Goal: Task Accomplishment & Management: Manage account settings

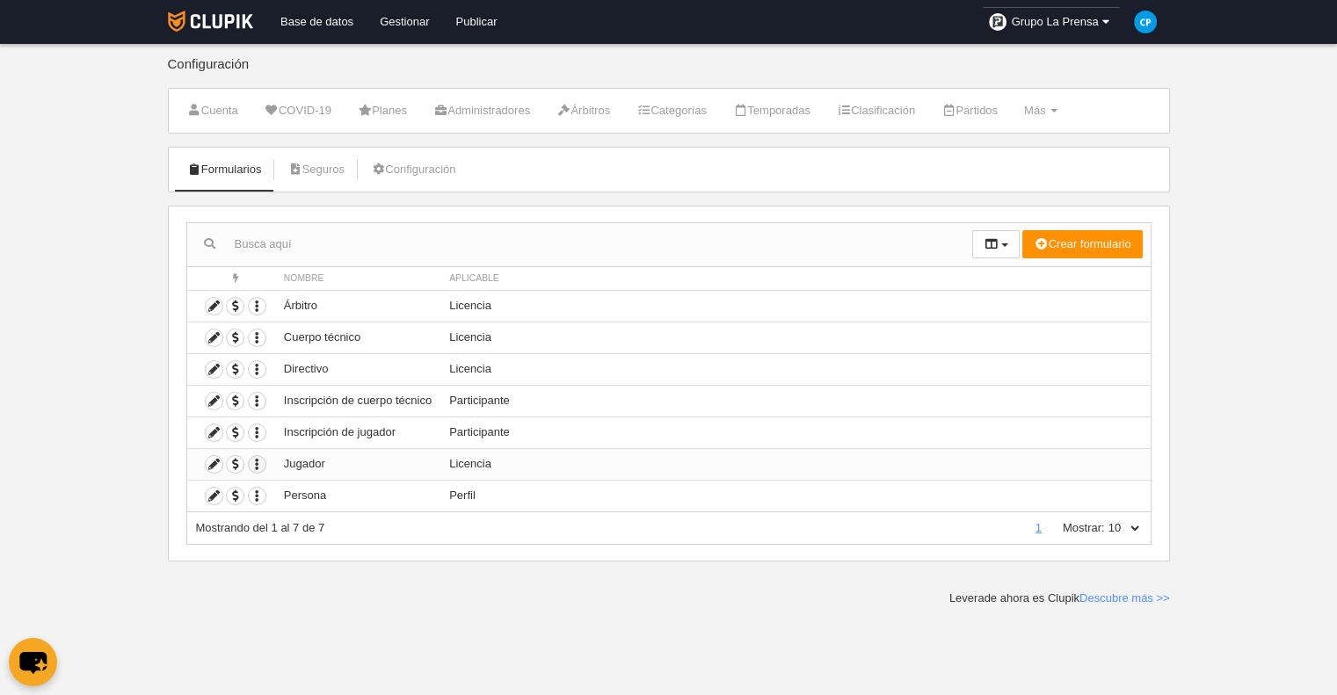
click at [260, 460] on icon "button" at bounding box center [257, 464] width 17 height 17
click at [215, 460] on icon at bounding box center [214, 464] width 17 height 17
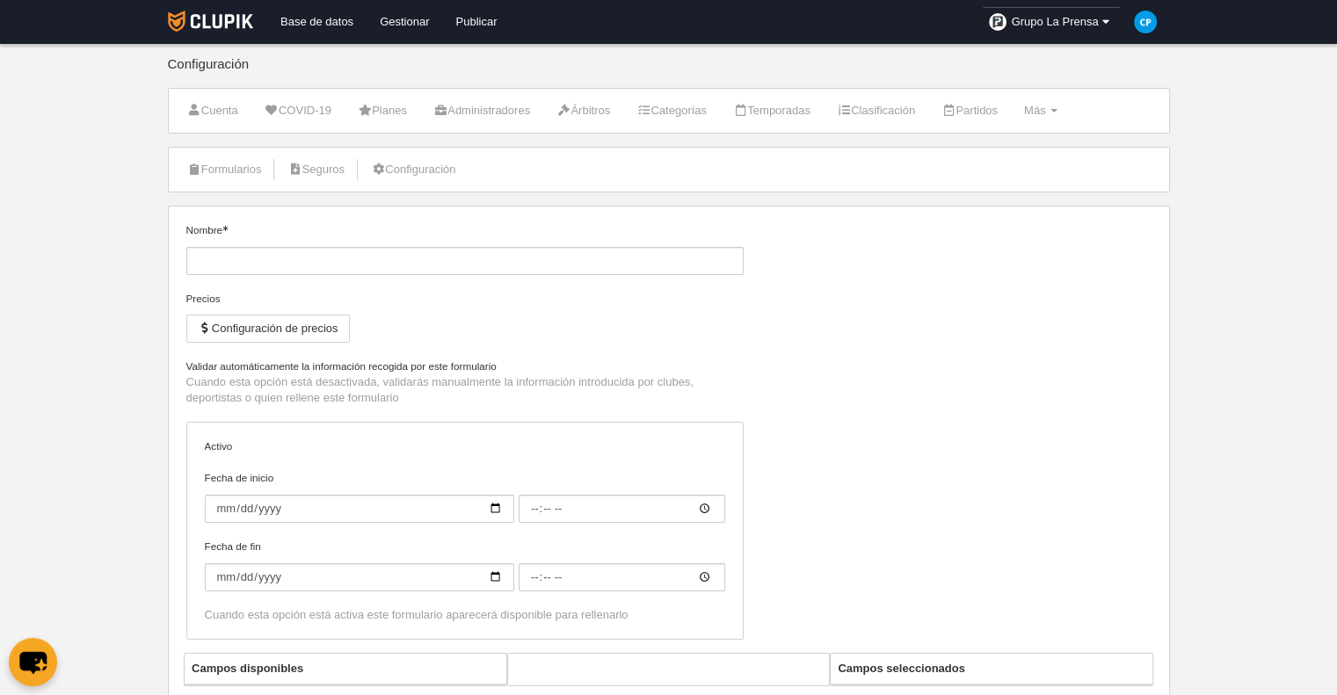
type input "Jugador"
checkbox input "true"
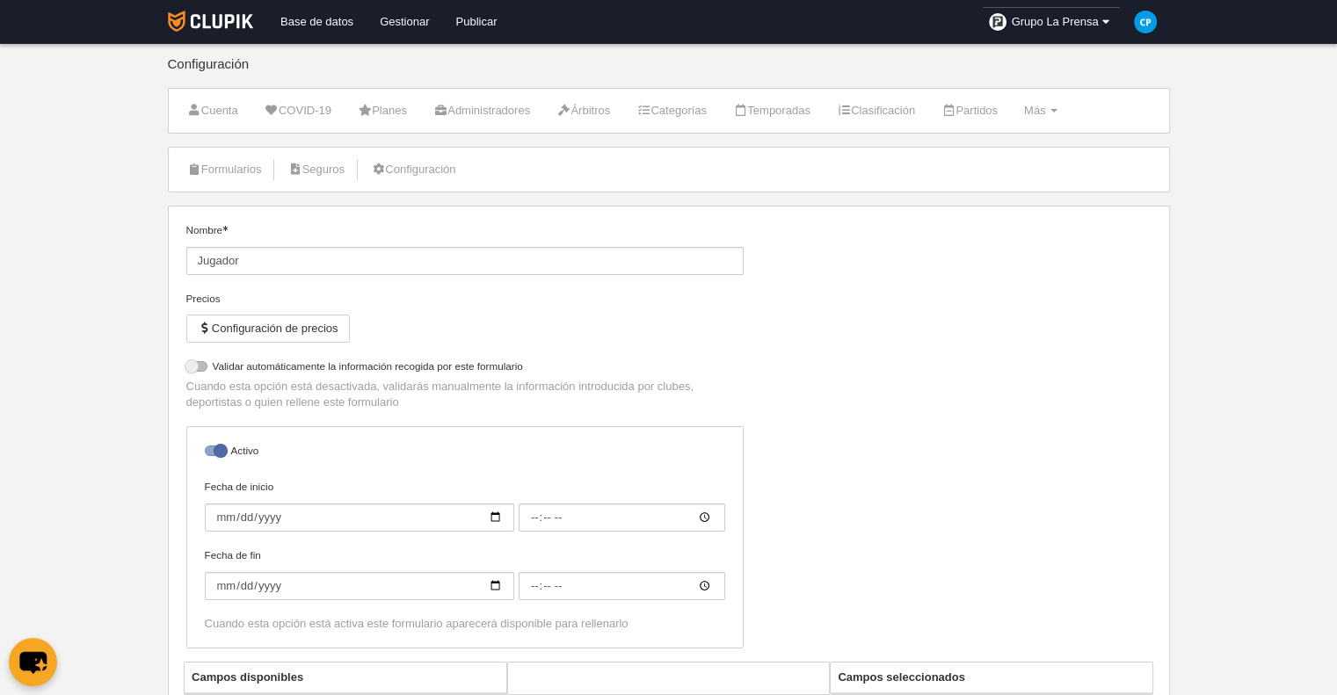
select select "selected"
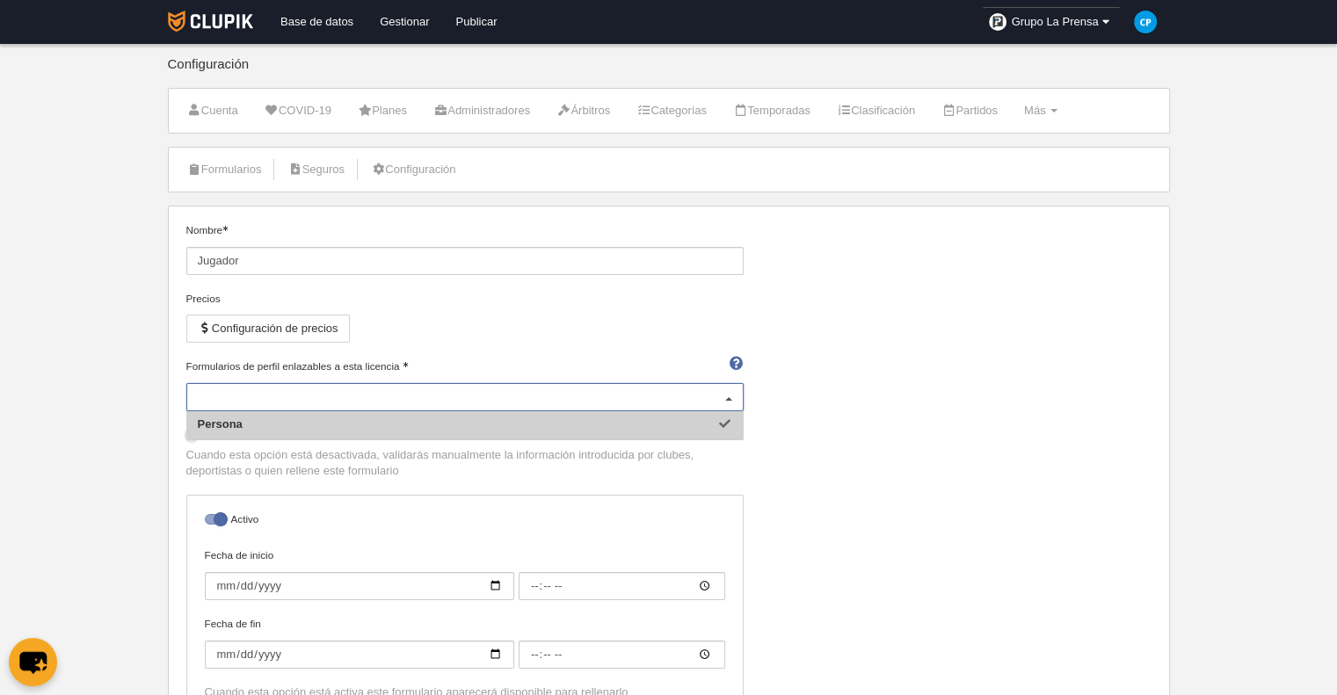
click at [647, 387] on div "Persona" at bounding box center [464, 397] width 557 height 28
click at [647, 389] on input "Formularios de perfil enlazables a esta licencia" at bounding box center [456, 397] width 517 height 16
click at [839, 396] on div "Nombre Jugador Precios Configuración de precios Formularios de perfil enlazable…" at bounding box center [668, 476] width 978 height 508
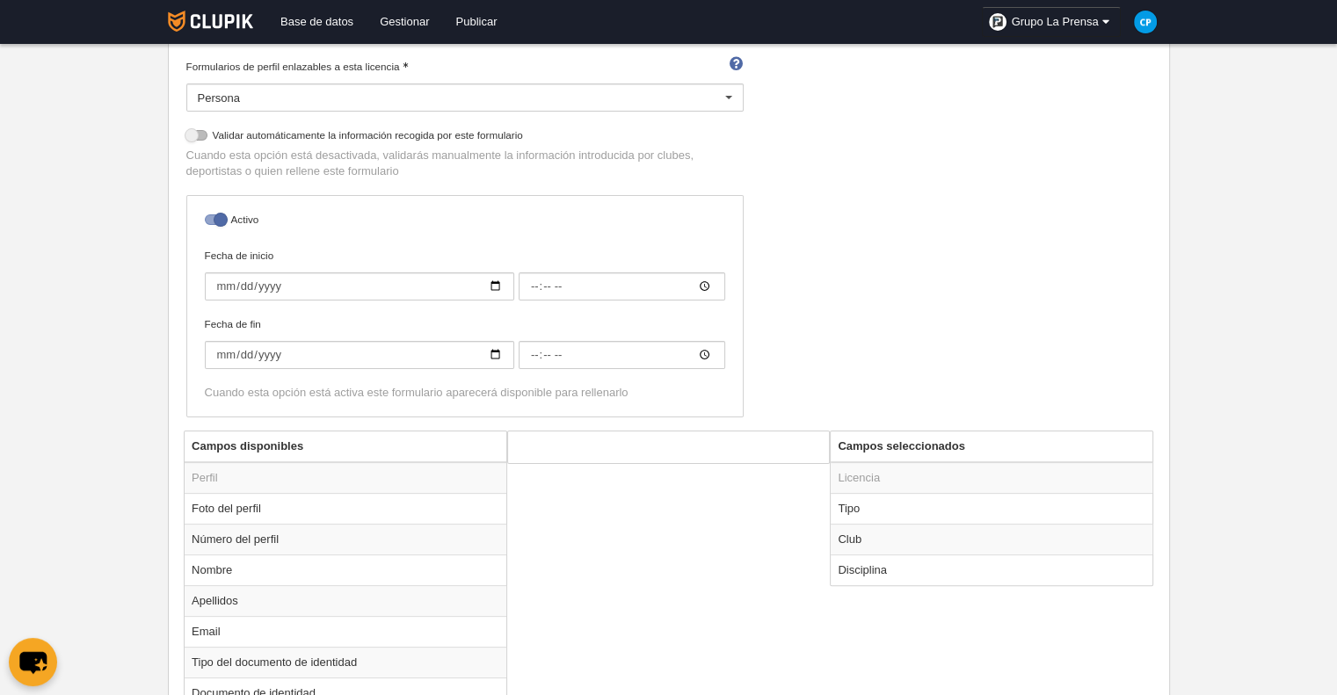
scroll to position [527, 0]
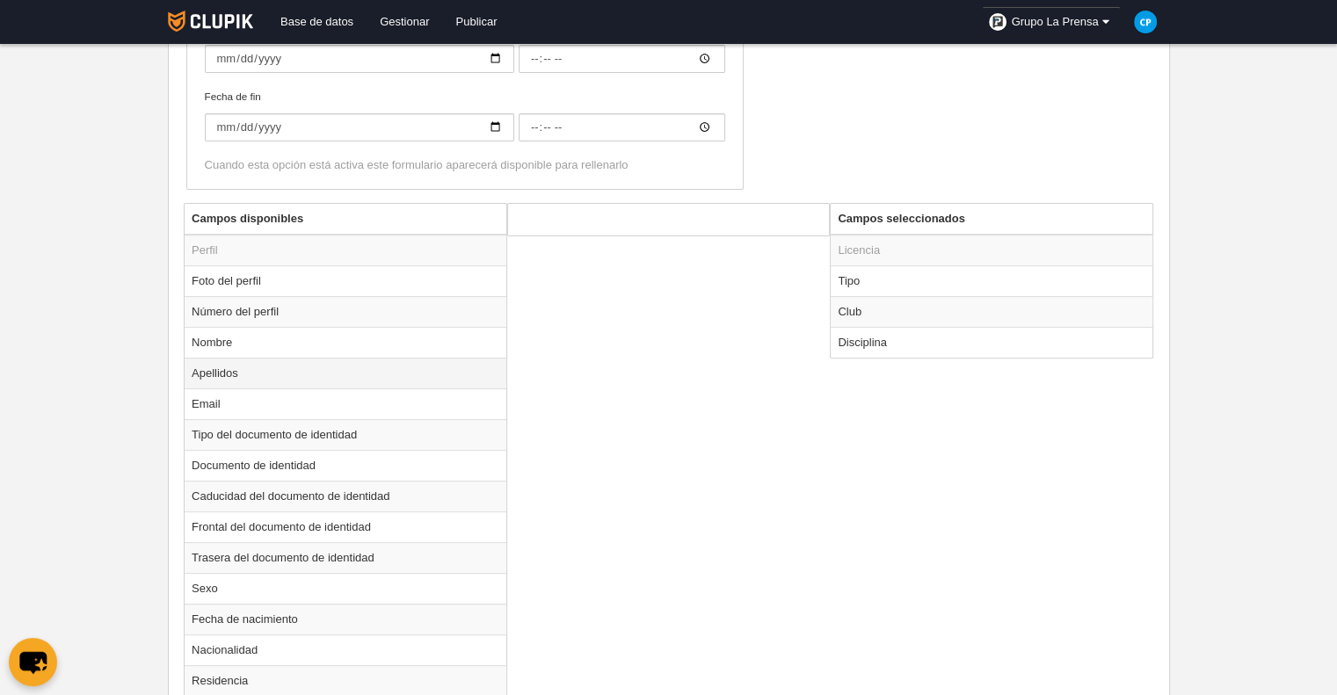
click at [359, 358] on td "Apellidos" at bounding box center [346, 373] width 322 height 31
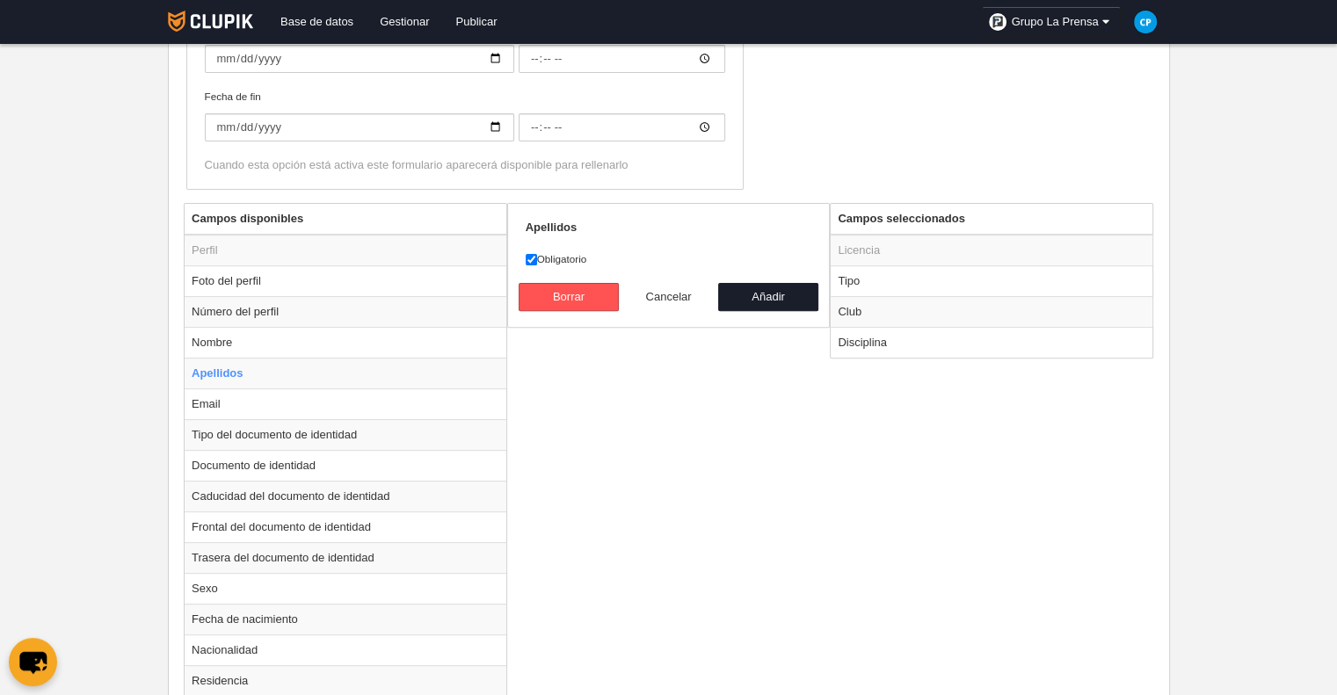
click at [661, 303] on button "Cancelar" at bounding box center [669, 297] width 100 height 28
radio input "false"
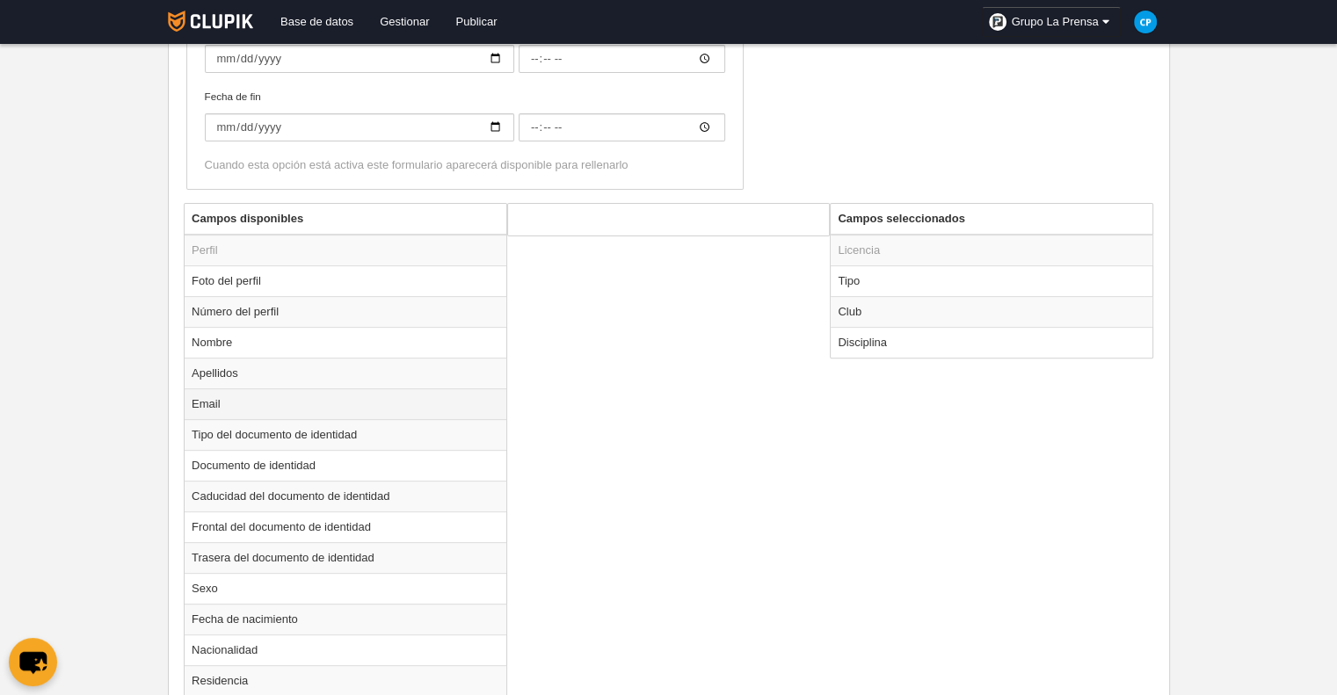
click at [385, 401] on td "Email" at bounding box center [346, 403] width 322 height 31
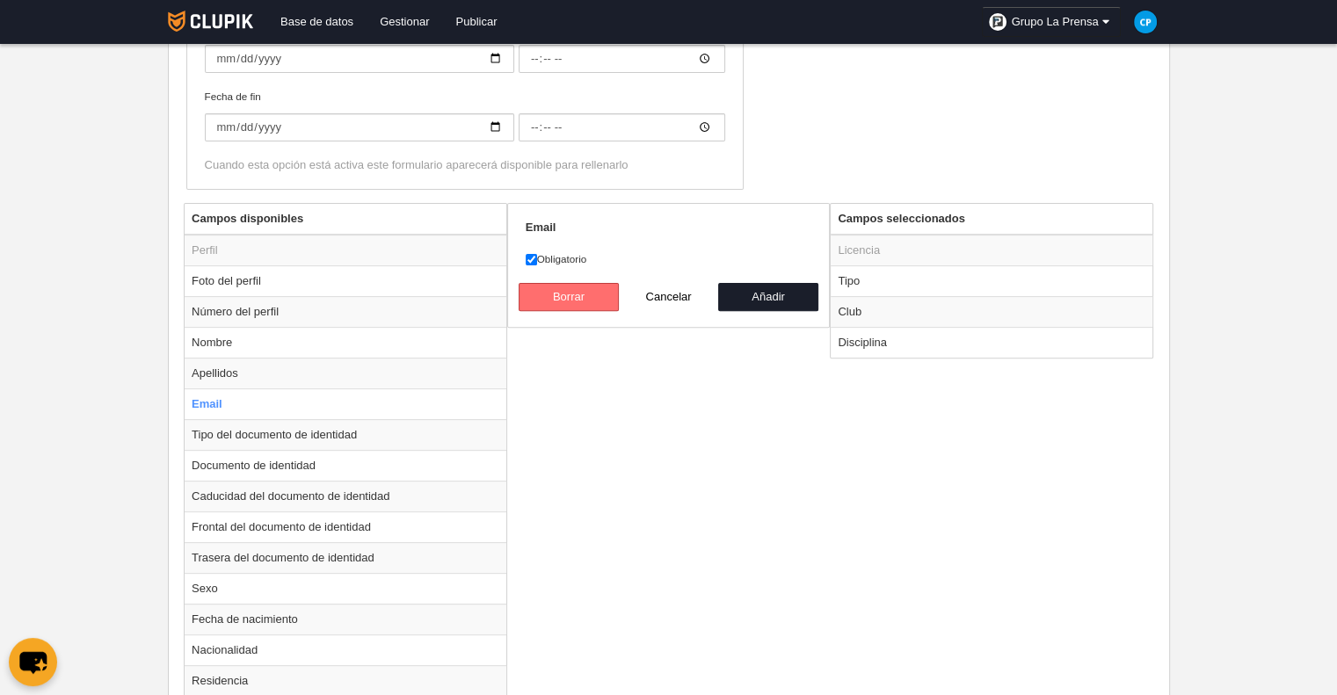
click at [584, 298] on button "Borrar" at bounding box center [569, 297] width 100 height 28
radio input "false"
click at [254, 428] on td "Tipo del documento de identidad" at bounding box center [346, 434] width 322 height 31
radio input "true"
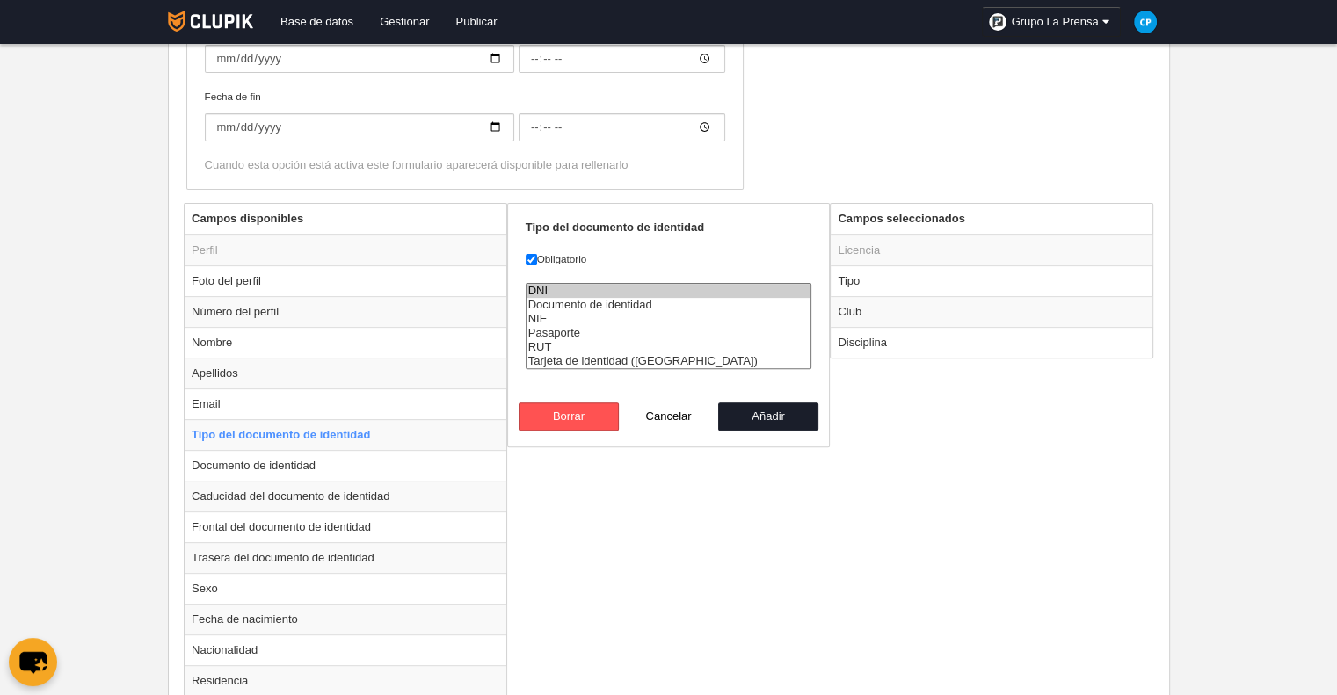
click at [563, 289] on option "DNI" at bounding box center [668, 291] width 285 height 14
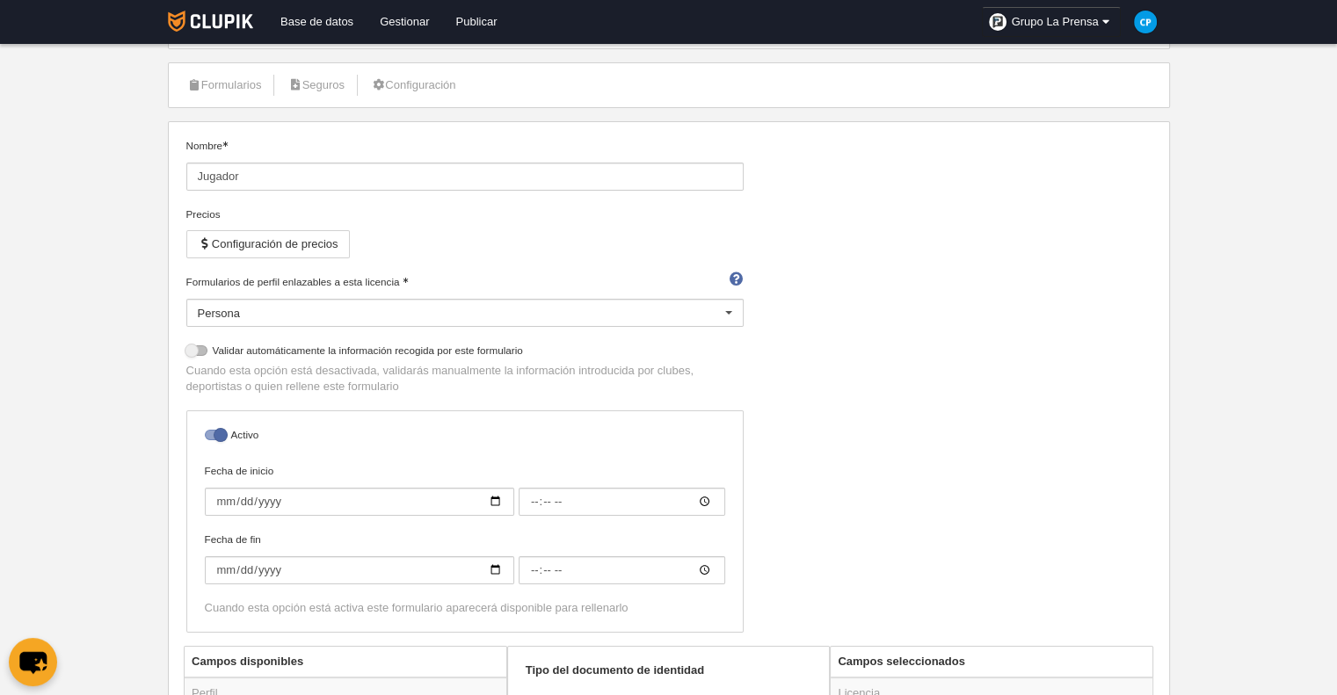
scroll to position [348, 0]
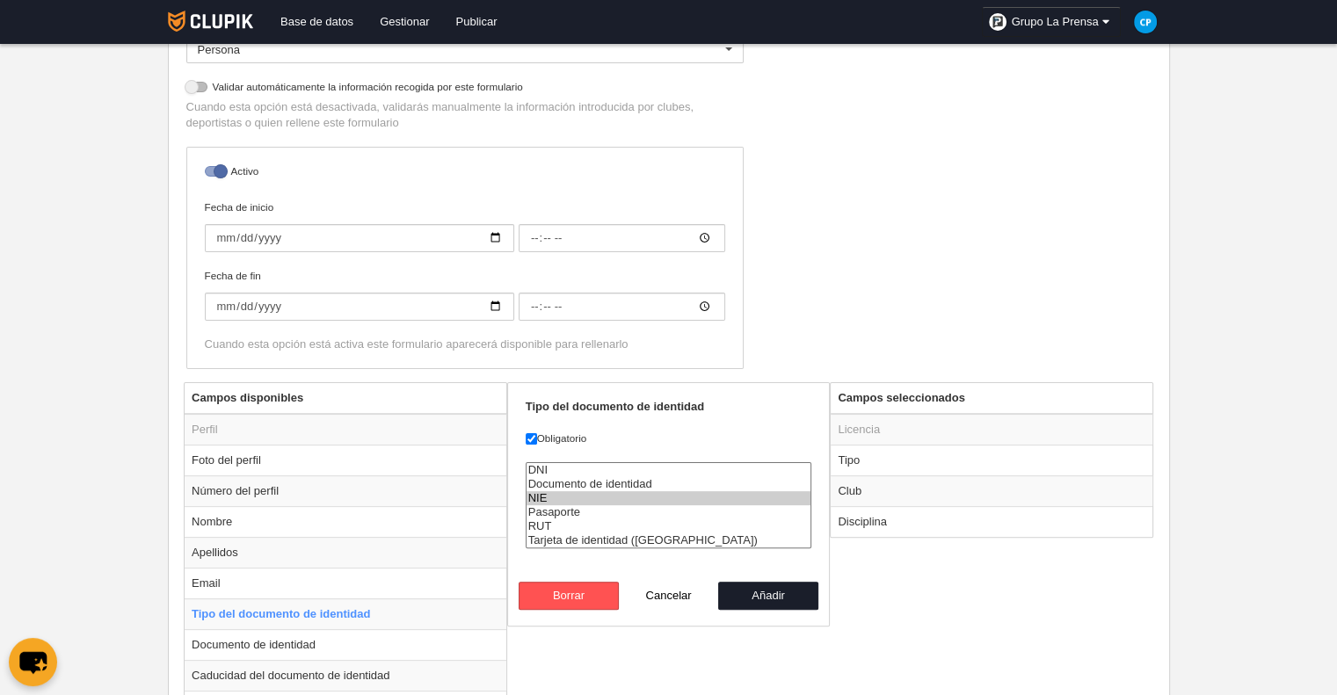
click at [658, 502] on option "NIE" at bounding box center [668, 498] width 285 height 14
click at [657, 512] on option "Pasaporte" at bounding box center [668, 512] width 285 height 14
select select "generic_identity_document"
click at [664, 484] on option "Documento de identidad" at bounding box center [668, 484] width 285 height 14
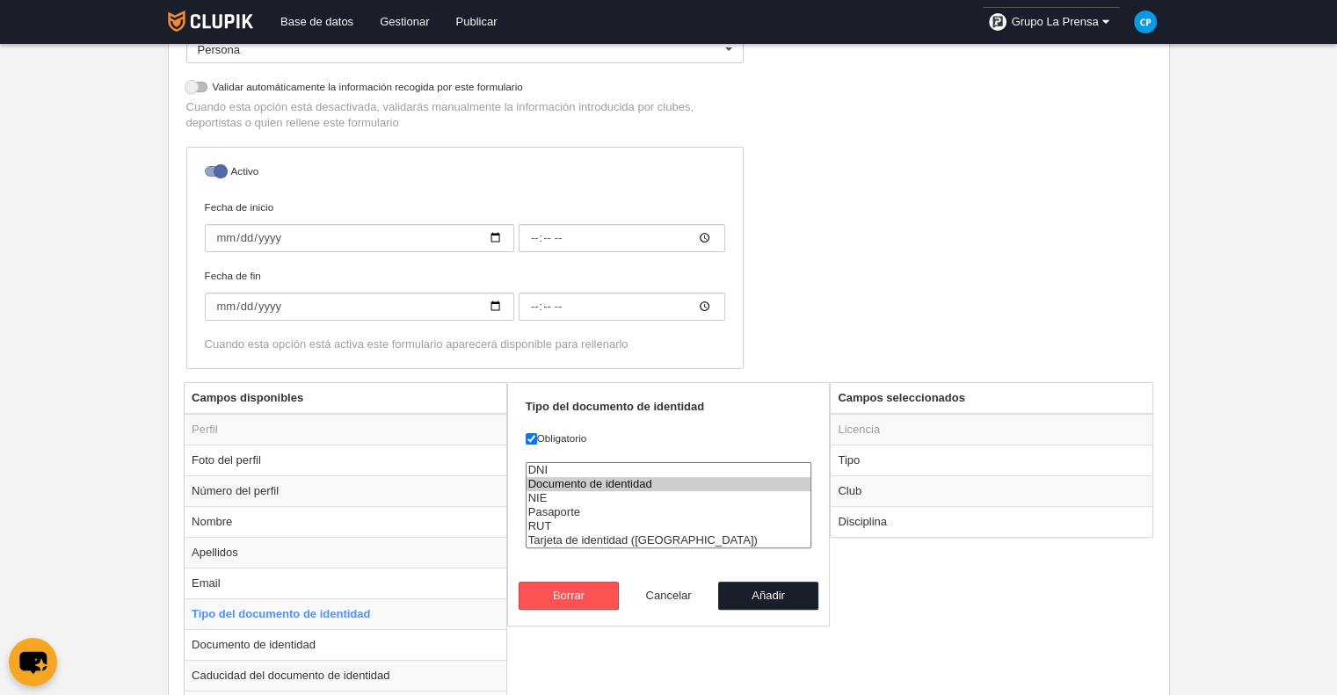
click at [650, 597] on button "Cancelar" at bounding box center [669, 596] width 100 height 28
radio input "false"
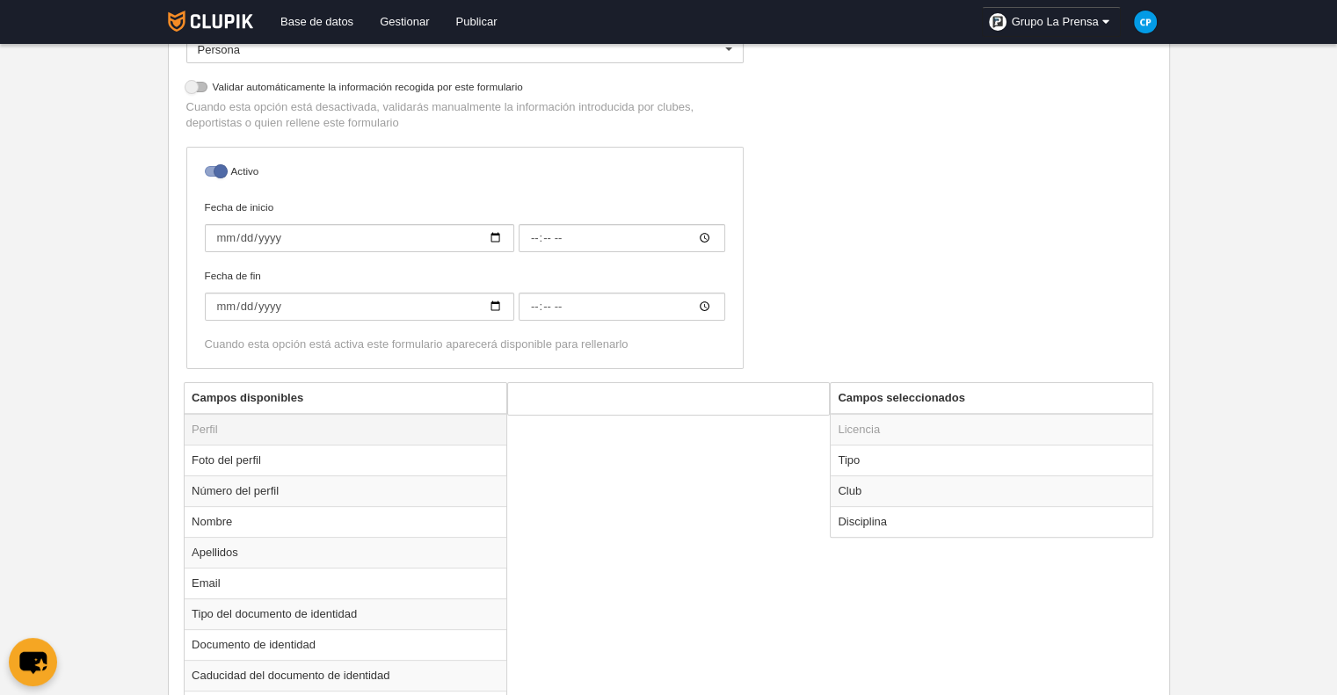
click at [439, 424] on td "Perfil" at bounding box center [346, 430] width 322 height 32
click at [429, 438] on td "Perfil" at bounding box center [346, 430] width 322 height 32
click at [439, 448] on td "Foto del perfil" at bounding box center [346, 460] width 322 height 31
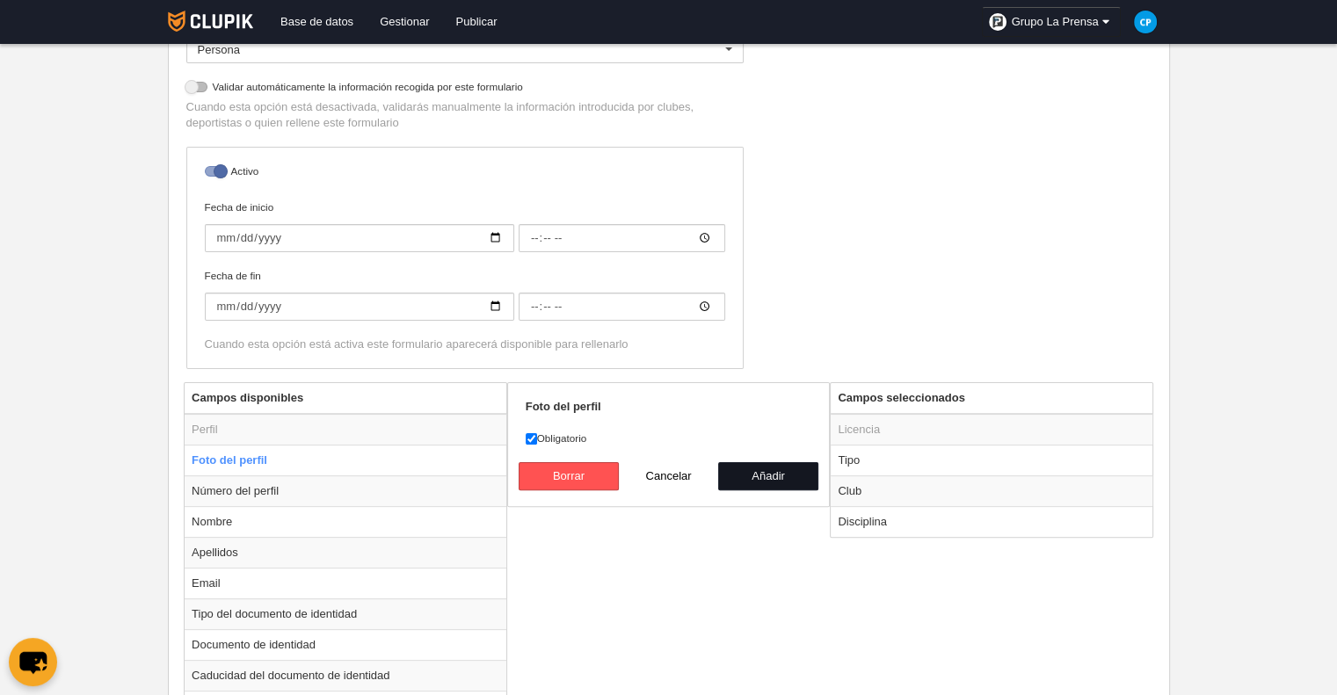
click at [756, 470] on button "Añadir" at bounding box center [768, 476] width 100 height 28
radio input "false"
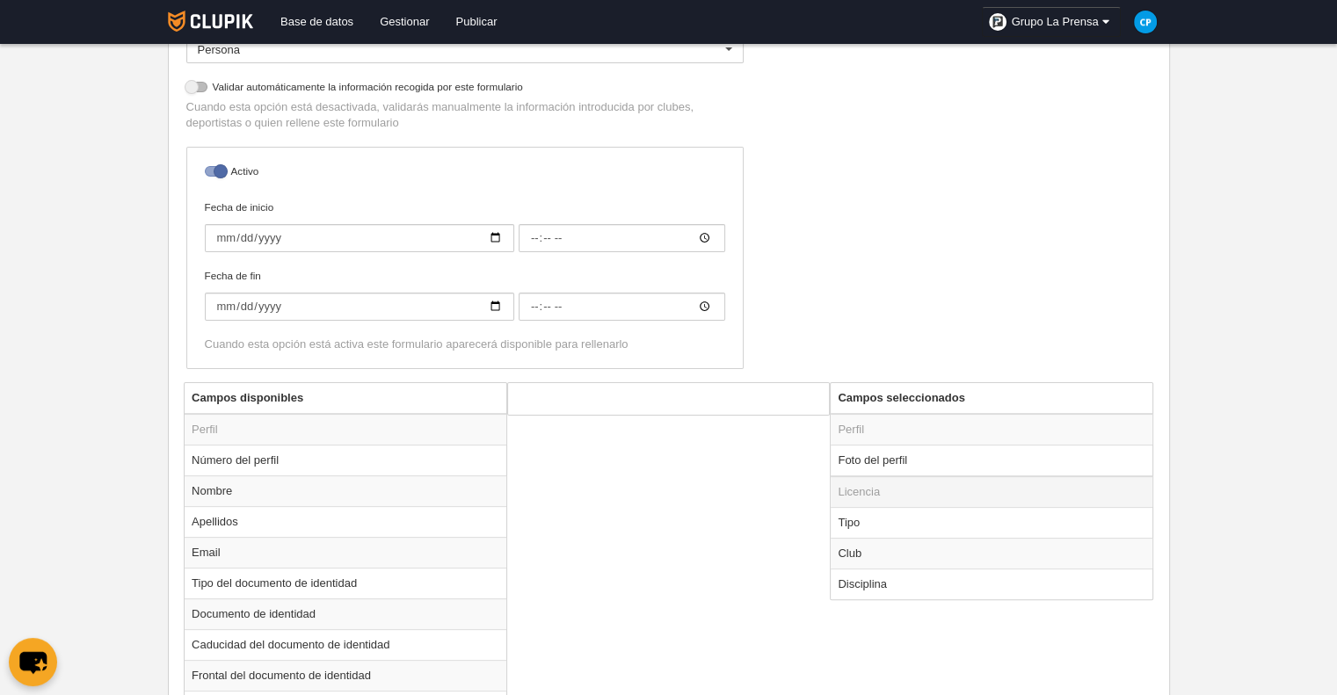
click at [921, 486] on td "Licencia" at bounding box center [992, 492] width 322 height 32
click at [892, 489] on td "Licencia" at bounding box center [992, 492] width 322 height 32
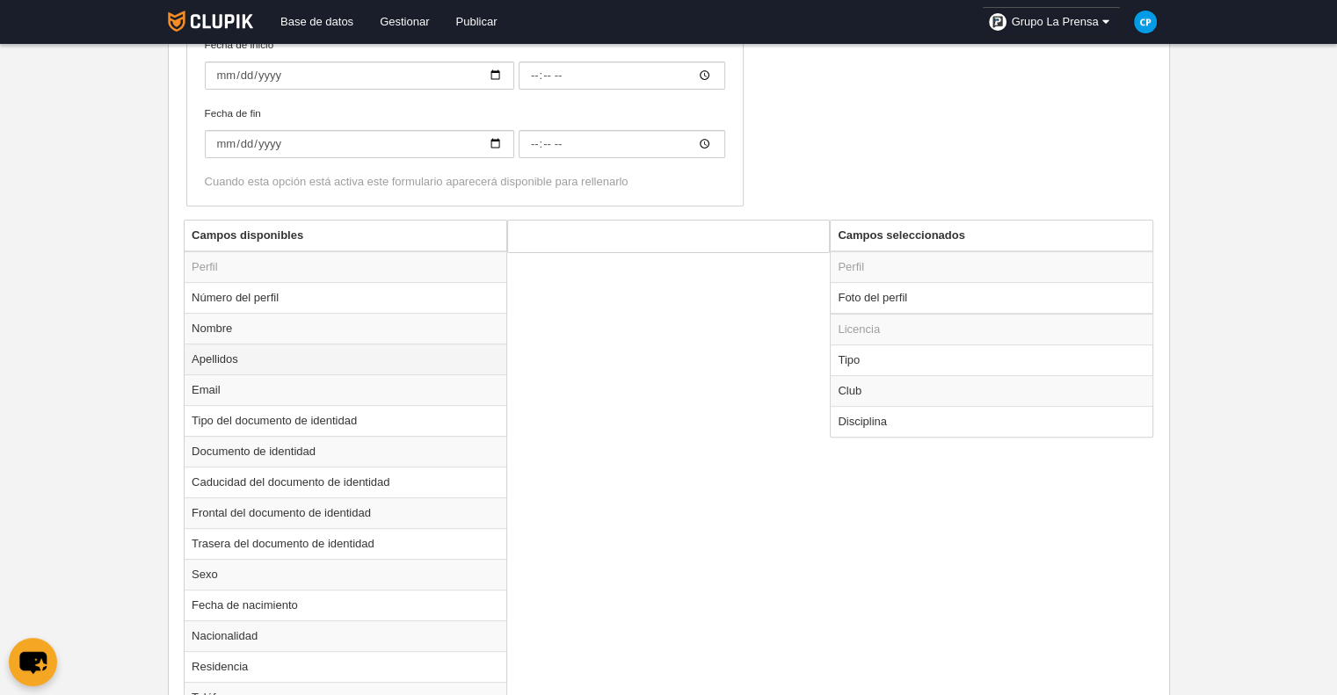
scroll to position [700, 0]
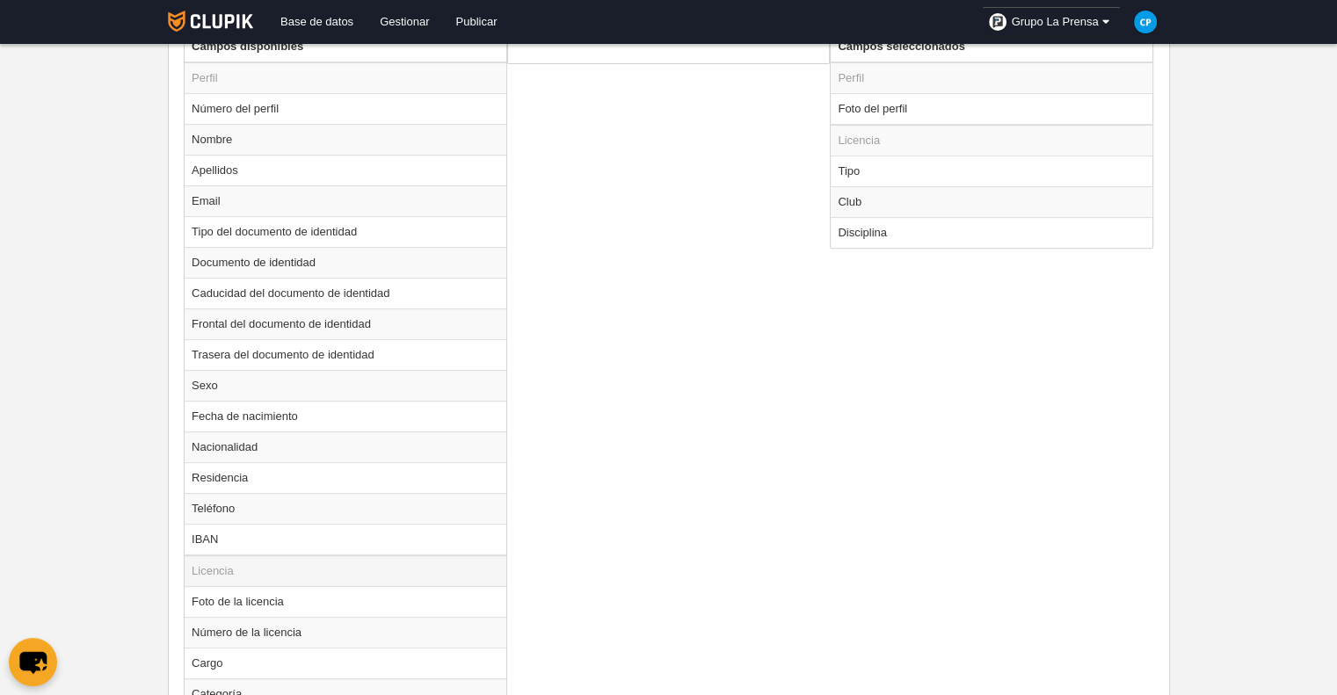
click at [338, 576] on td "Licencia" at bounding box center [346, 571] width 322 height 32
click at [377, 569] on td "Licencia" at bounding box center [346, 571] width 322 height 32
click at [393, 567] on td "Licencia" at bounding box center [346, 571] width 322 height 32
drag, startPoint x: 415, startPoint y: 567, endPoint x: 574, endPoint y: 562, distance: 159.2
click at [416, 567] on td "Licencia" at bounding box center [346, 571] width 322 height 32
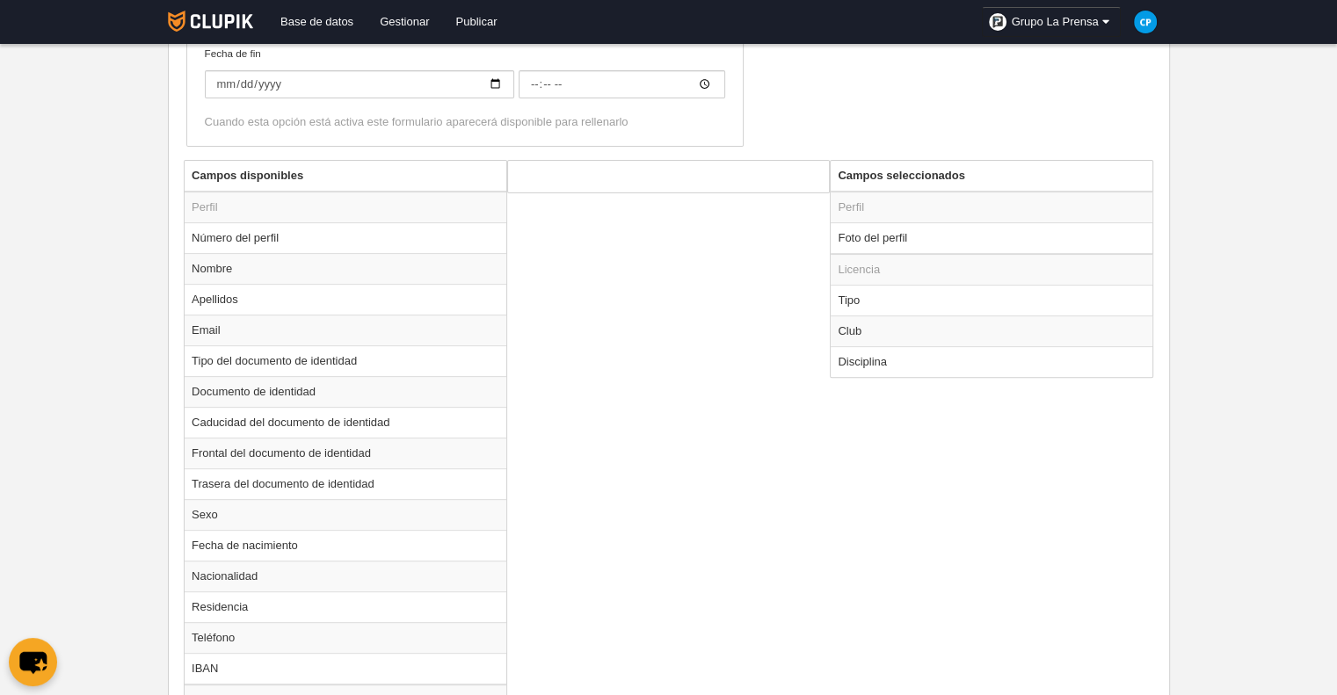
scroll to position [524, 0]
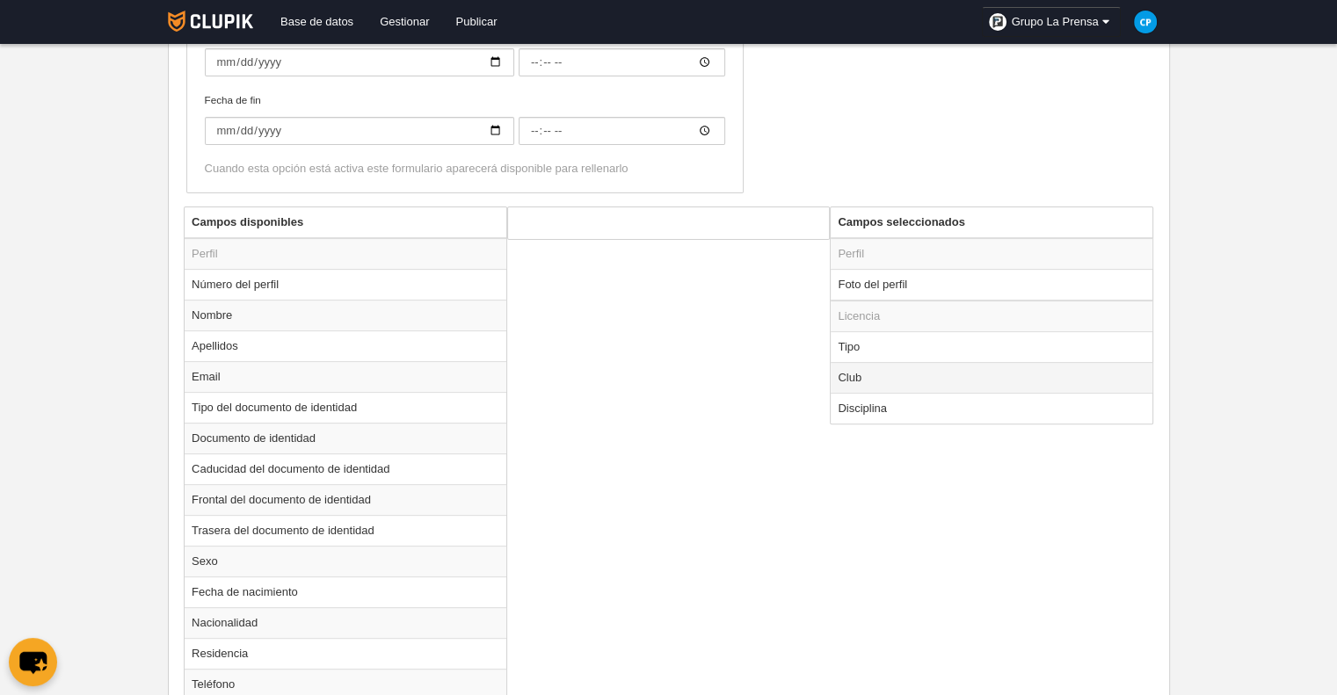
click at [868, 383] on td "Club" at bounding box center [992, 377] width 322 height 31
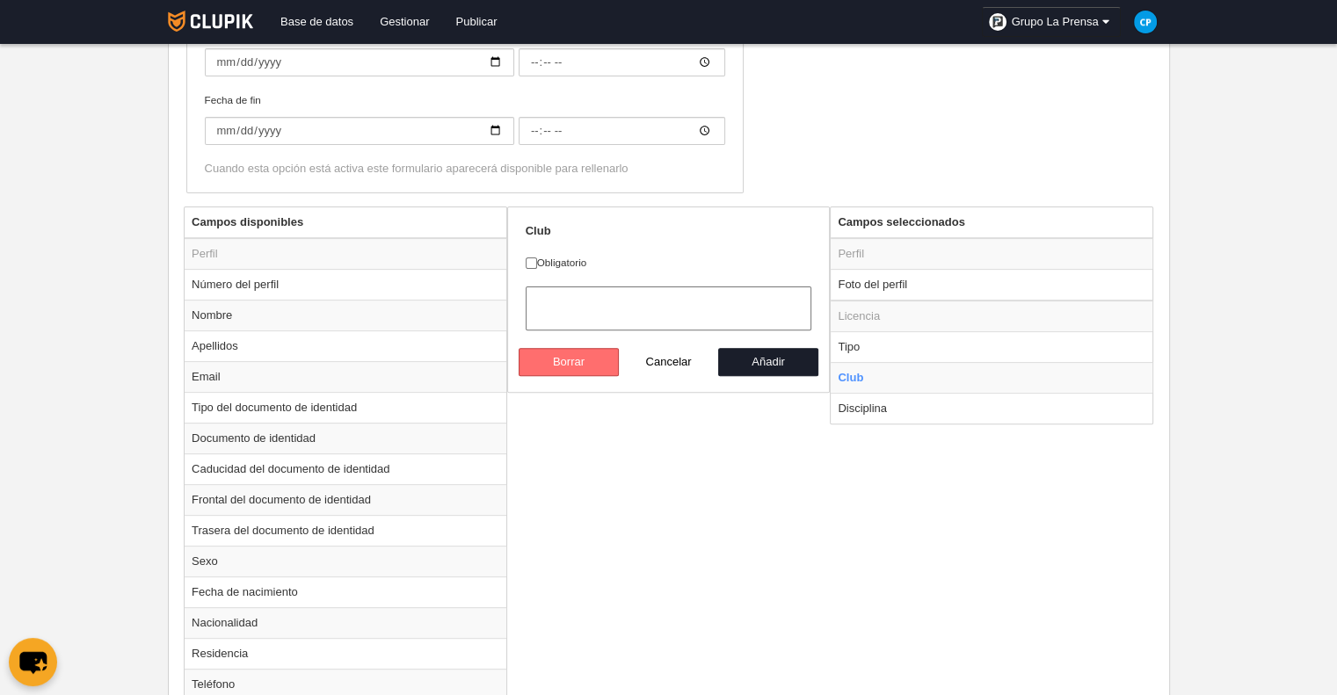
click at [541, 354] on button "Borrar" at bounding box center [569, 362] width 100 height 28
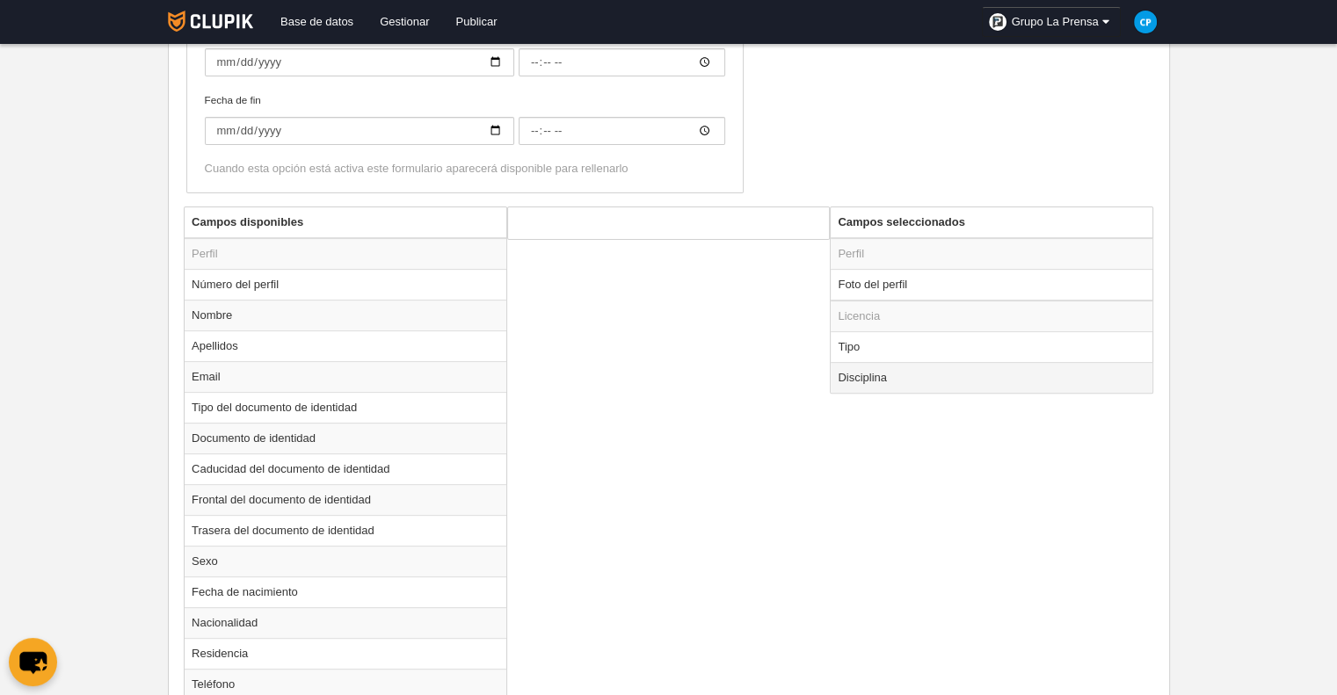
click at [872, 374] on td "Disciplina" at bounding box center [992, 377] width 322 height 31
radio input "true"
select select
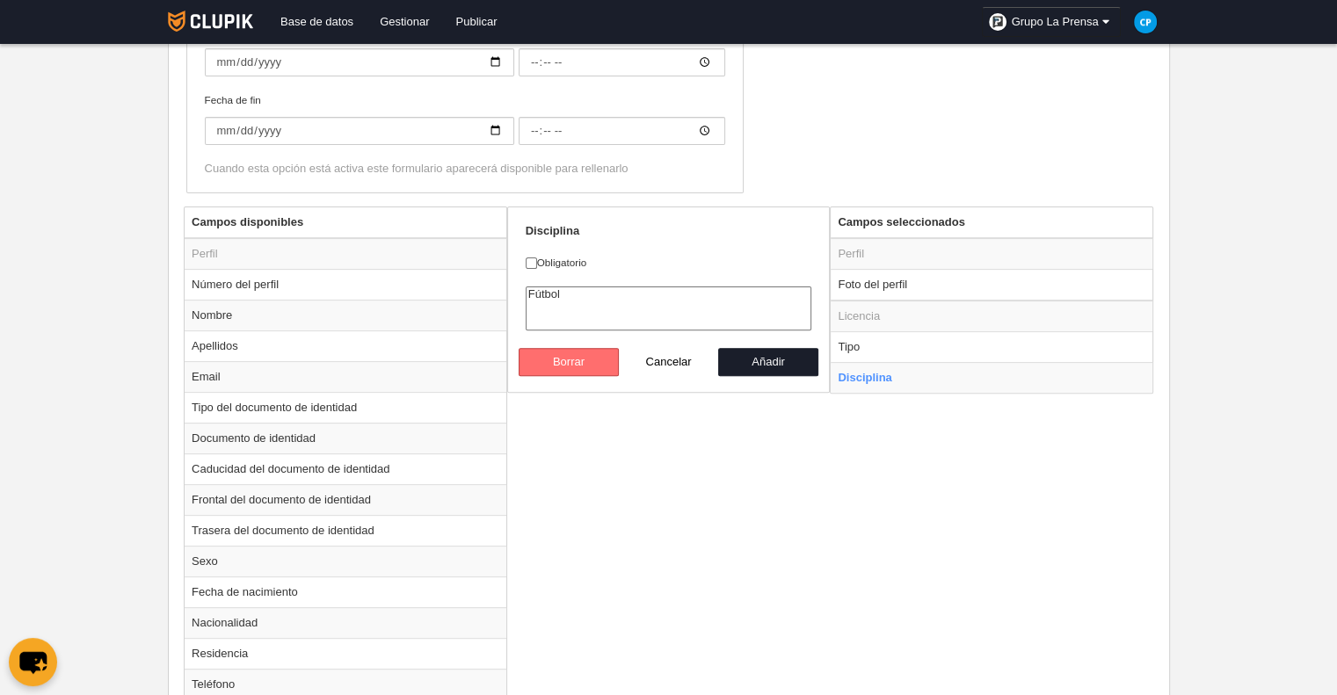
click at [580, 365] on button "Borrar" at bounding box center [569, 362] width 100 height 28
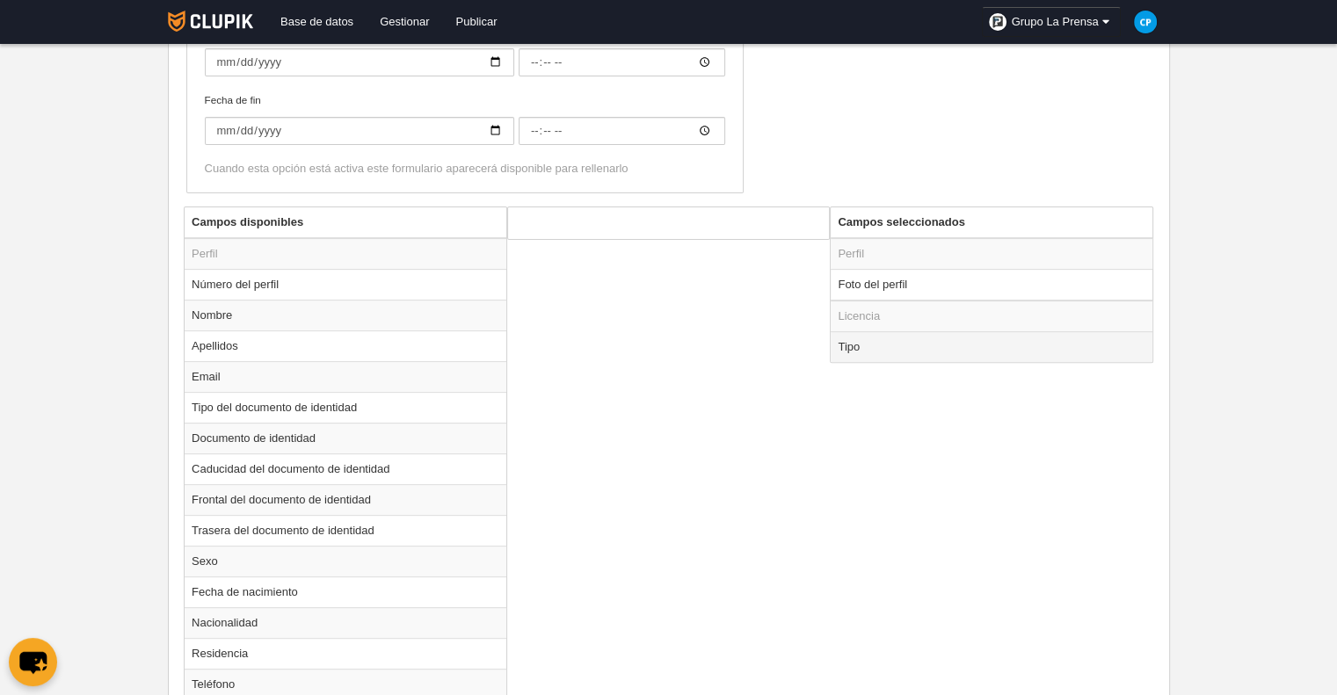
click at [862, 353] on td "Tipo" at bounding box center [992, 346] width 322 height 31
radio input "true"
select select "player"
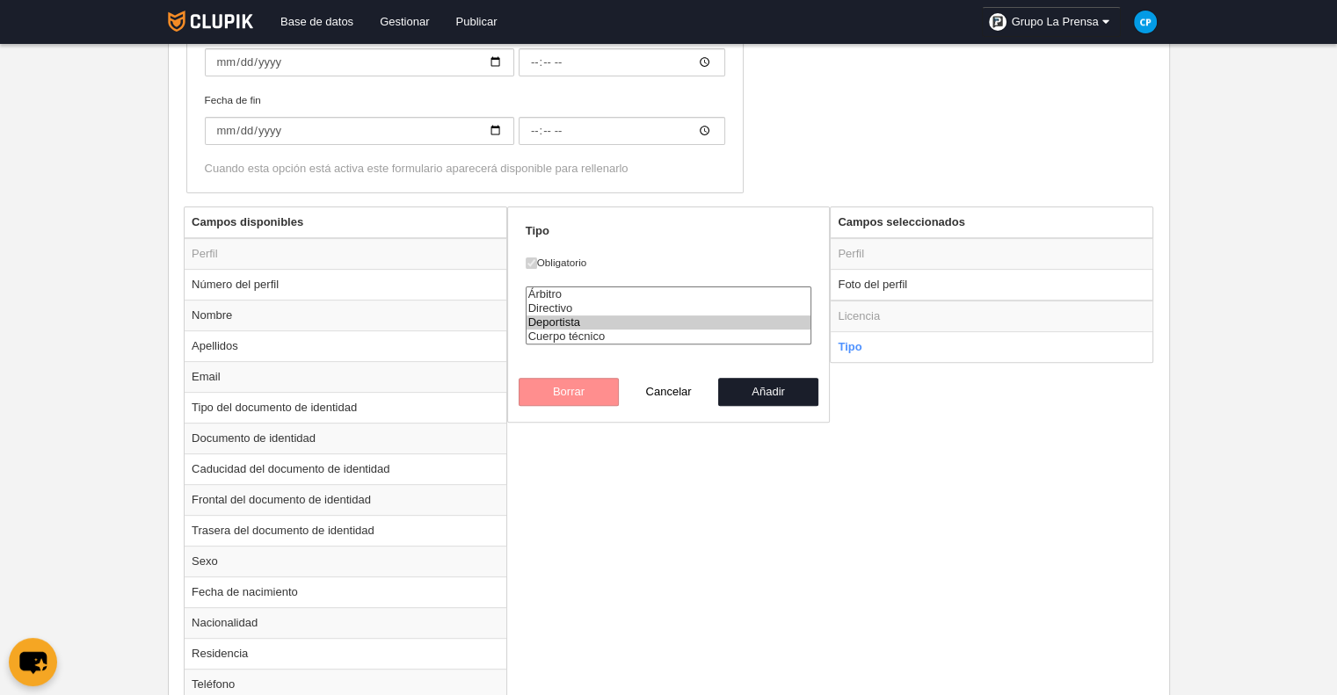
click at [582, 381] on div "Borrar Cancelar Añadir" at bounding box center [669, 392] width 300 height 28
click at [583, 386] on div "Borrar Cancelar Añadir" at bounding box center [669, 392] width 300 height 28
click at [583, 395] on div "Borrar Cancelar Añadir" at bounding box center [669, 392] width 300 height 28
click at [583, 396] on div "Borrar Cancelar Añadir" at bounding box center [669, 392] width 300 height 28
click at [584, 396] on div "Borrar Cancelar Añadir" at bounding box center [669, 392] width 300 height 28
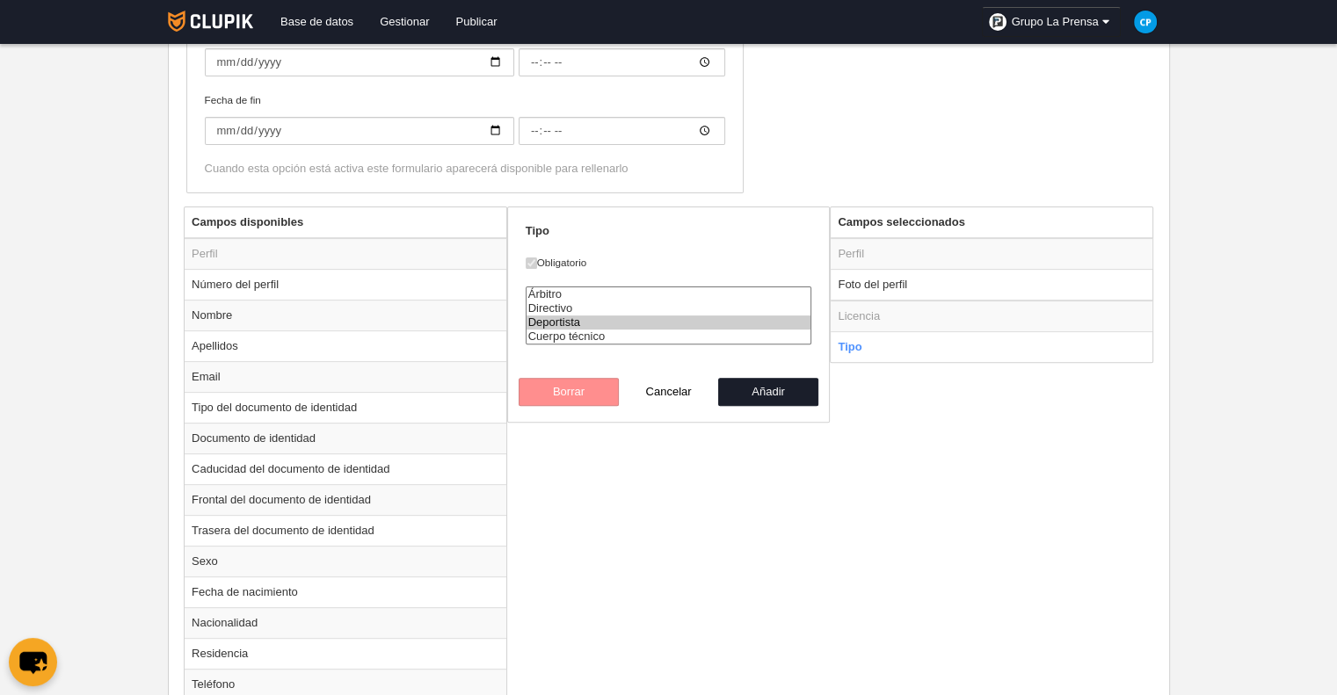
click at [572, 396] on div "Borrar Cancelar Añadir" at bounding box center [669, 392] width 300 height 28
click at [595, 320] on option "Deportista" at bounding box center [668, 323] width 285 height 14
drag, startPoint x: 565, startPoint y: 391, endPoint x: 661, endPoint y: 397, distance: 96.0
click at [567, 392] on div "Borrar Cancelar Añadir" at bounding box center [669, 392] width 300 height 28
click at [671, 396] on button "Cancelar" at bounding box center [669, 392] width 100 height 28
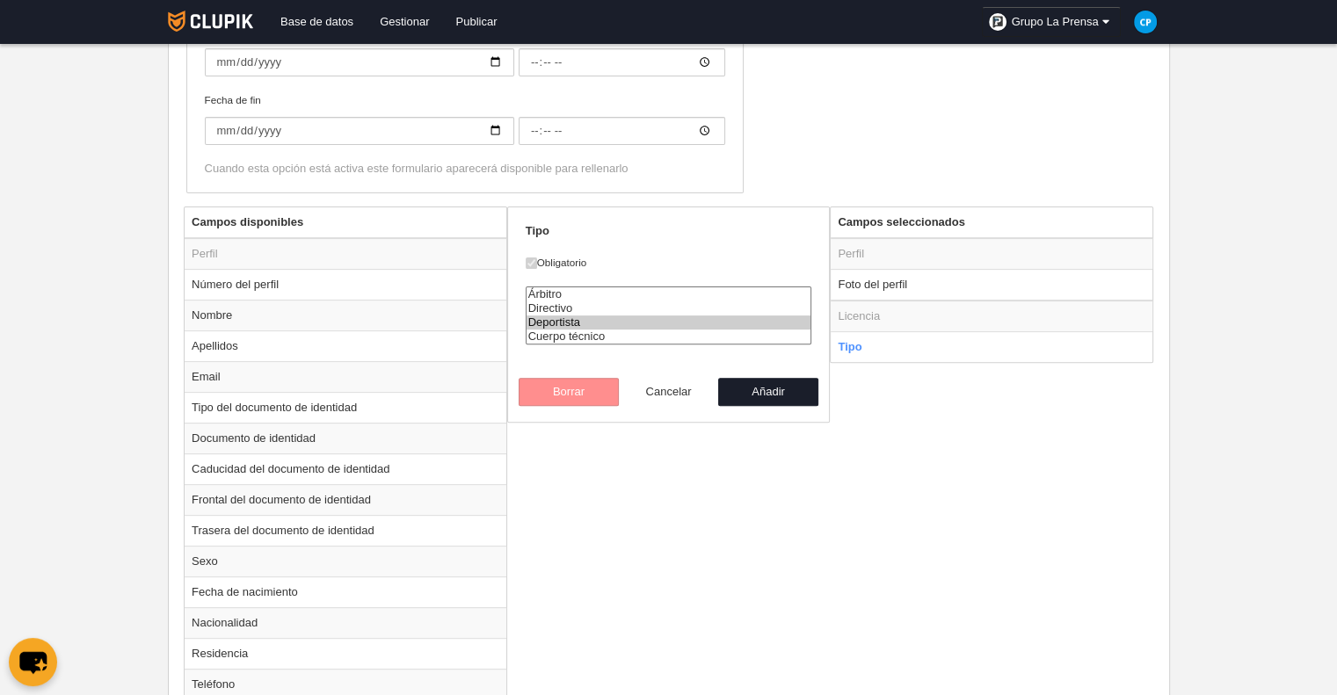
radio input "false"
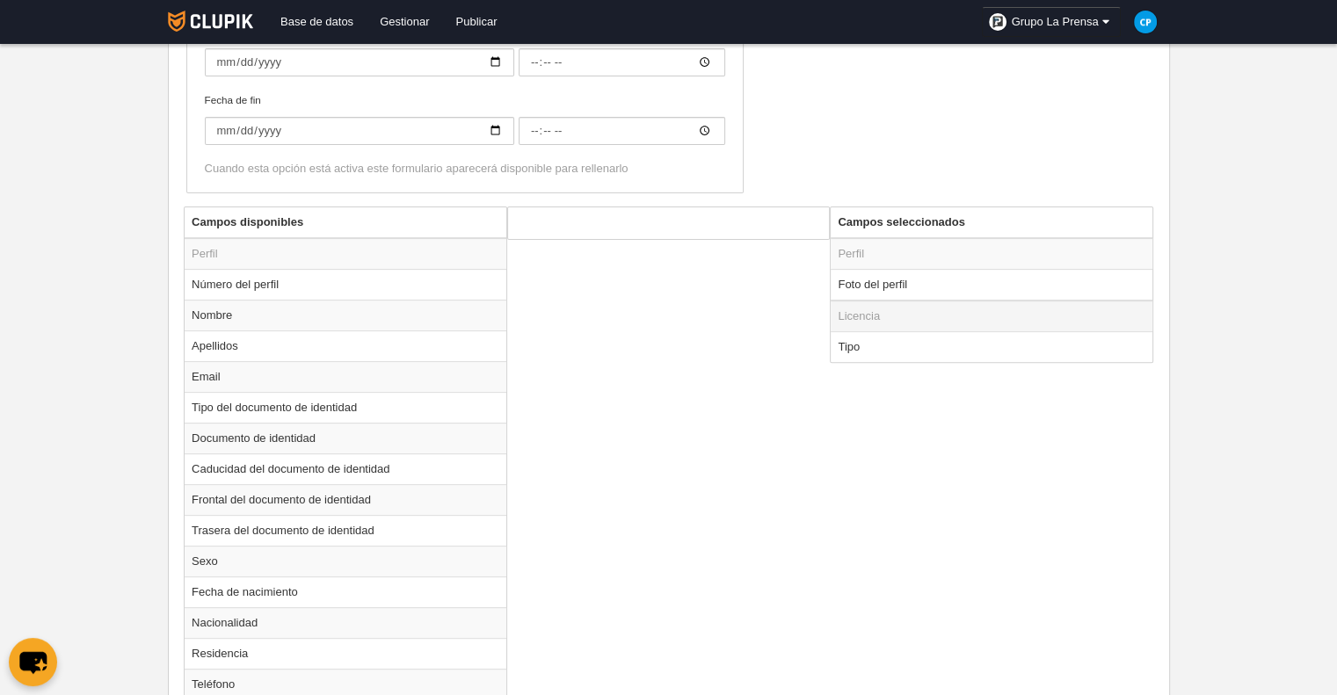
click at [953, 309] on td "Licencia" at bounding box center [992, 317] width 322 height 32
click at [212, 310] on td "Nombre" at bounding box center [346, 315] width 322 height 31
click at [751, 300] on button "Añadir" at bounding box center [768, 301] width 100 height 28
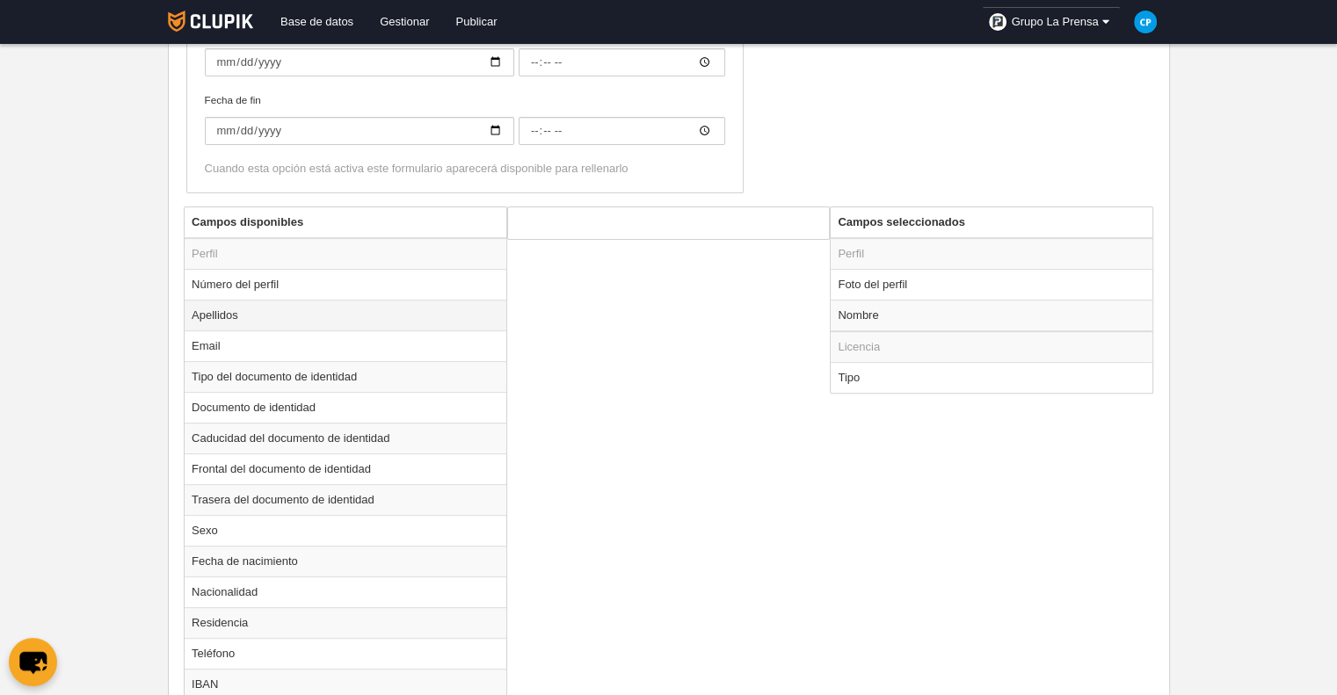
click at [325, 311] on td "Apellidos" at bounding box center [346, 315] width 322 height 31
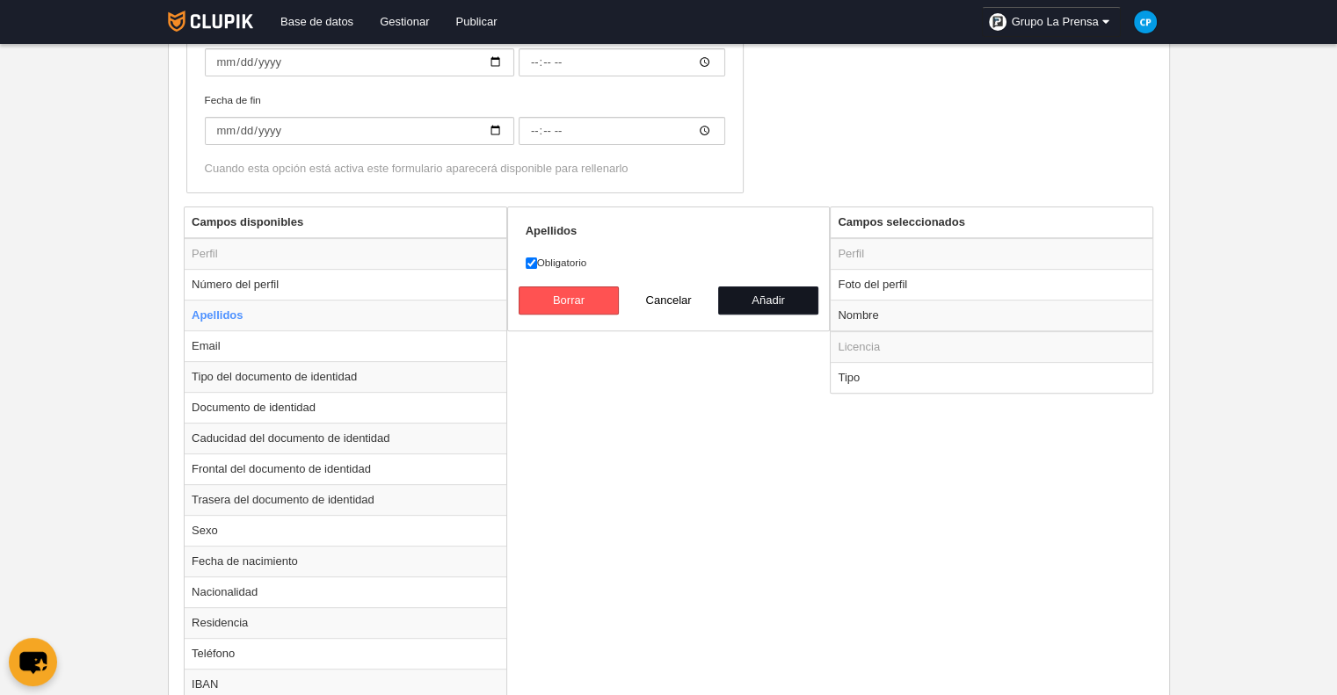
click at [754, 303] on button "Añadir" at bounding box center [768, 301] width 100 height 28
radio input "false"
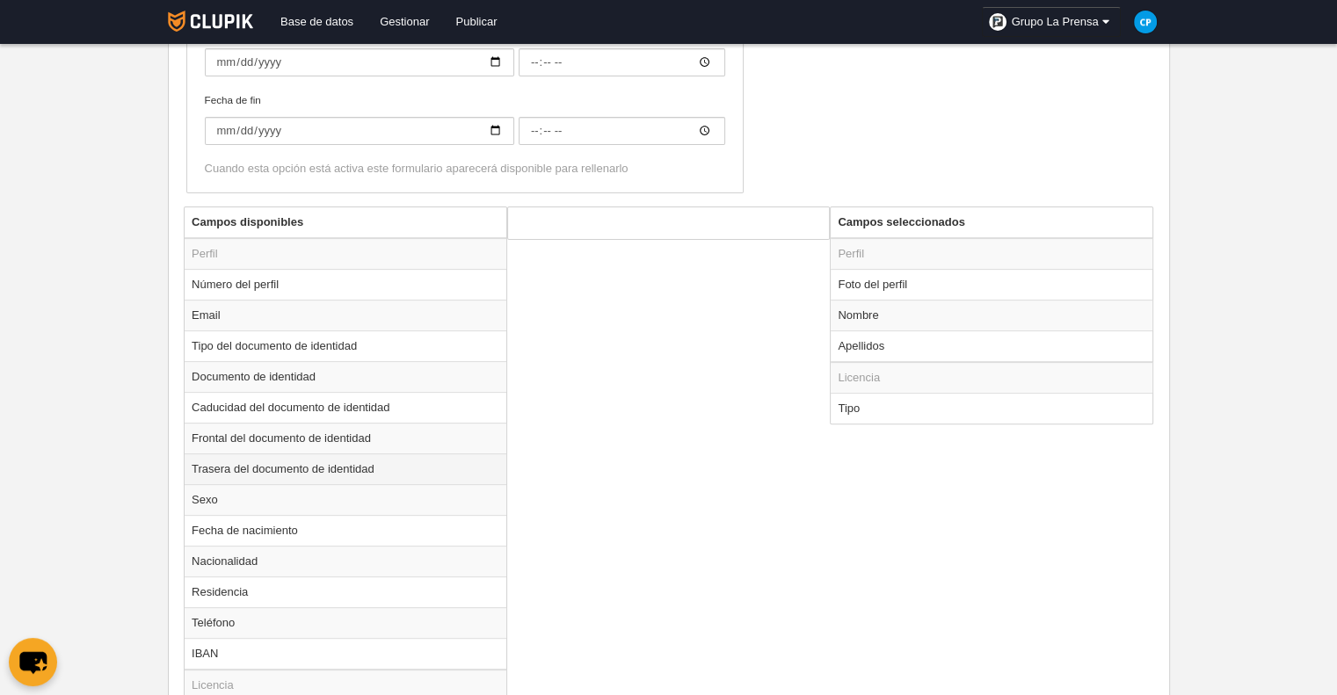
scroll to position [612, 0]
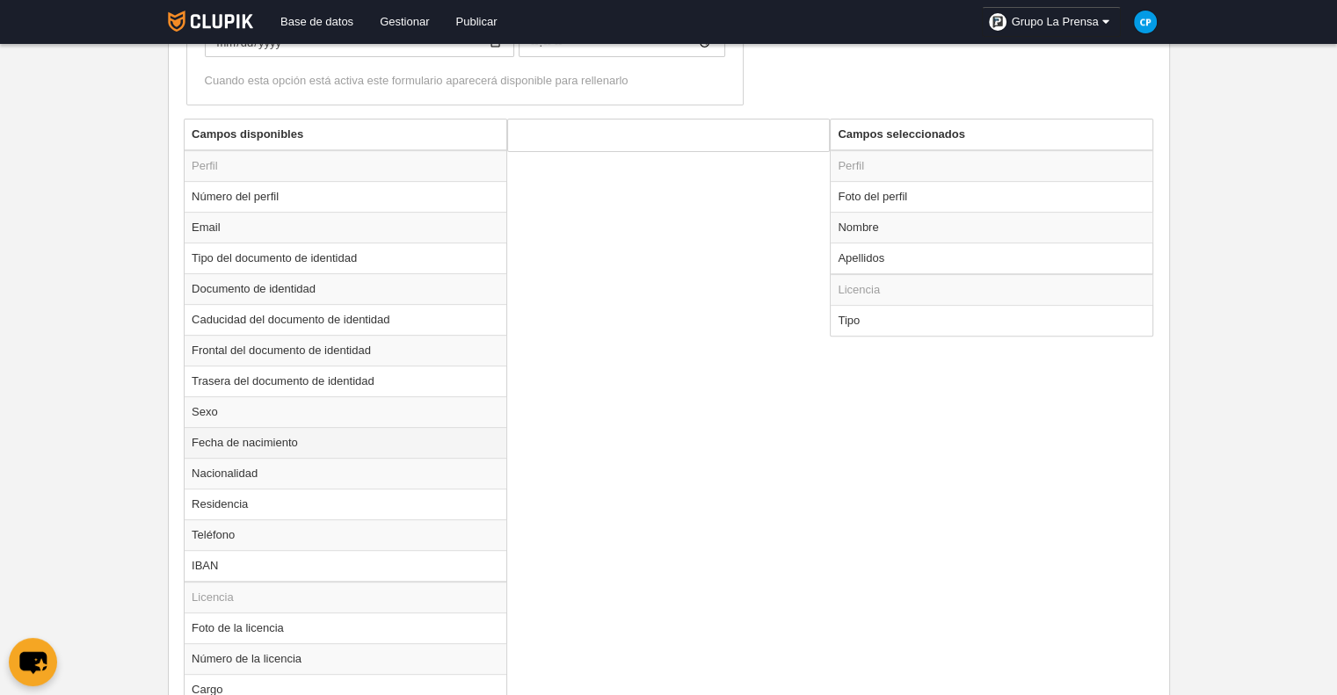
drag, startPoint x: 388, startPoint y: 438, endPoint x: 425, endPoint y: 446, distance: 36.9
click at [388, 439] on td "Fecha de nacimiento" at bounding box center [346, 442] width 322 height 31
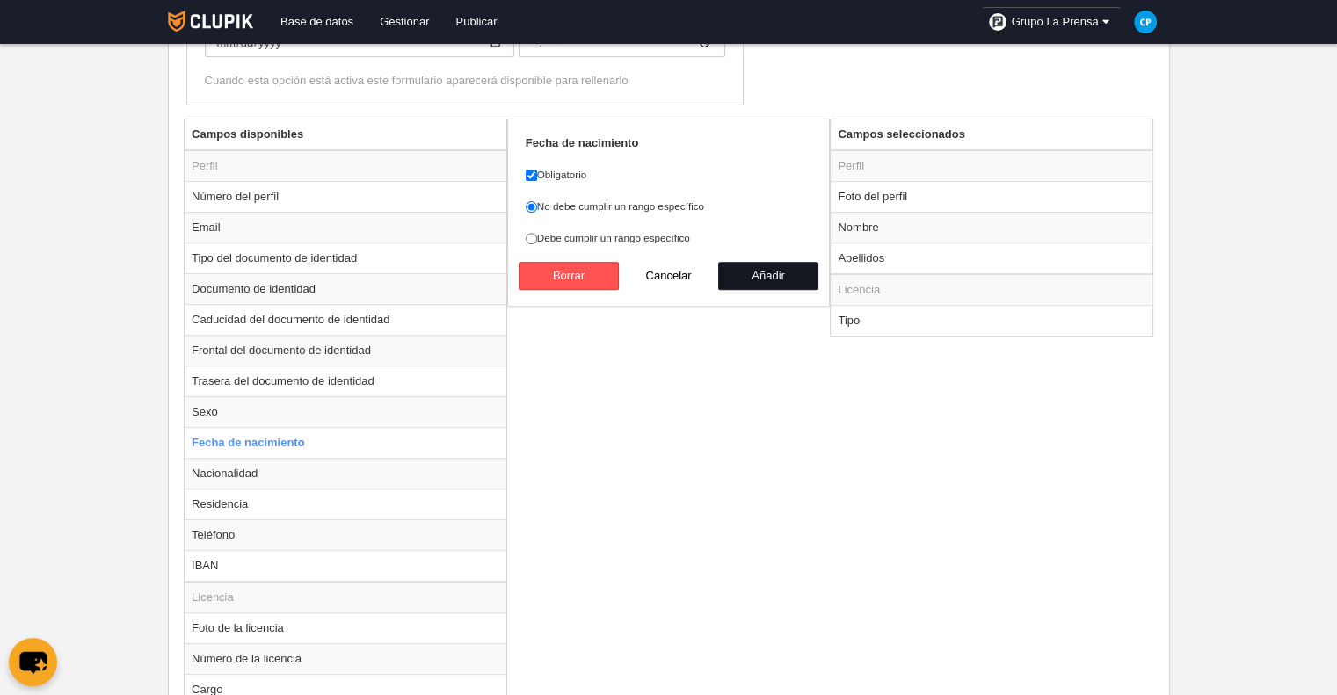
click at [761, 276] on button "Añadir" at bounding box center [768, 276] width 100 height 28
radio input "false"
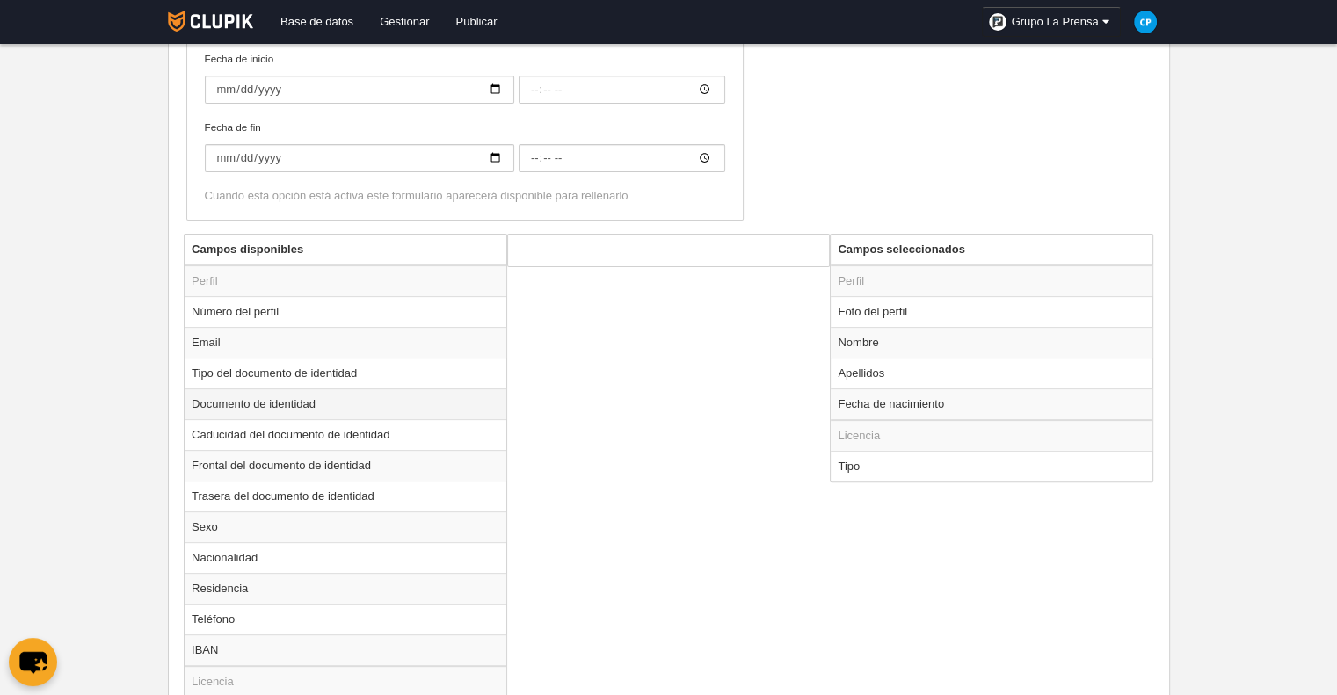
scroll to position [527, 0]
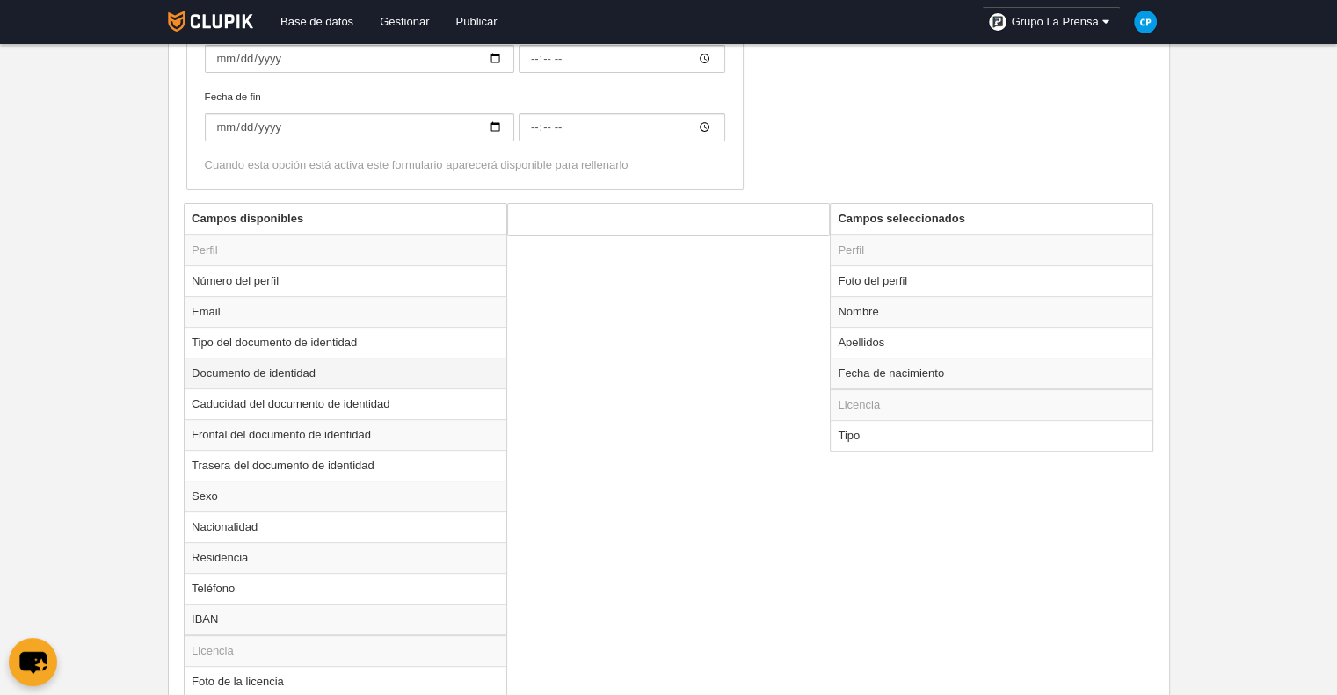
click at [376, 367] on td "Documento de identidad" at bounding box center [346, 373] width 322 height 31
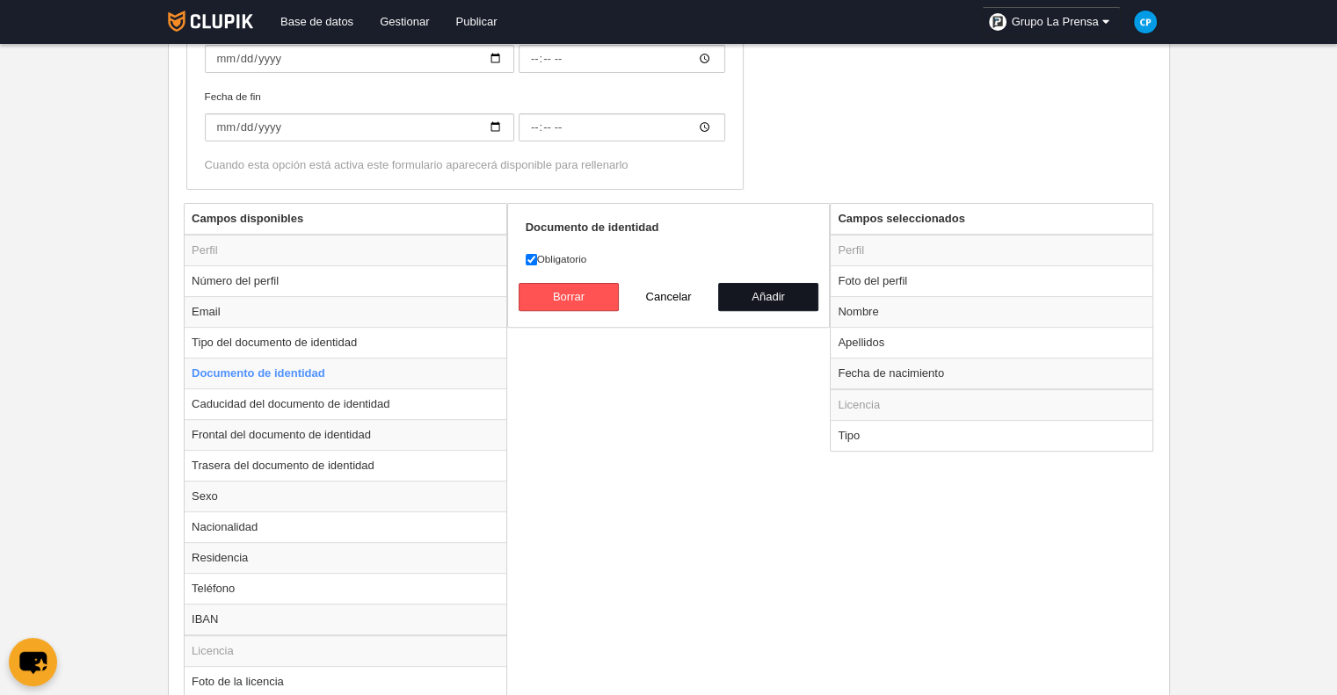
click at [781, 294] on button "Añadir" at bounding box center [768, 297] width 100 height 28
radio input "false"
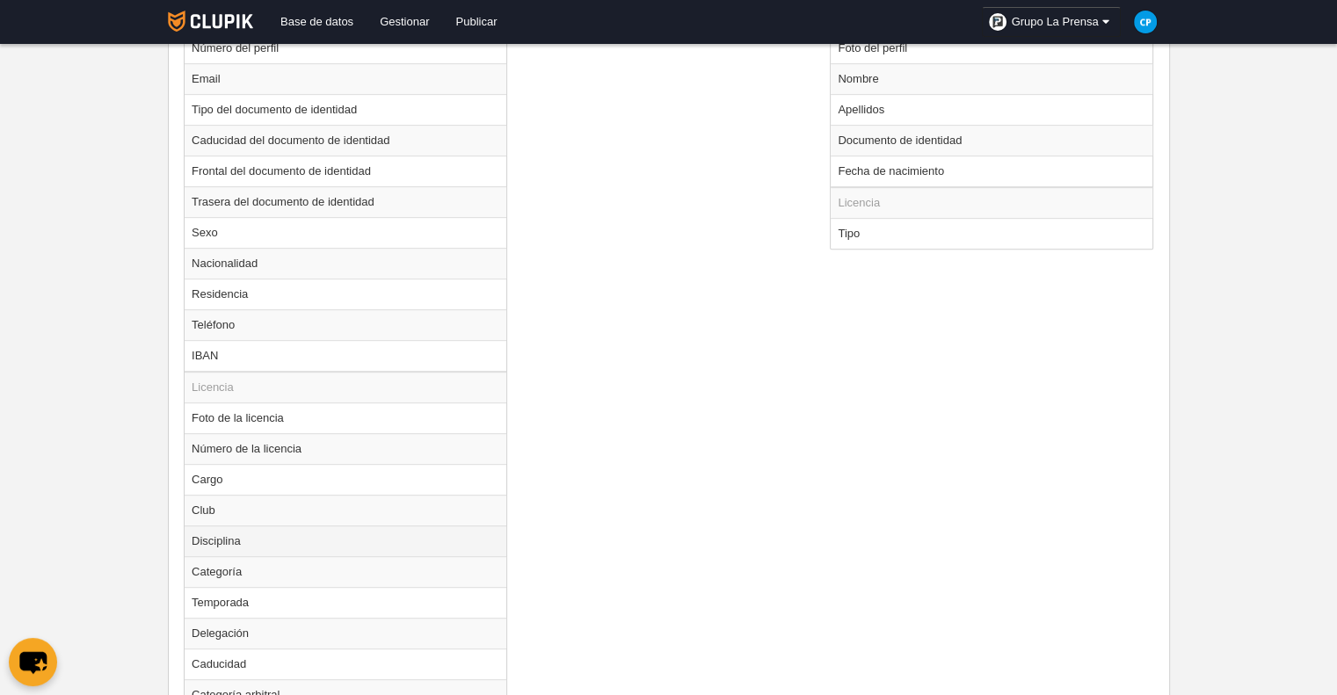
scroll to position [791, 0]
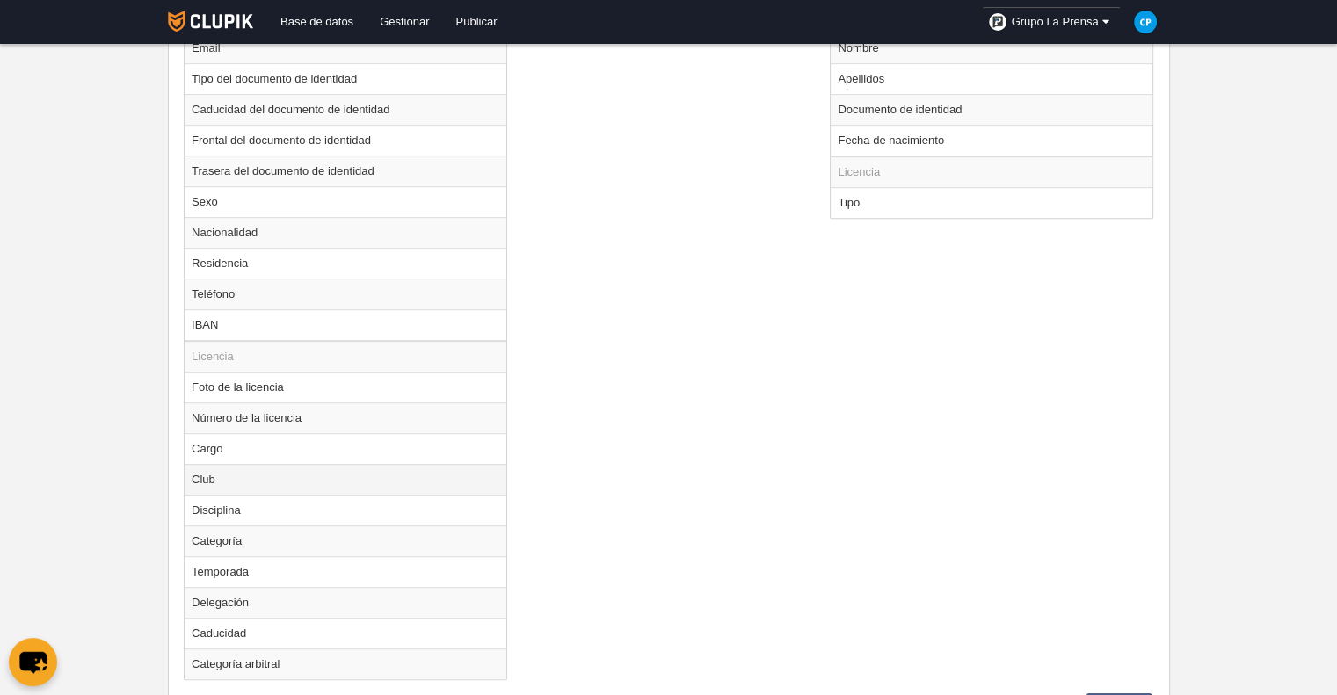
click at [214, 473] on td "Club" at bounding box center [346, 479] width 322 height 31
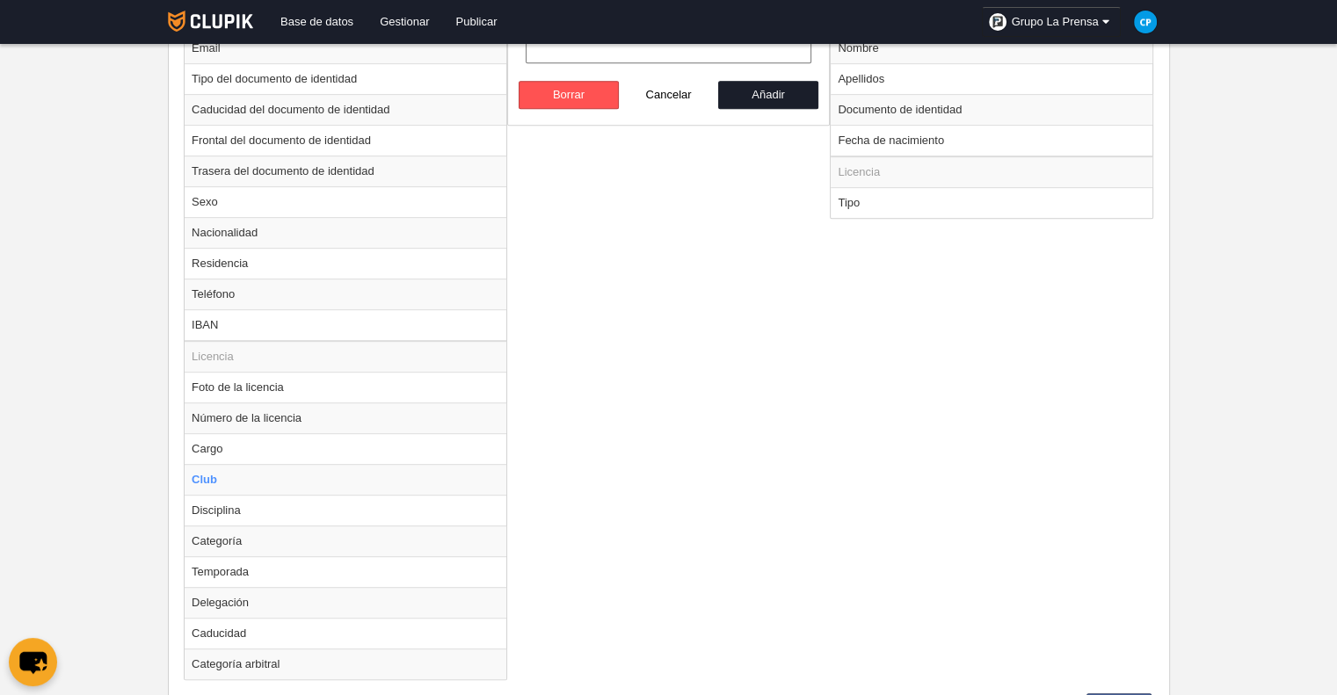
scroll to position [615, 0]
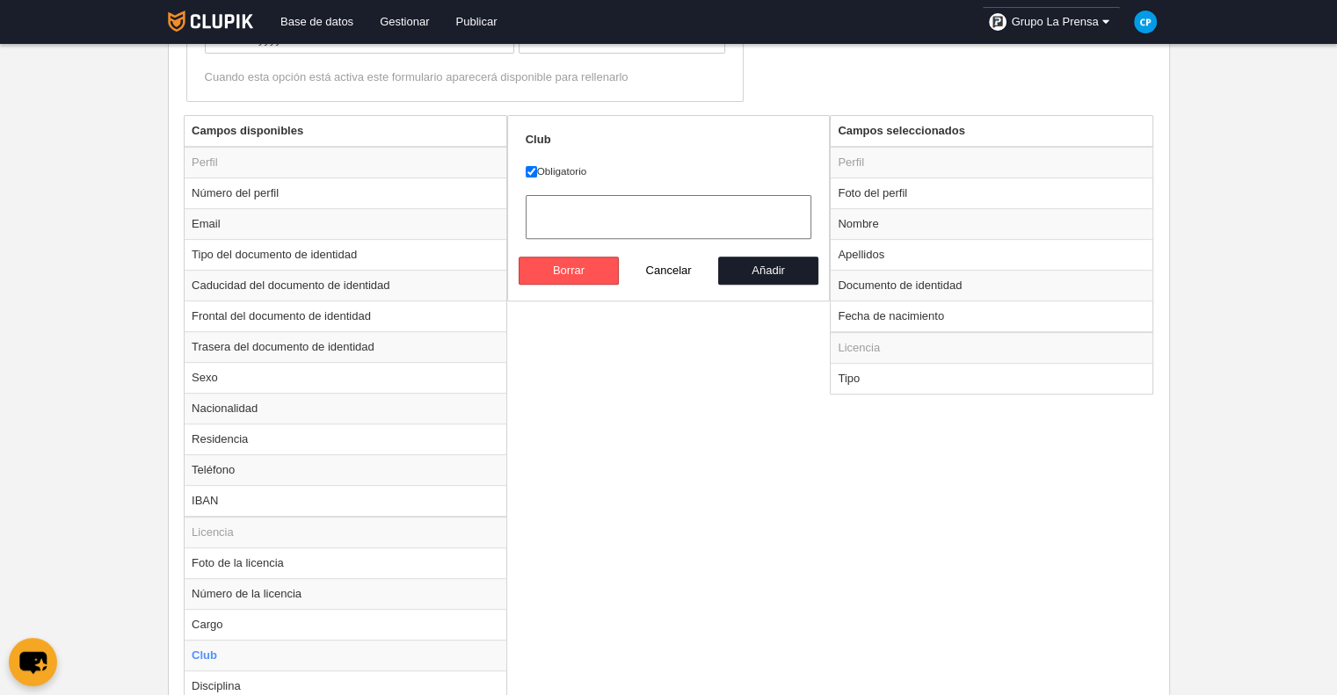
click at [672, 212] on select at bounding box center [669, 217] width 287 height 44
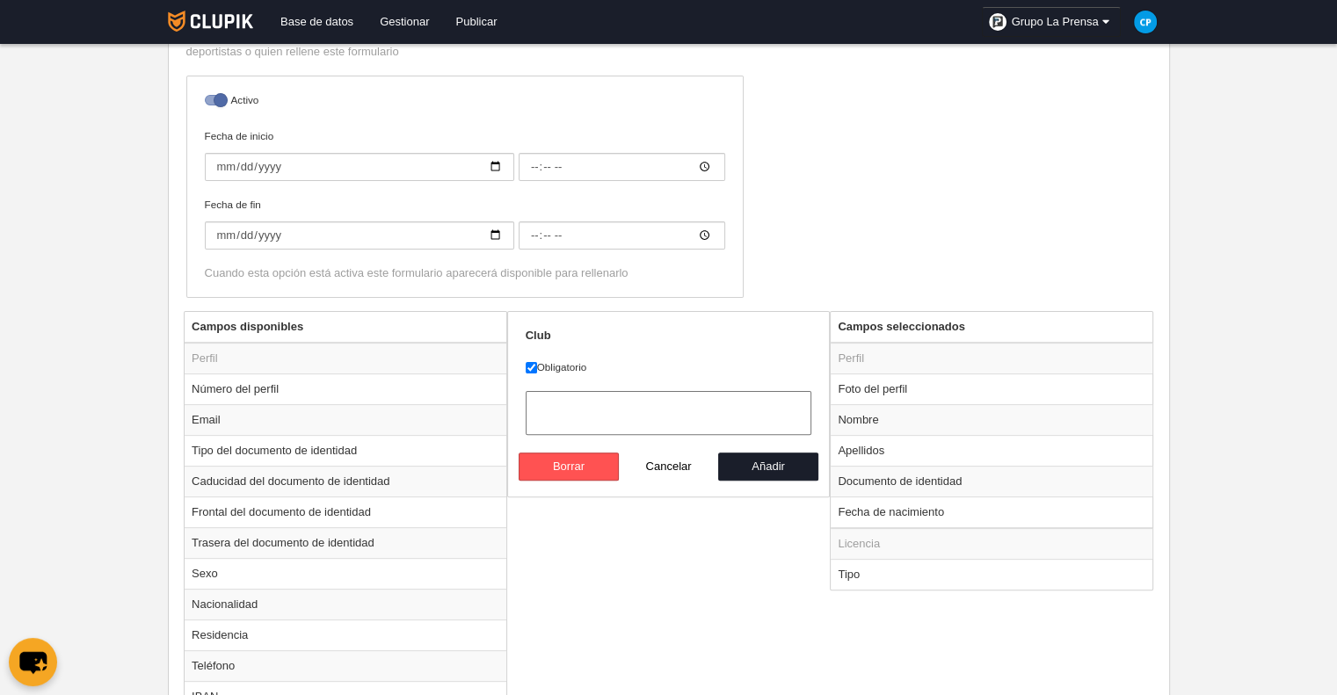
scroll to position [527, 0]
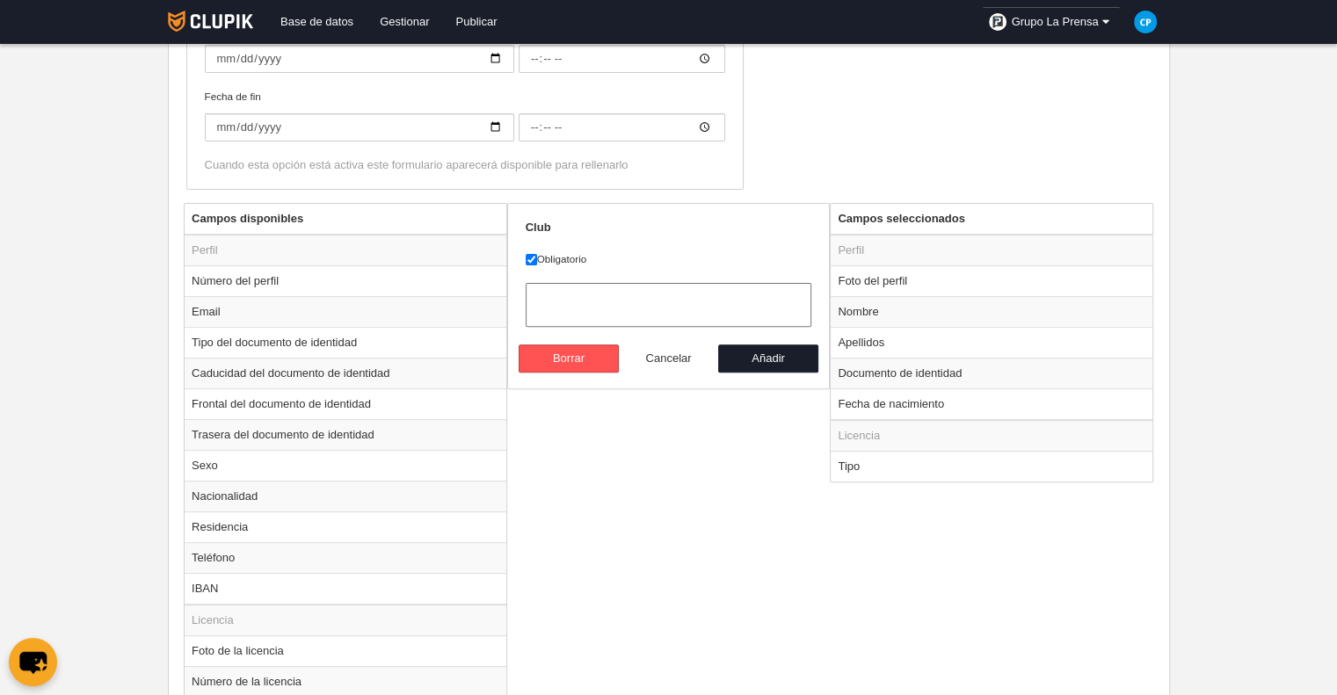
click at [678, 358] on button "Cancelar" at bounding box center [669, 359] width 100 height 28
radio input "false"
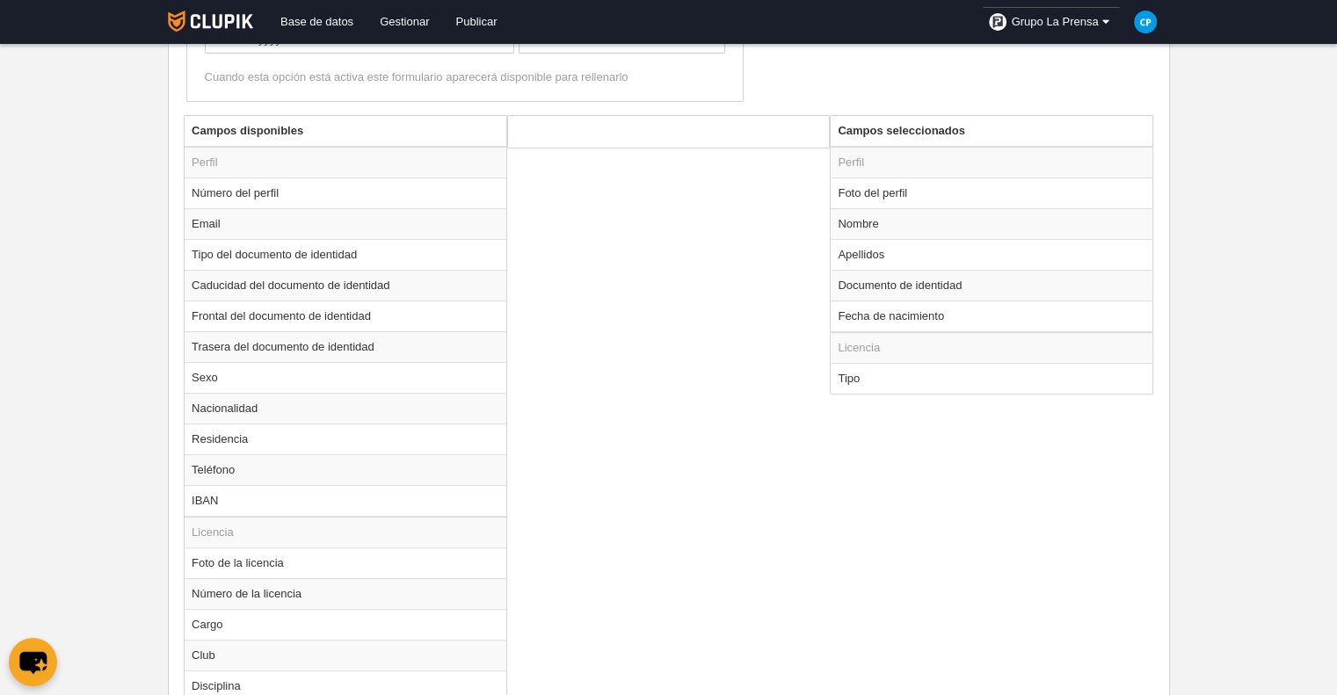
scroll to position [871, 0]
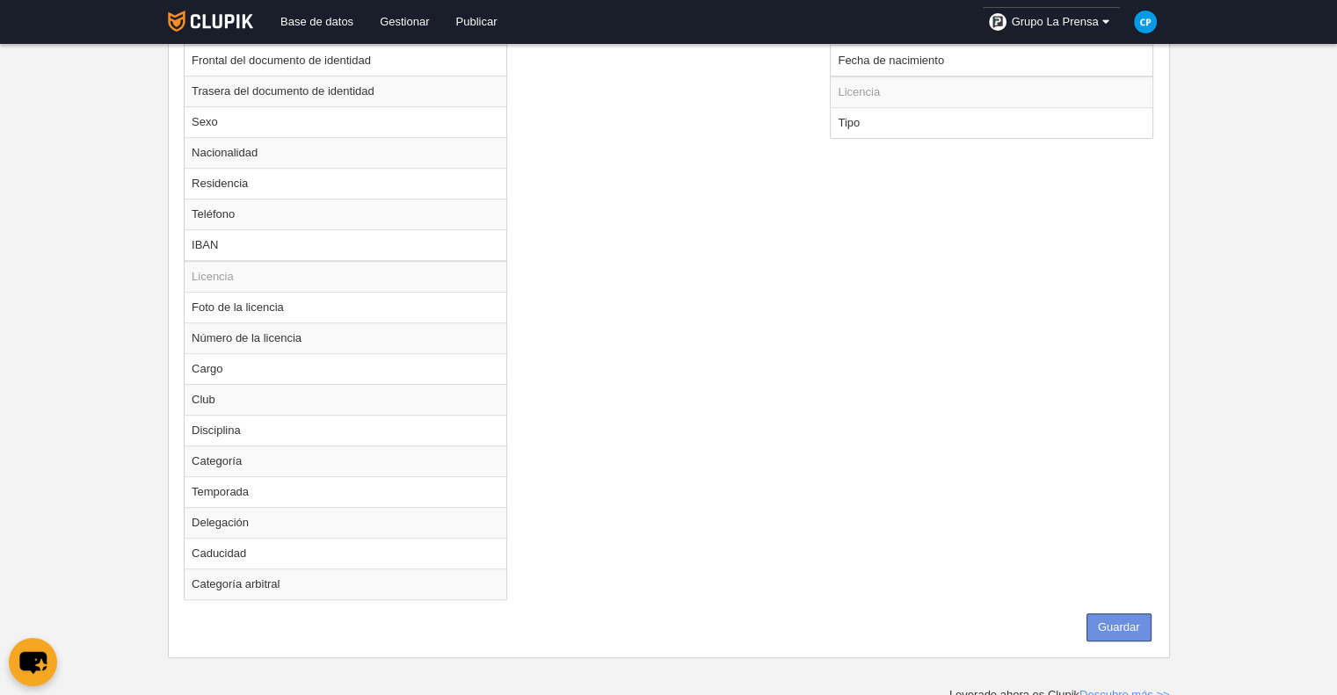
click at [1134, 623] on button "Guardar" at bounding box center [1118, 628] width 65 height 28
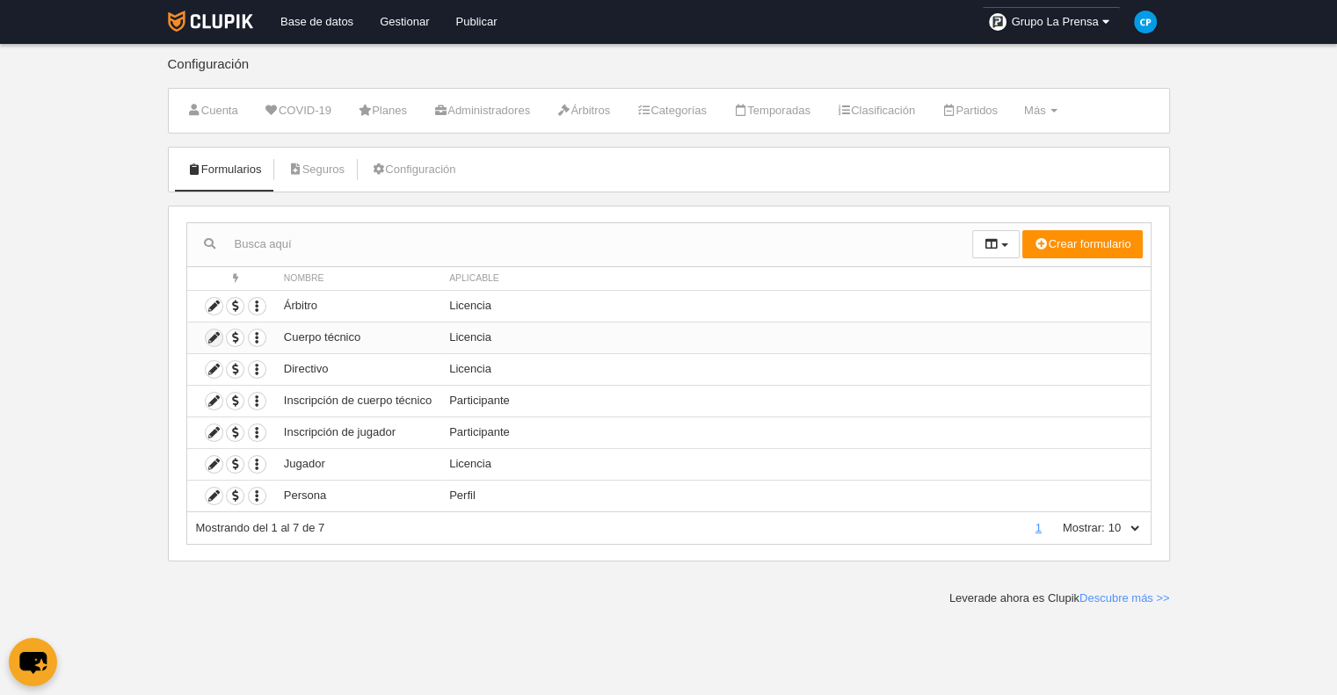
click at [209, 337] on icon at bounding box center [214, 338] width 17 height 17
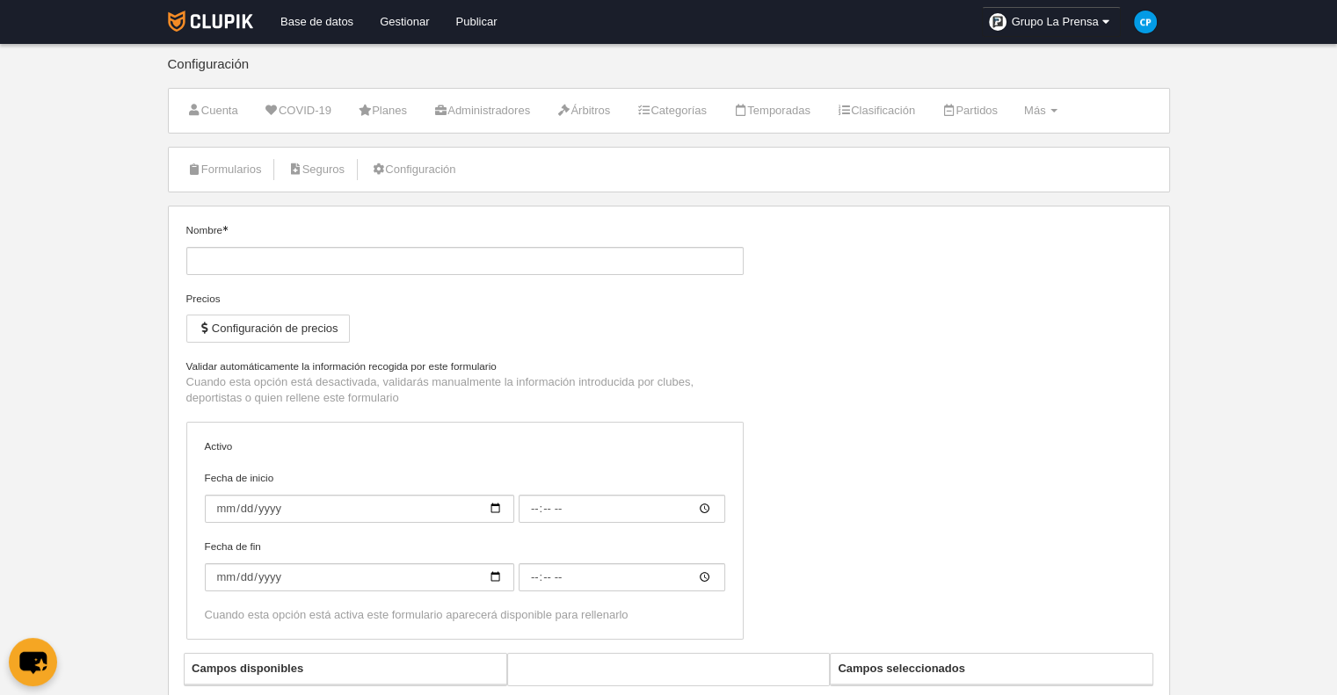
type input "Cuerpo técnico"
checkbox input "true"
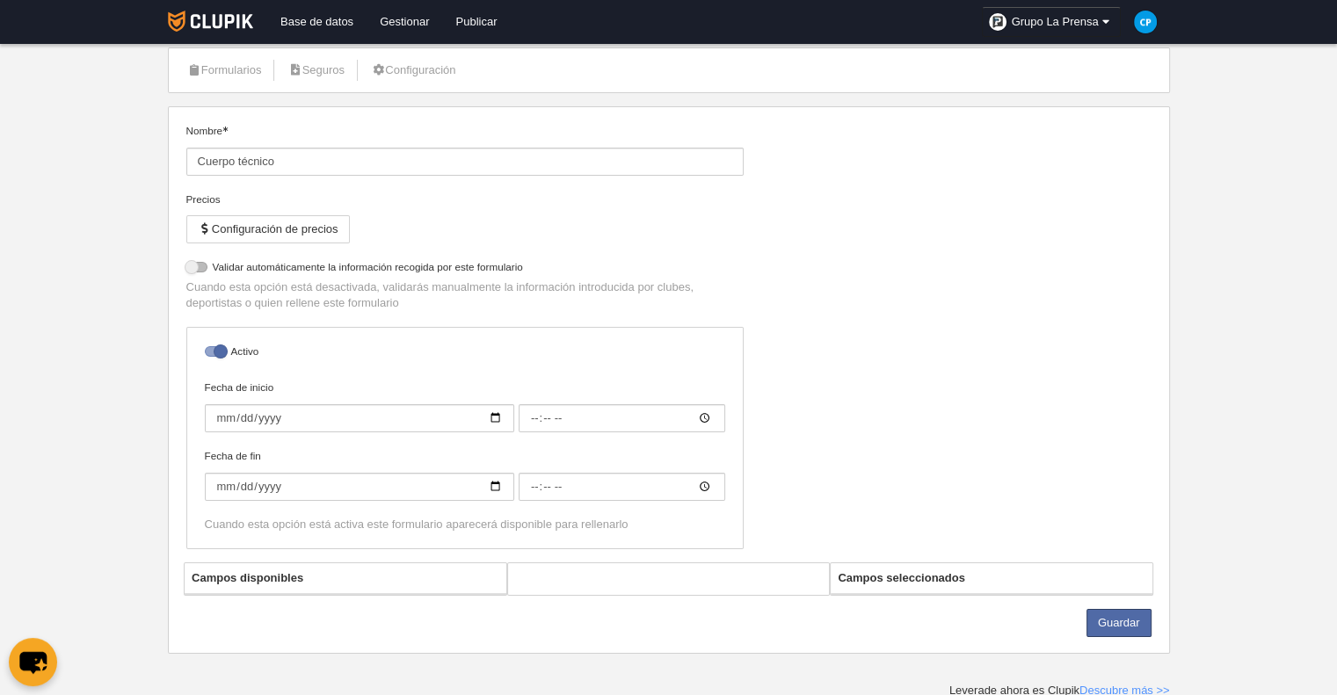
select select "selected"
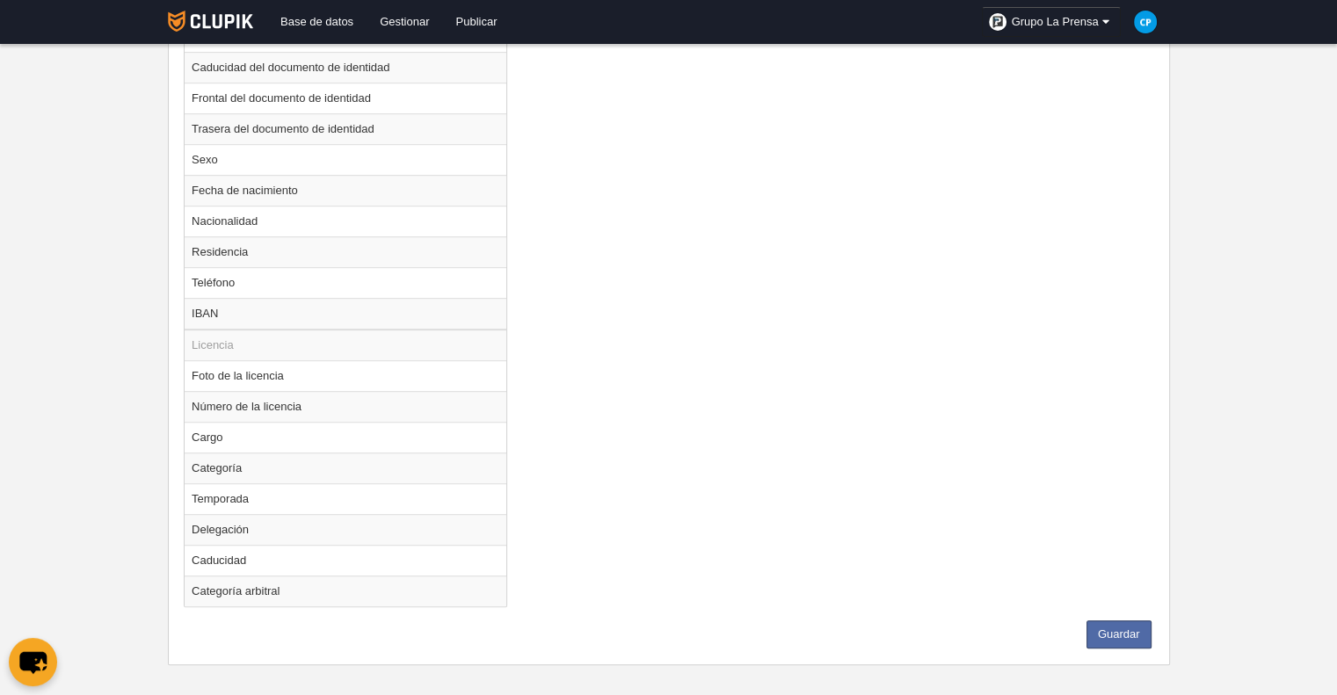
scroll to position [963, 0]
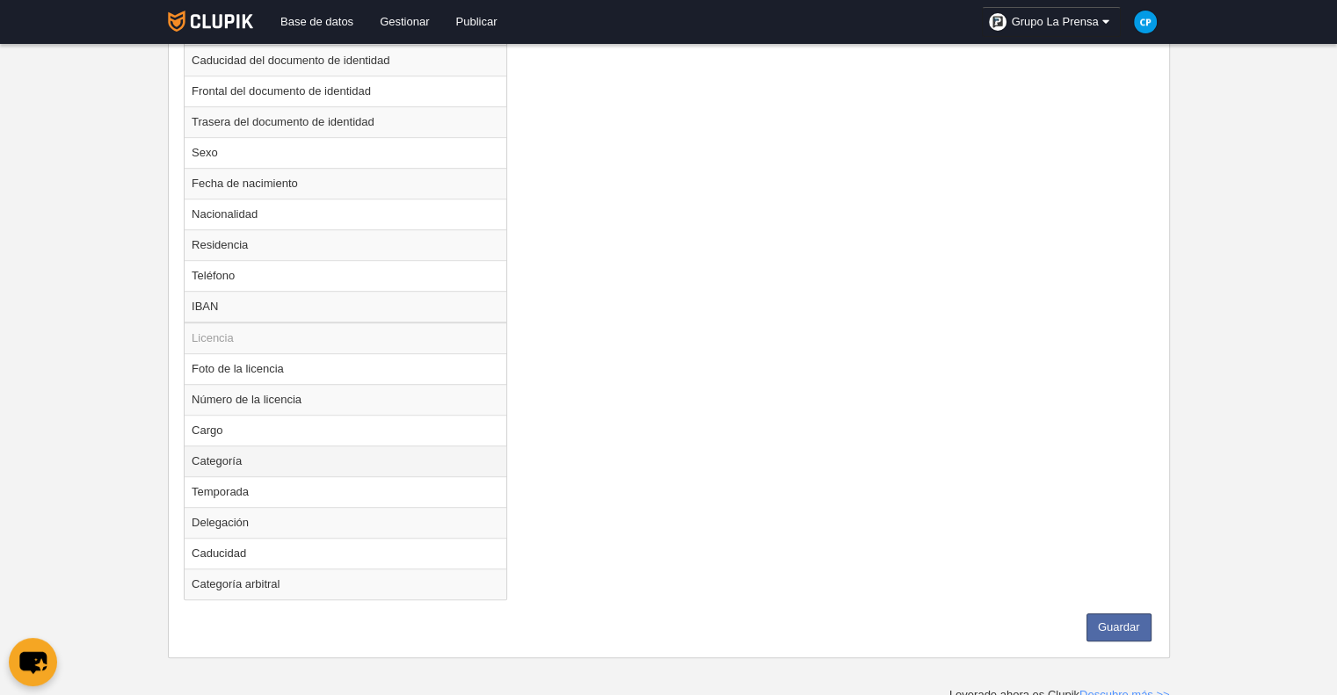
click at [338, 456] on td "Categoría" at bounding box center [346, 461] width 322 height 31
radio input "true"
select select
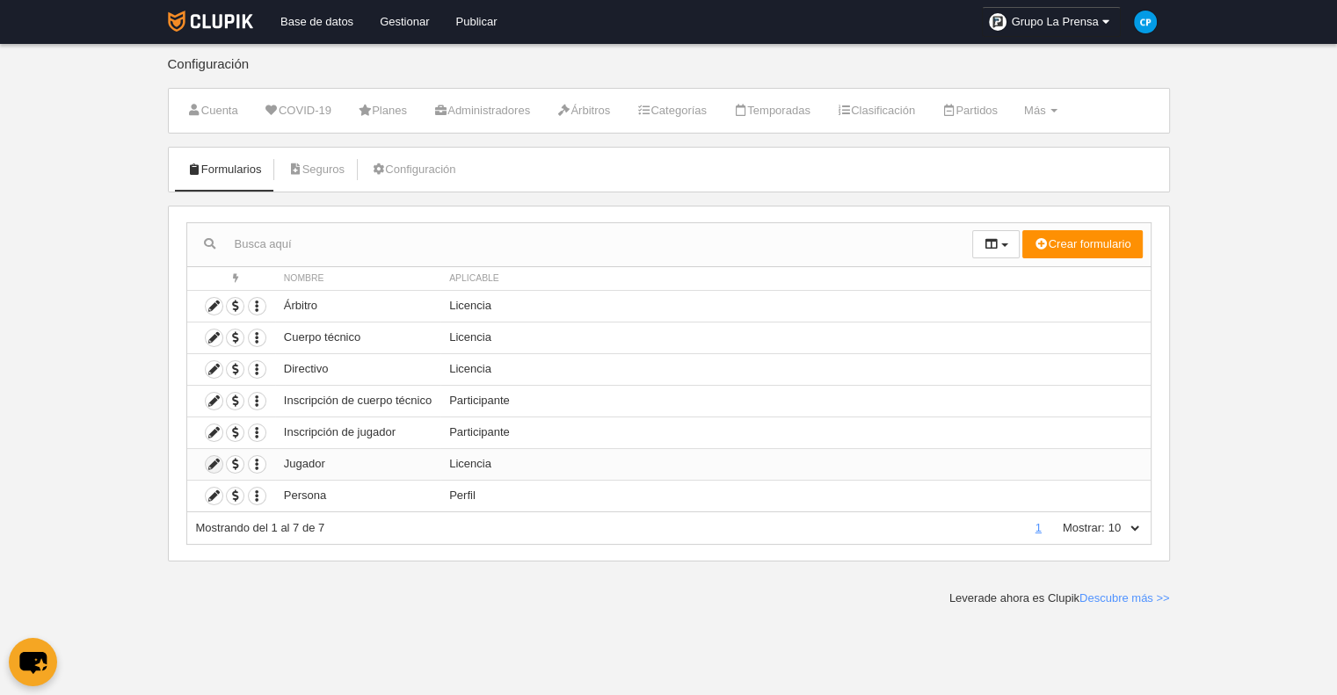
click at [215, 460] on icon at bounding box center [214, 464] width 17 height 17
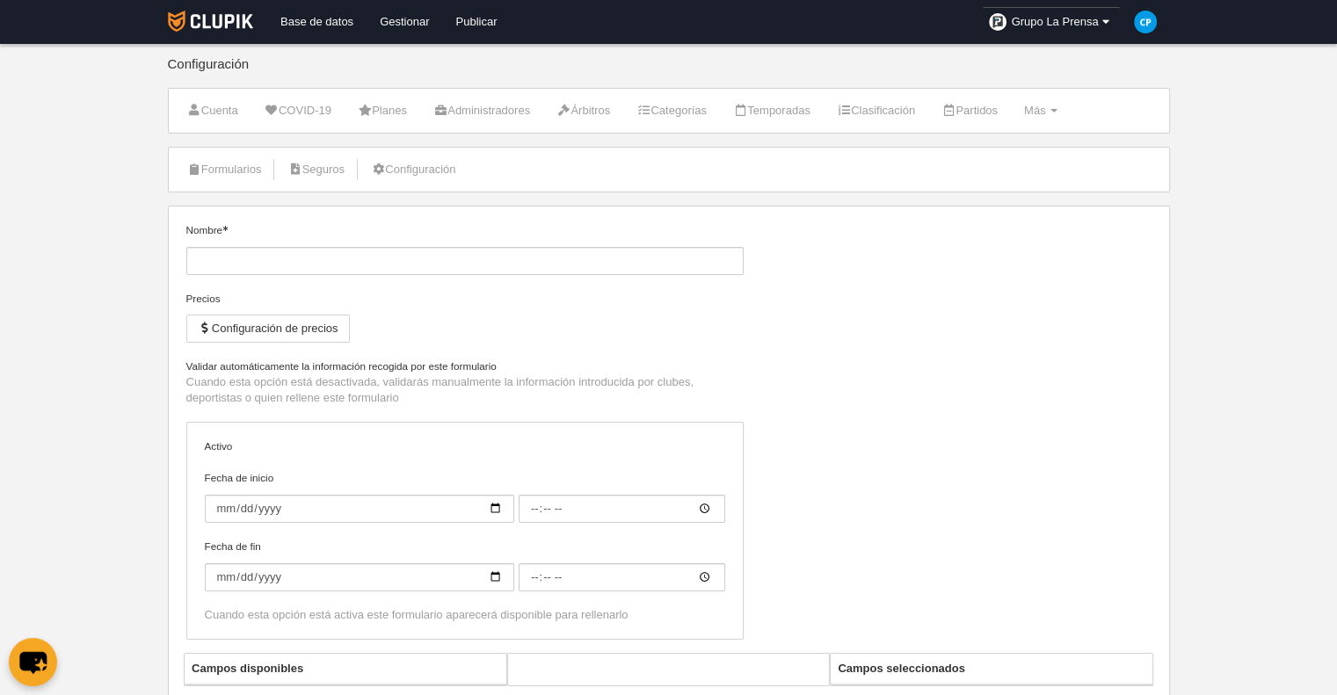
type input "Jugador"
checkbox input "true"
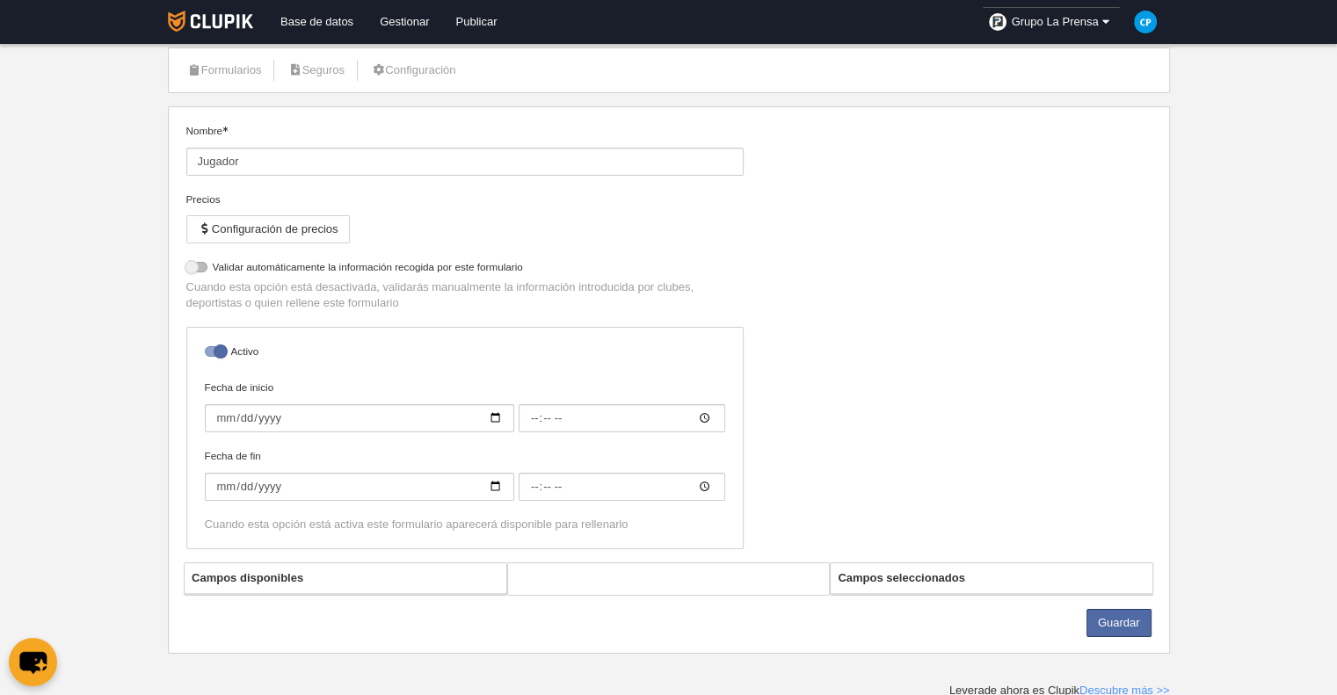
select select "selected"
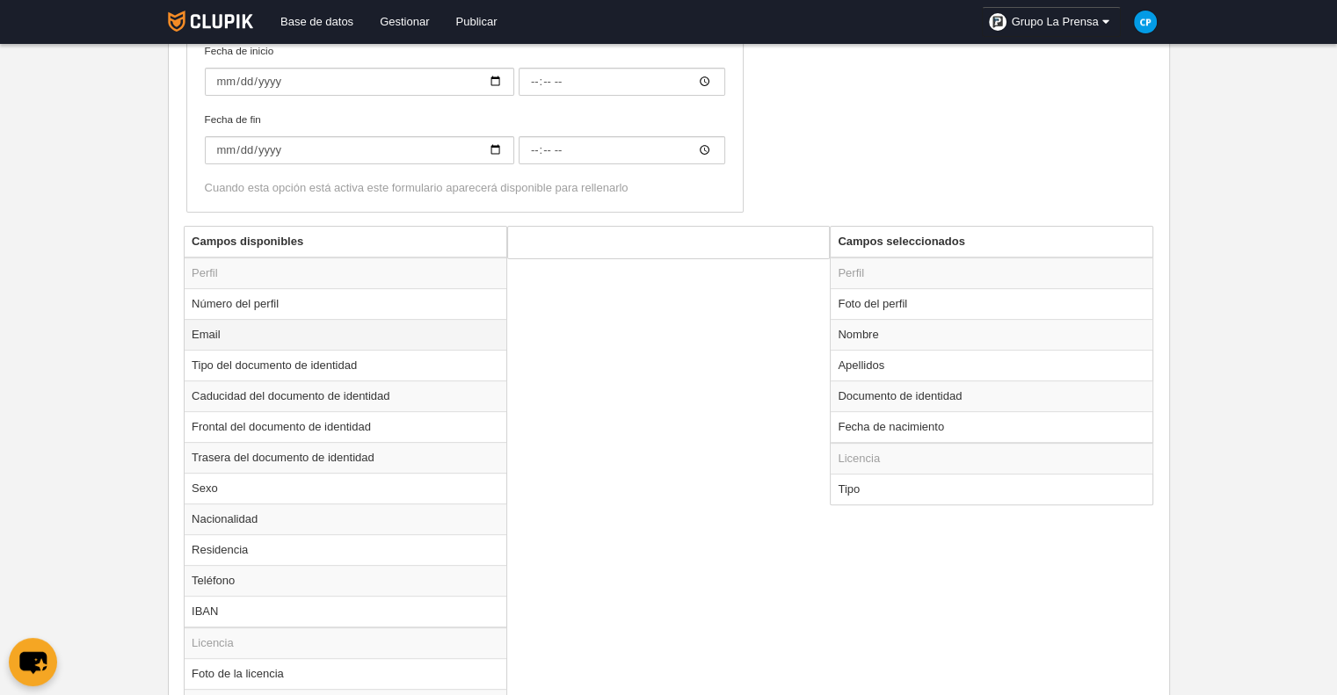
scroll to position [715, 0]
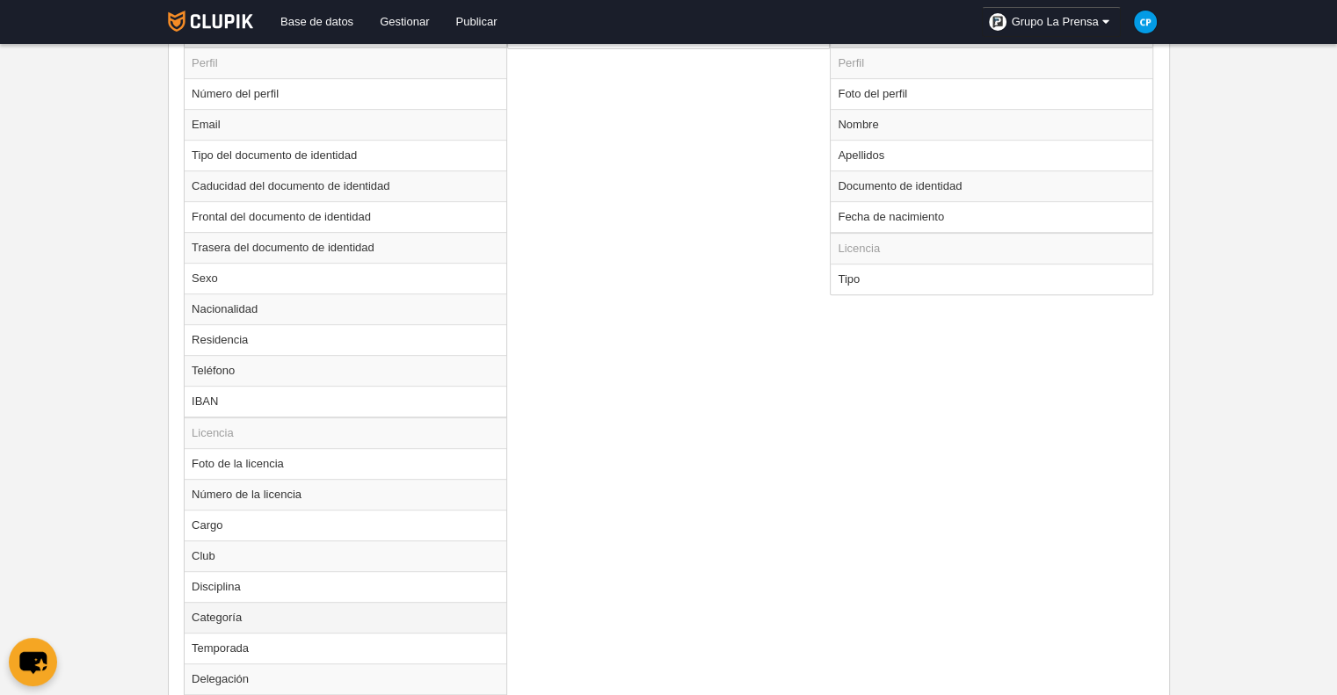
drag, startPoint x: 381, startPoint y: 599, endPoint x: 431, endPoint y: 614, distance: 51.4
click at [381, 602] on td "Categoría" at bounding box center [346, 617] width 322 height 31
radio input "true"
select select
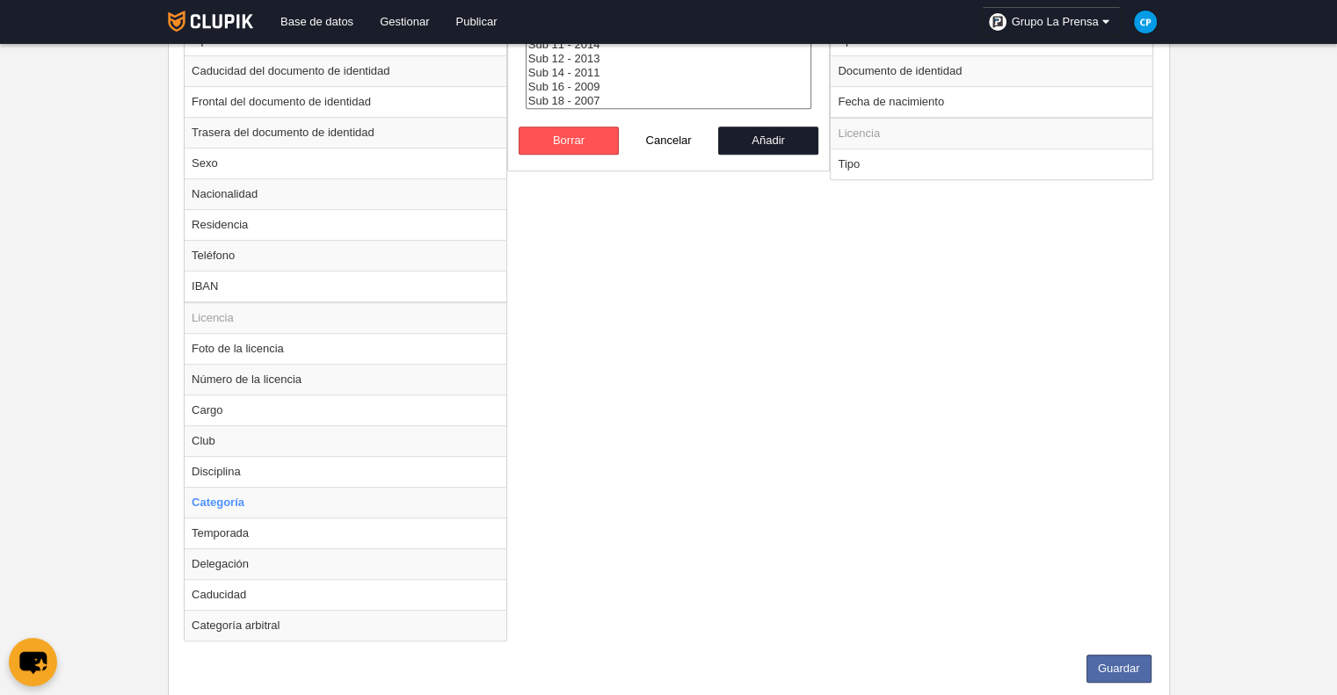
scroll to position [871, 0]
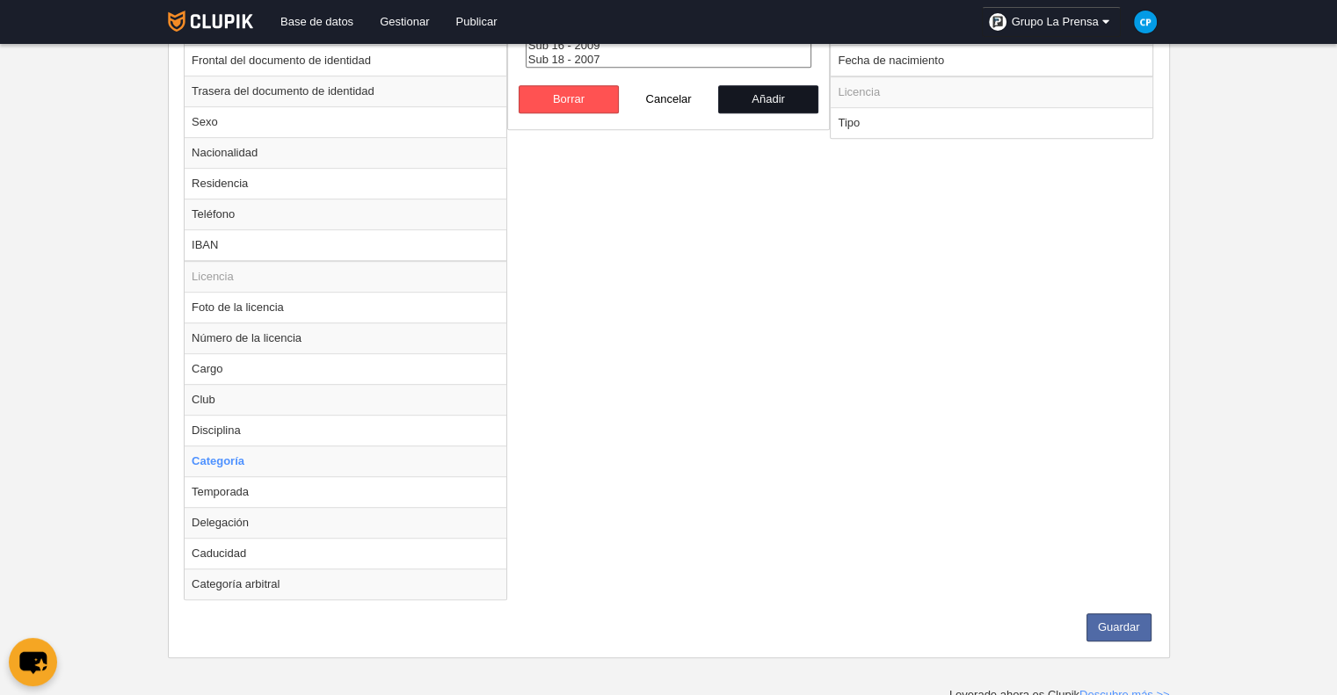
click at [791, 97] on button "Añadir" at bounding box center [768, 99] width 100 height 28
radio input "false"
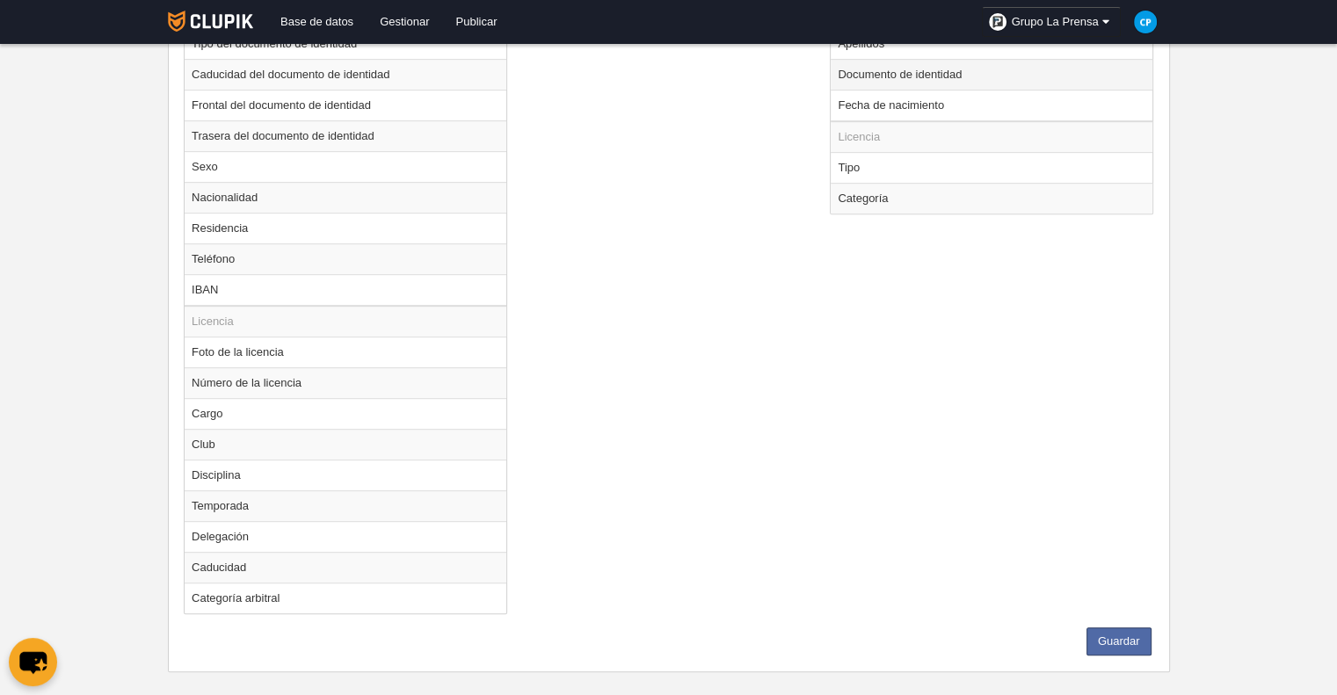
scroll to position [840, 0]
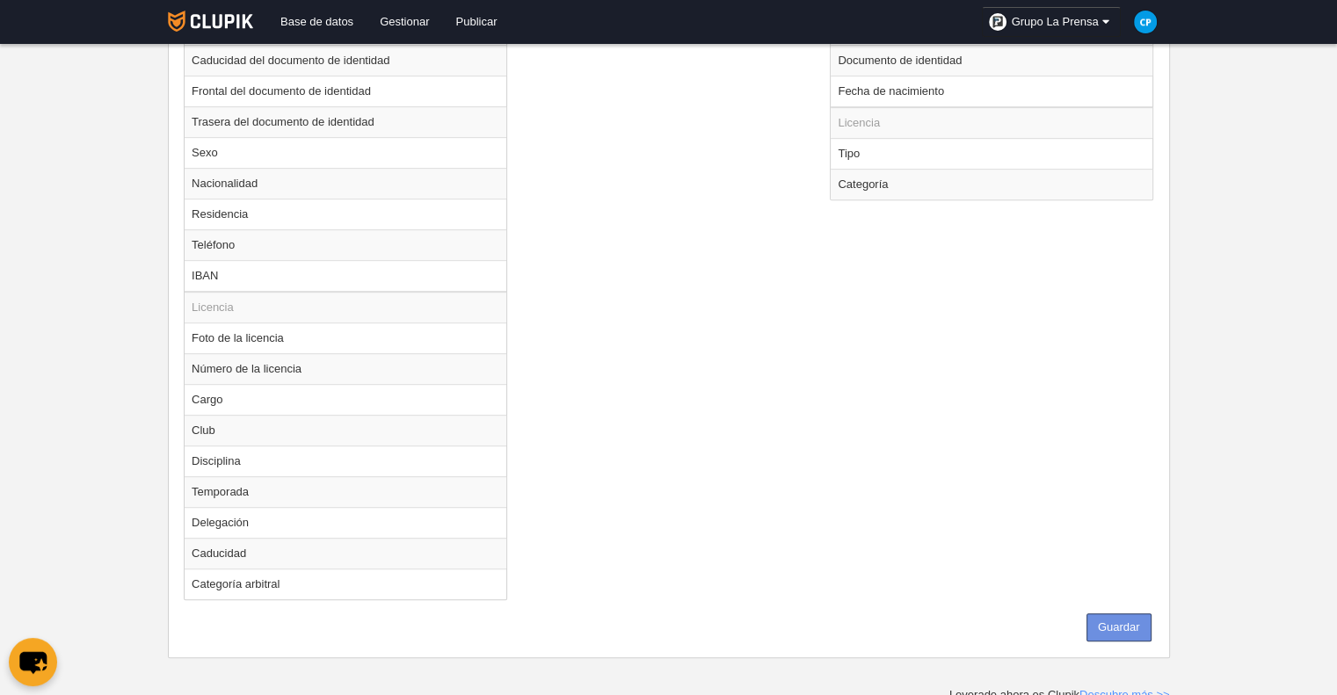
click at [1109, 621] on button "Guardar" at bounding box center [1118, 628] width 65 height 28
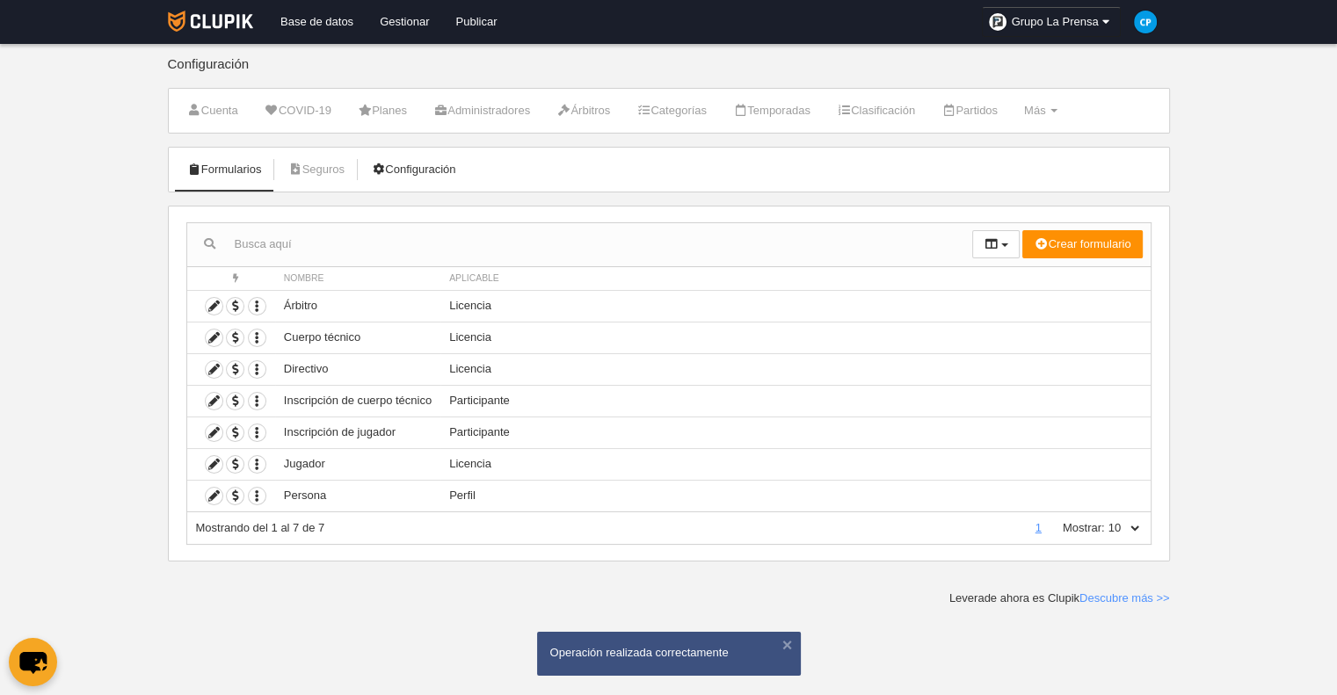
click at [432, 178] on link "Configuración" at bounding box center [413, 169] width 104 height 26
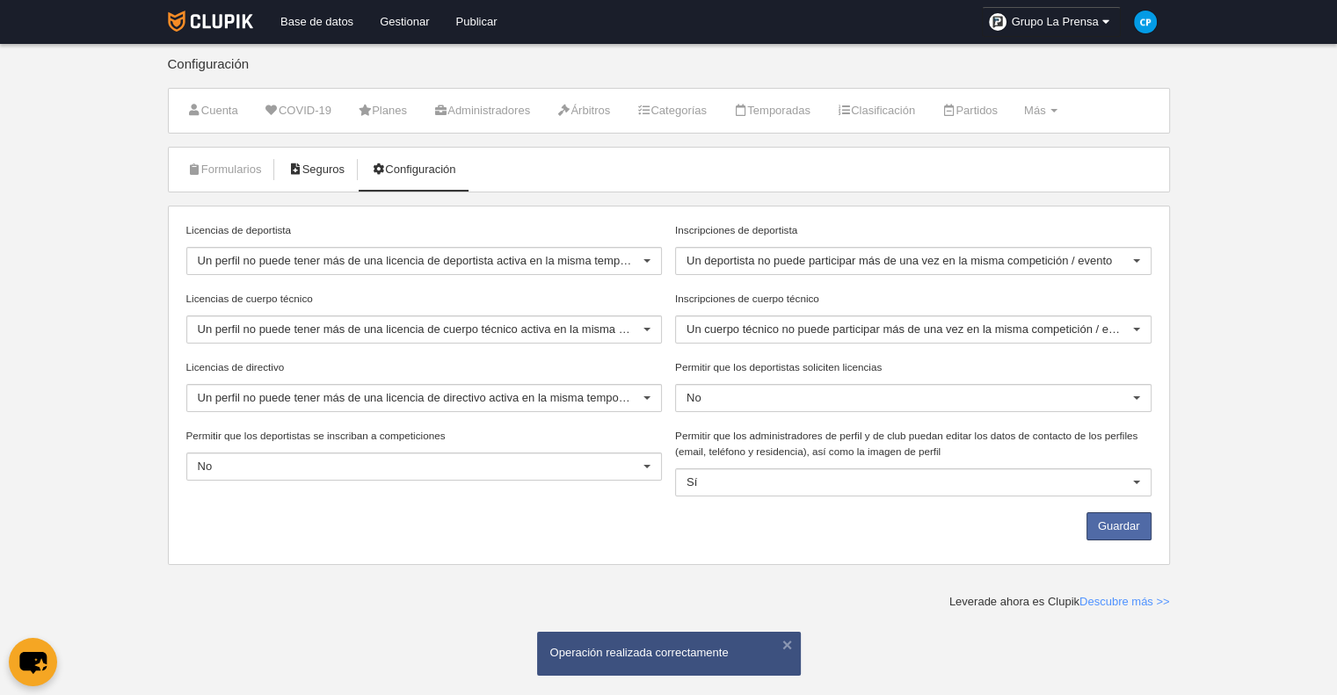
click at [334, 179] on link "Seguros" at bounding box center [316, 169] width 76 height 26
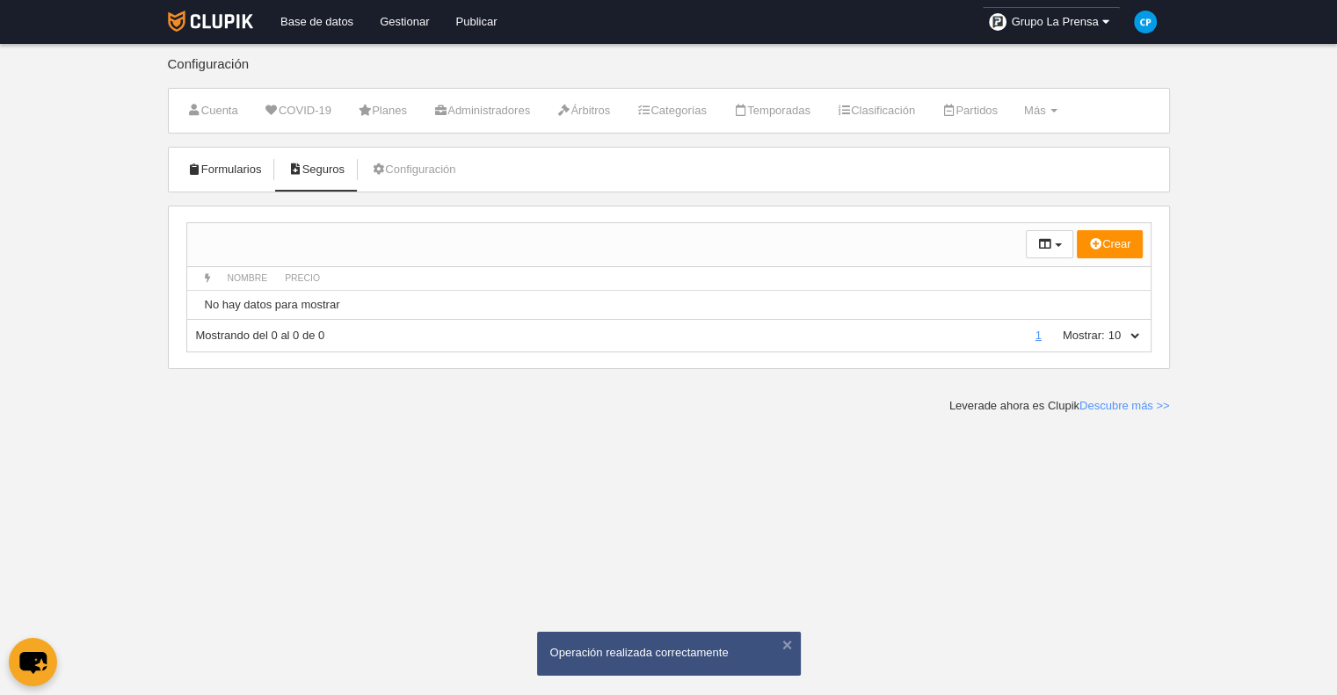
click at [243, 171] on link "Formularios" at bounding box center [225, 169] width 94 height 26
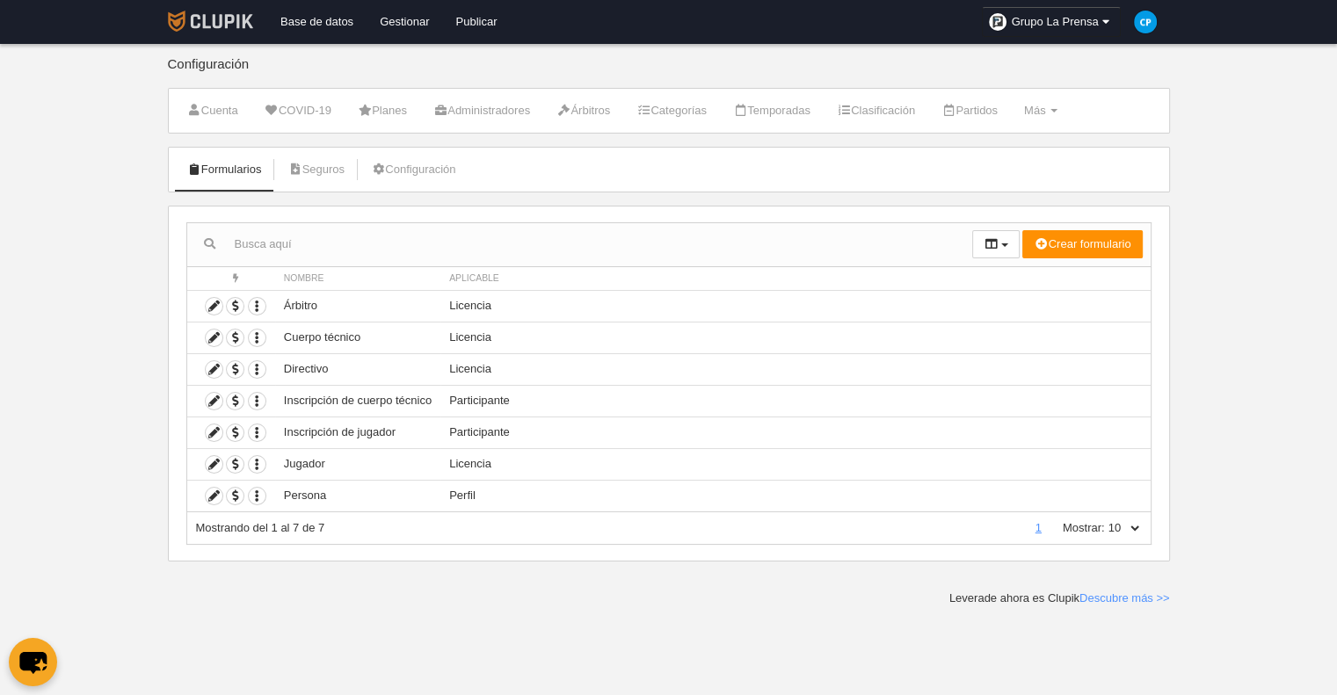
click at [199, 20] on img at bounding box center [210, 21] width 85 height 21
click at [218, 496] on icon at bounding box center [214, 496] width 17 height 17
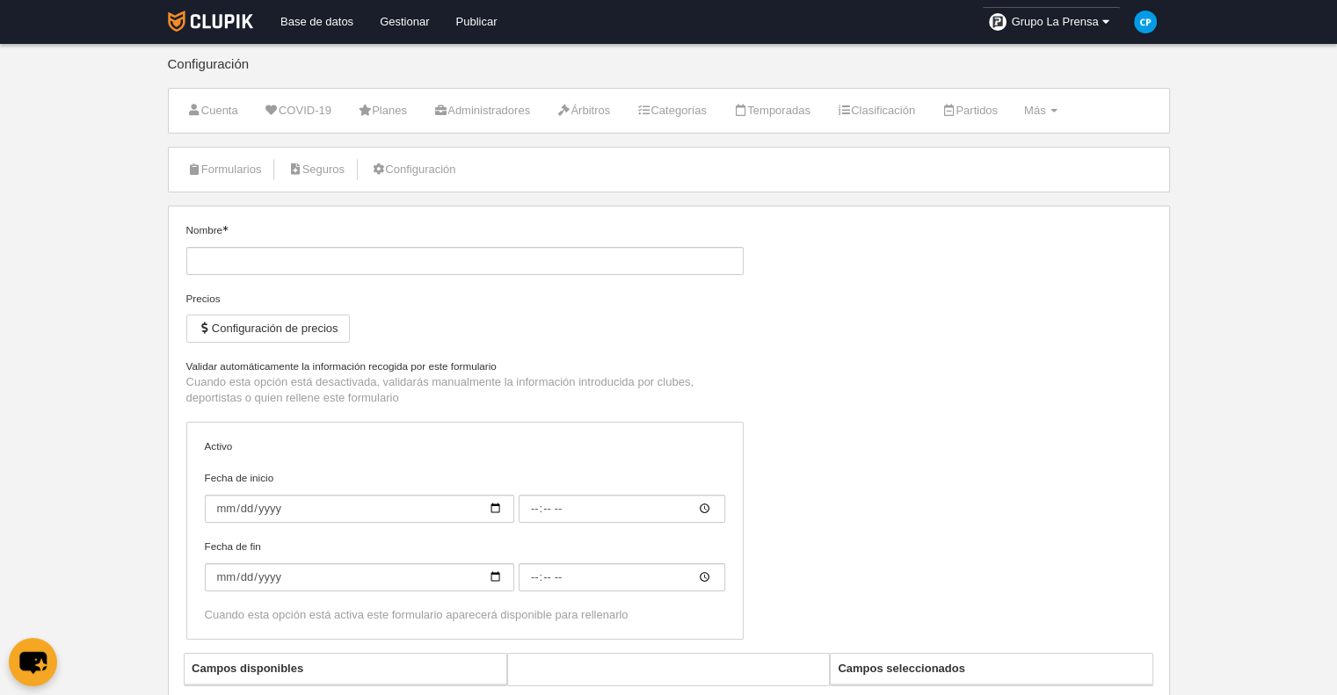
type input "Persona"
checkbox input "true"
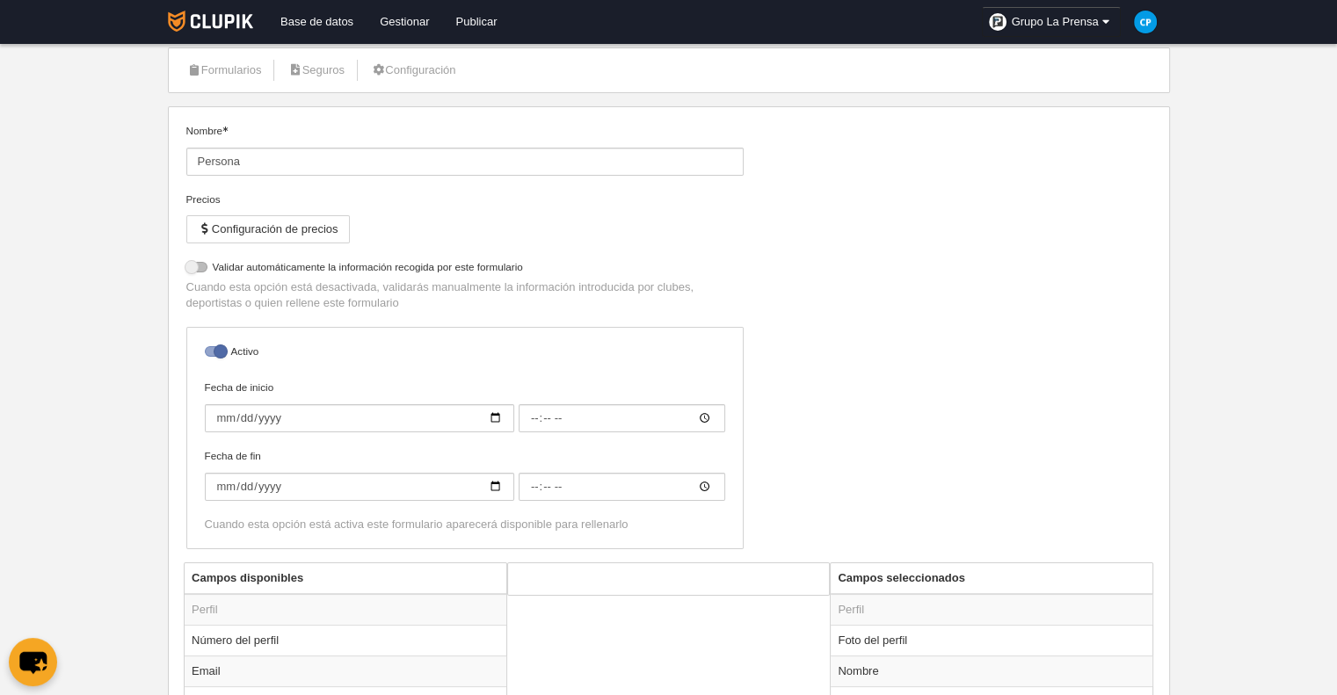
scroll to position [465, 0]
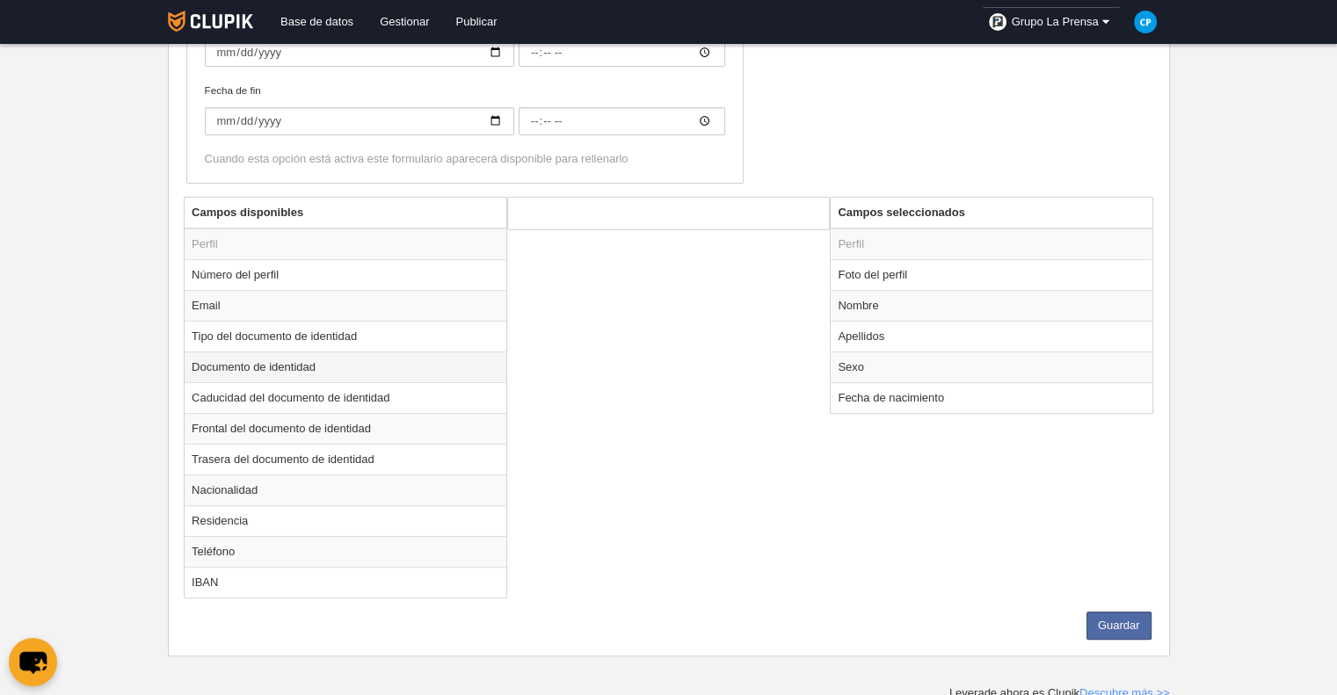
click at [325, 373] on td "Documento de identidad" at bounding box center [346, 367] width 322 height 31
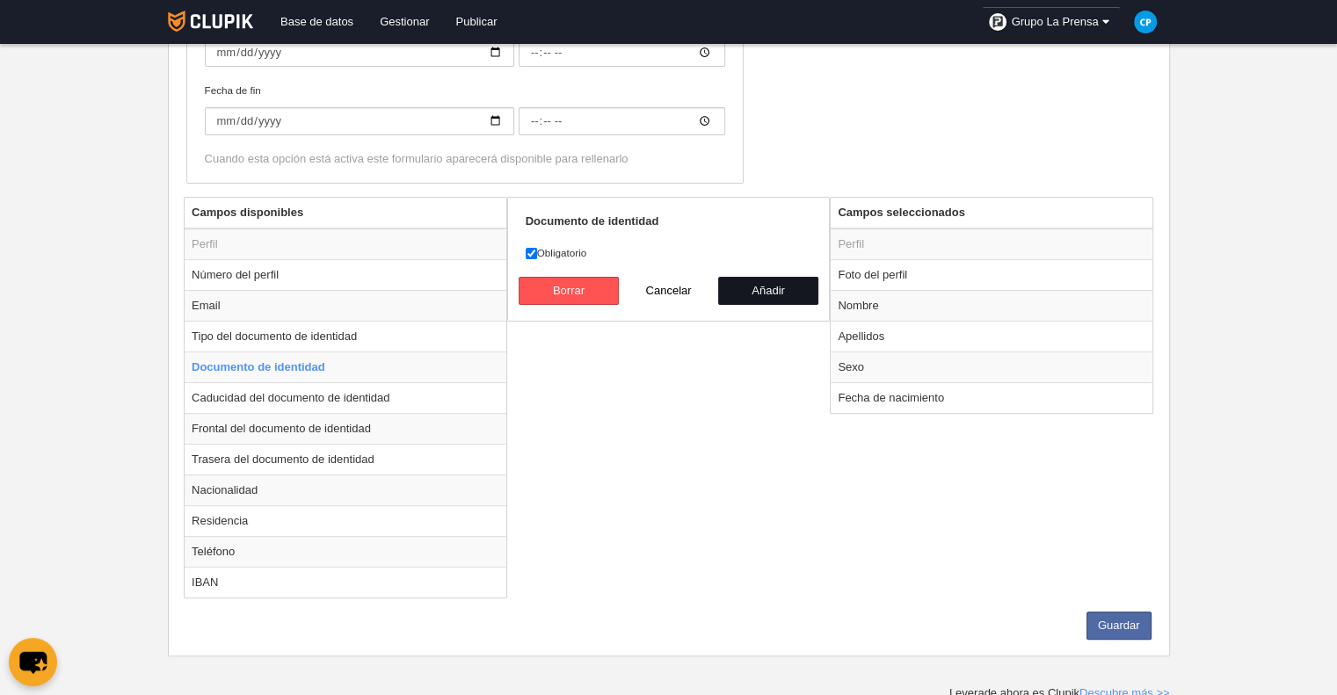
click at [744, 287] on button "Añadir" at bounding box center [768, 291] width 100 height 28
radio input "false"
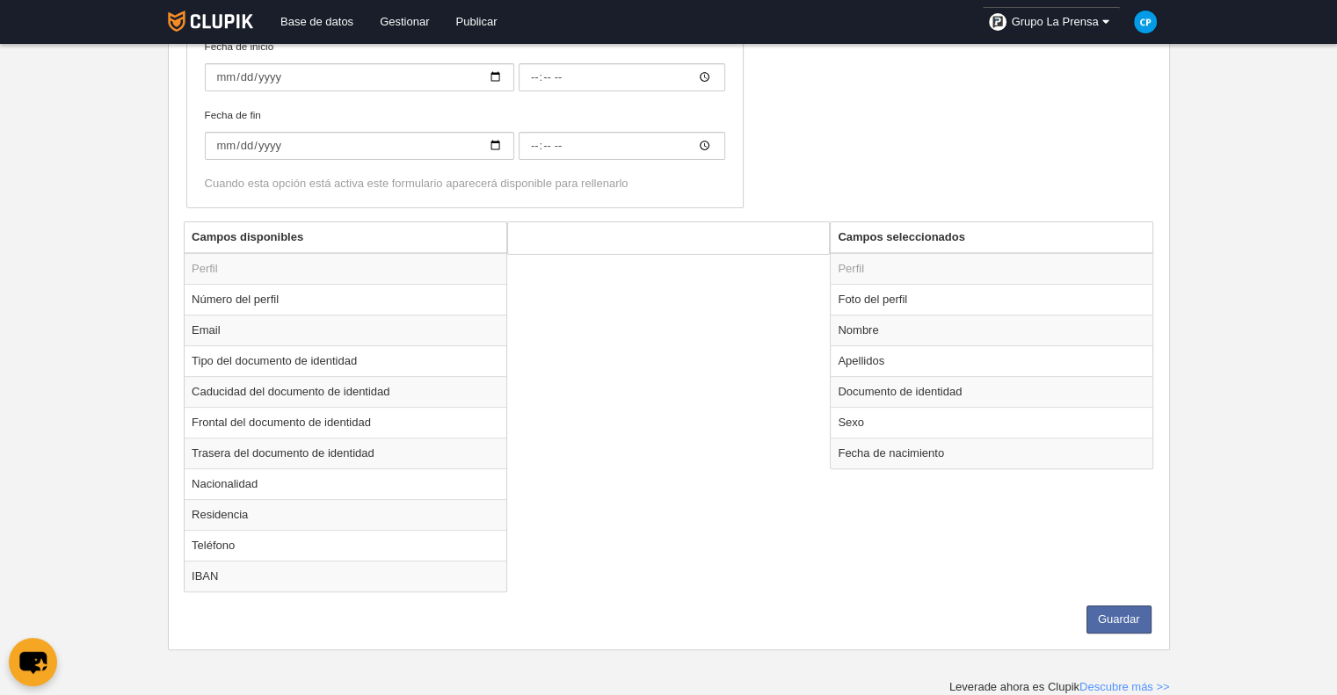
scroll to position [435, 0]
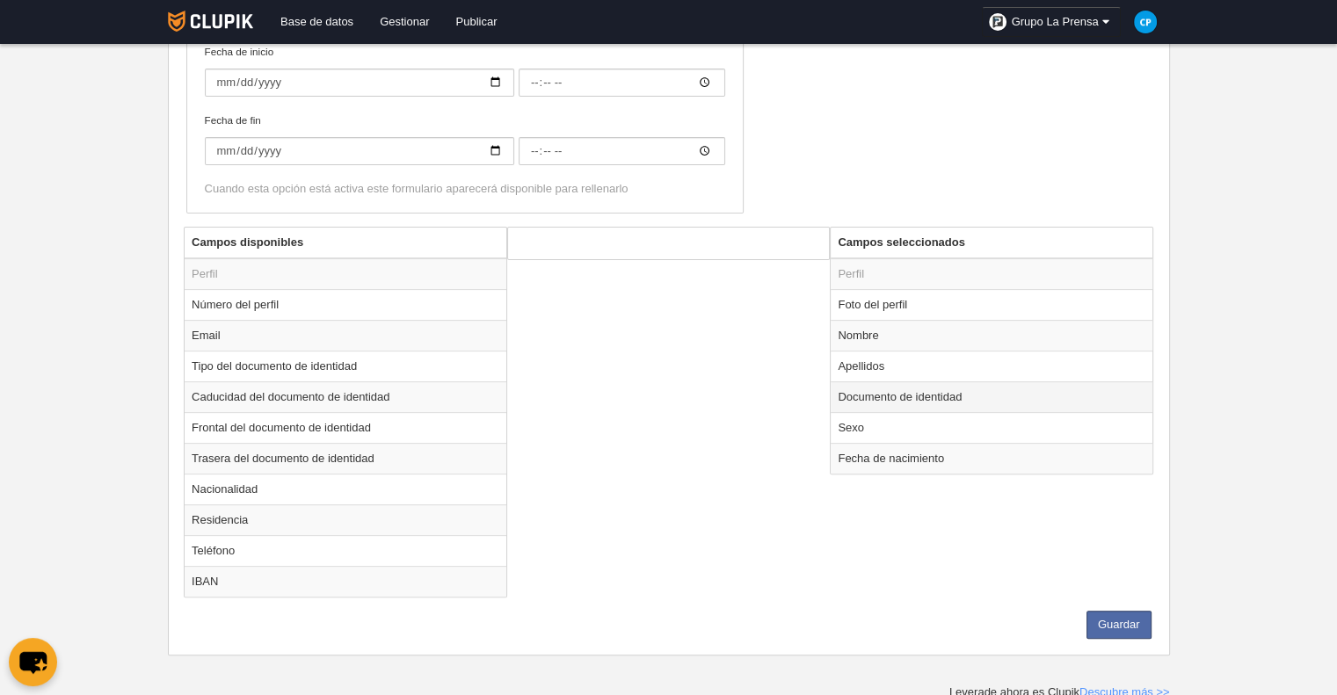
click at [879, 399] on td "Documento de identidad" at bounding box center [992, 396] width 322 height 31
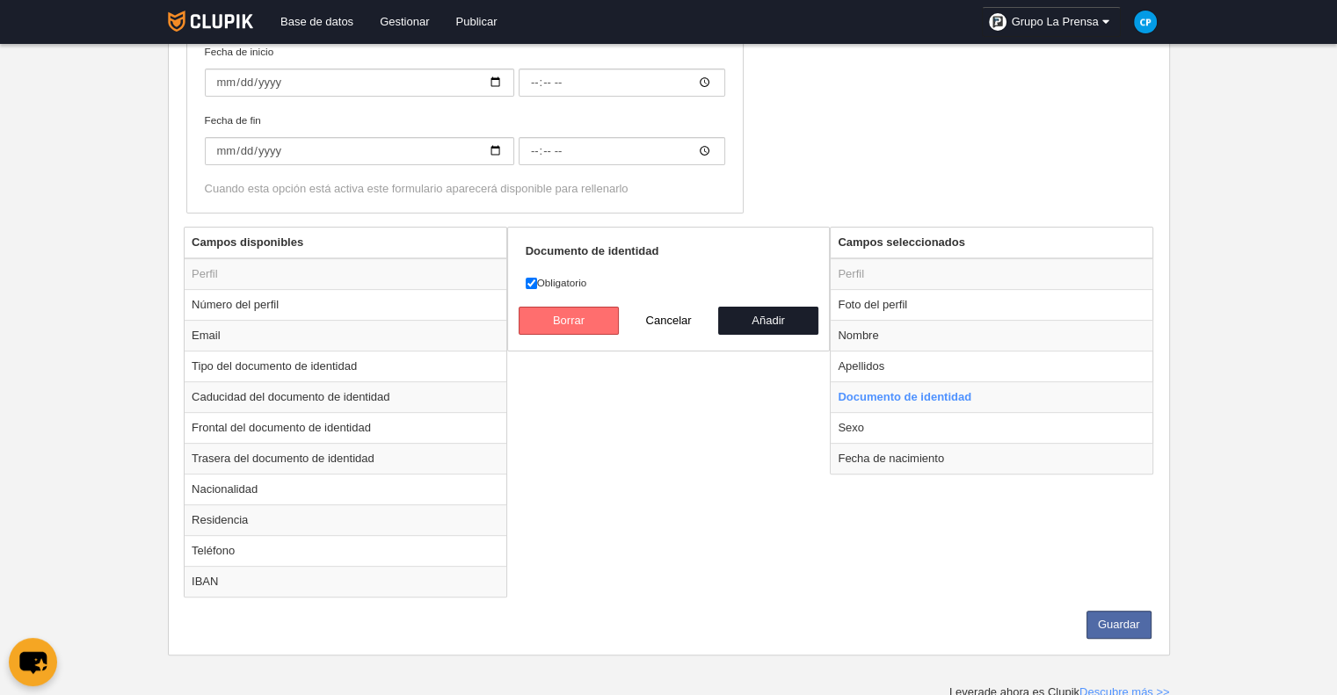
click at [607, 323] on button "Borrar" at bounding box center [569, 321] width 100 height 28
radio input "false"
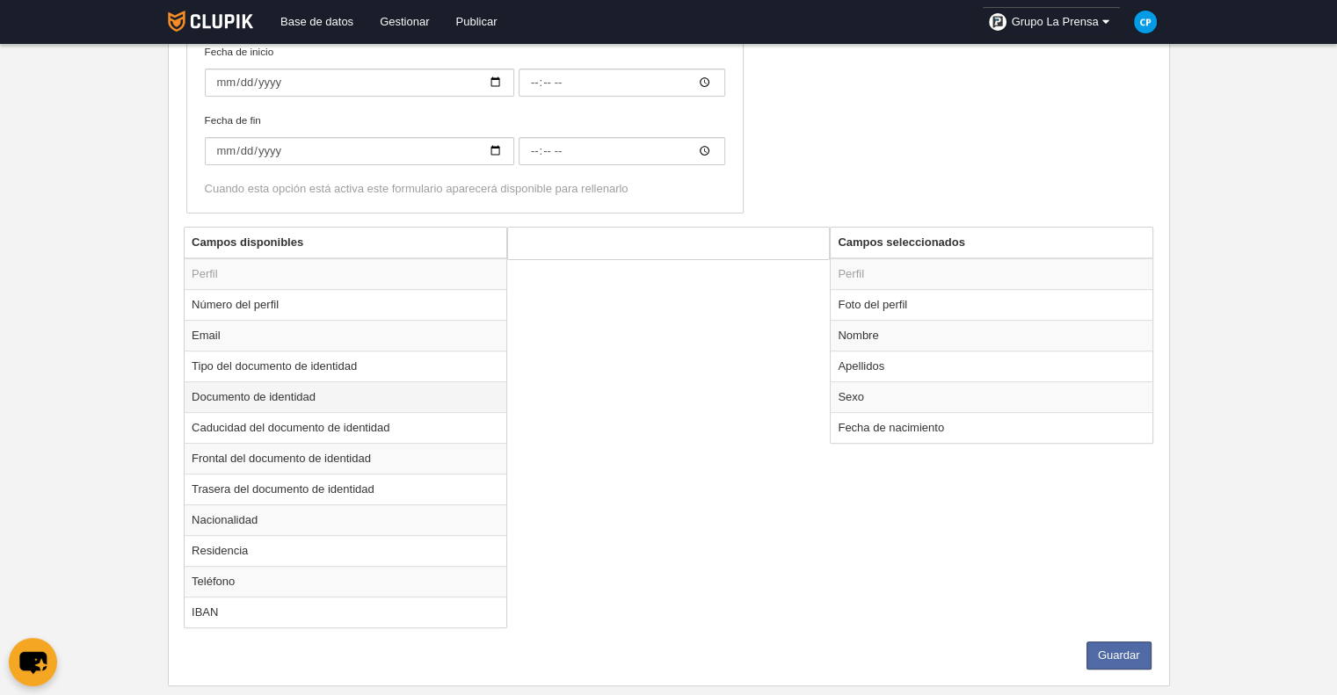
click at [266, 395] on td "Documento de identidad" at bounding box center [346, 396] width 322 height 31
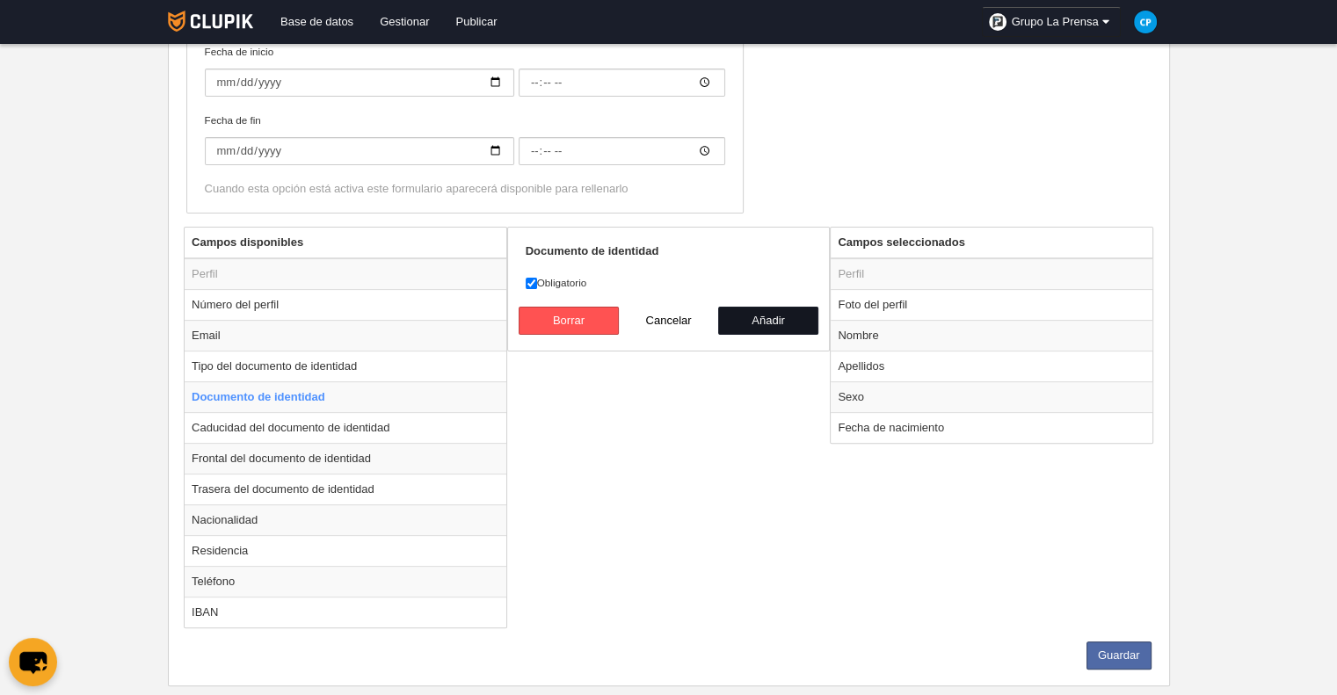
click at [738, 319] on button "Añadir" at bounding box center [768, 321] width 100 height 28
radio input "false"
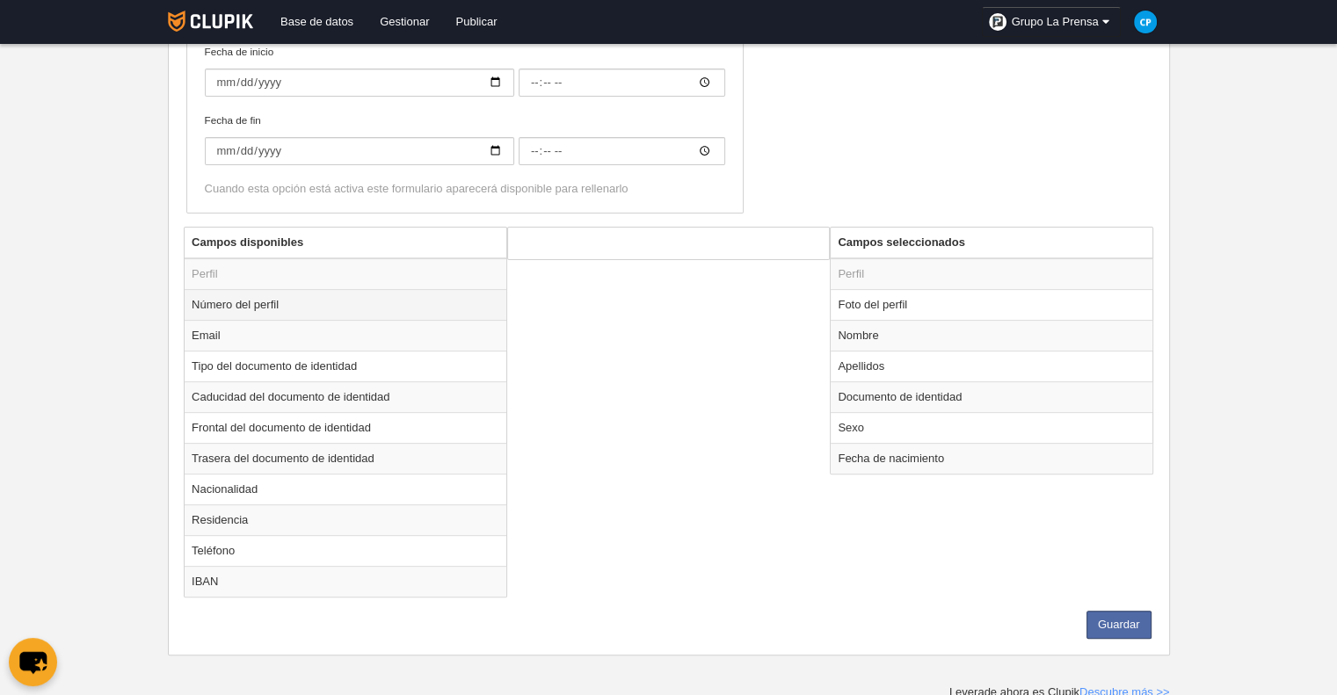
click at [410, 305] on td "Número del perfil" at bounding box center [346, 304] width 322 height 31
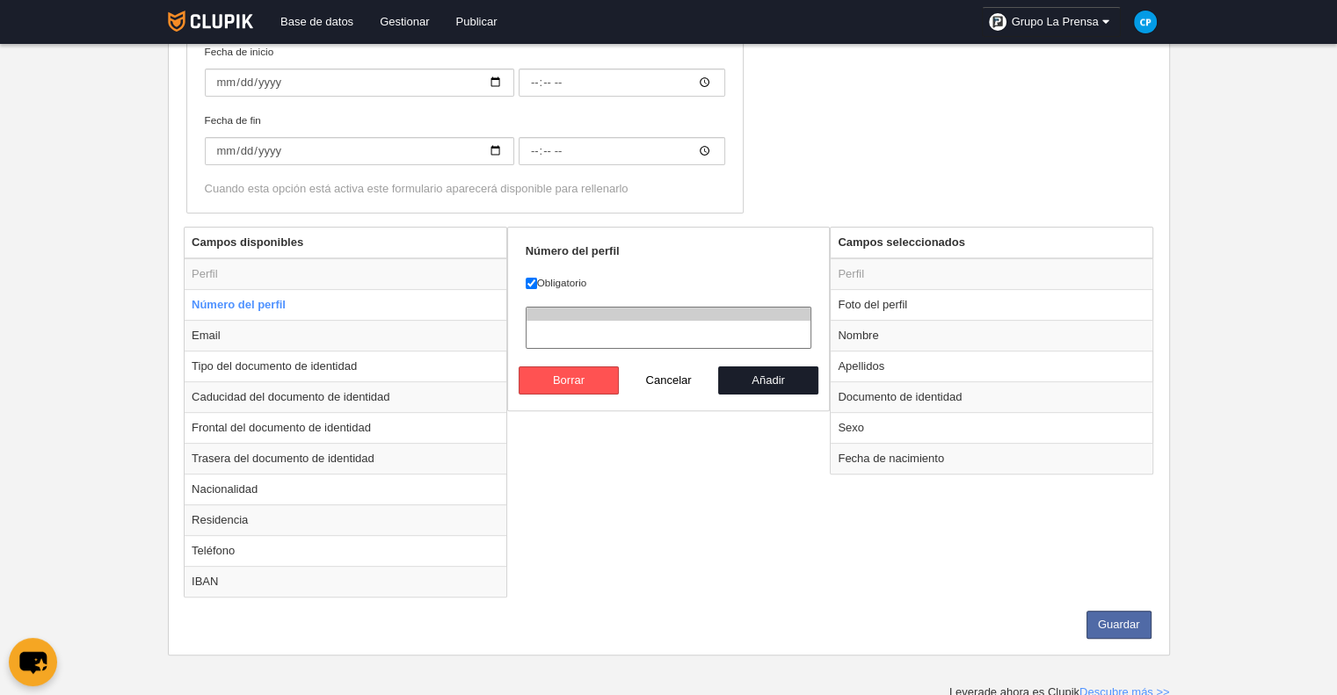
click at [580, 324] on select at bounding box center [669, 328] width 287 height 43
click at [741, 370] on button "Añadir" at bounding box center [768, 381] width 100 height 28
radio input "false"
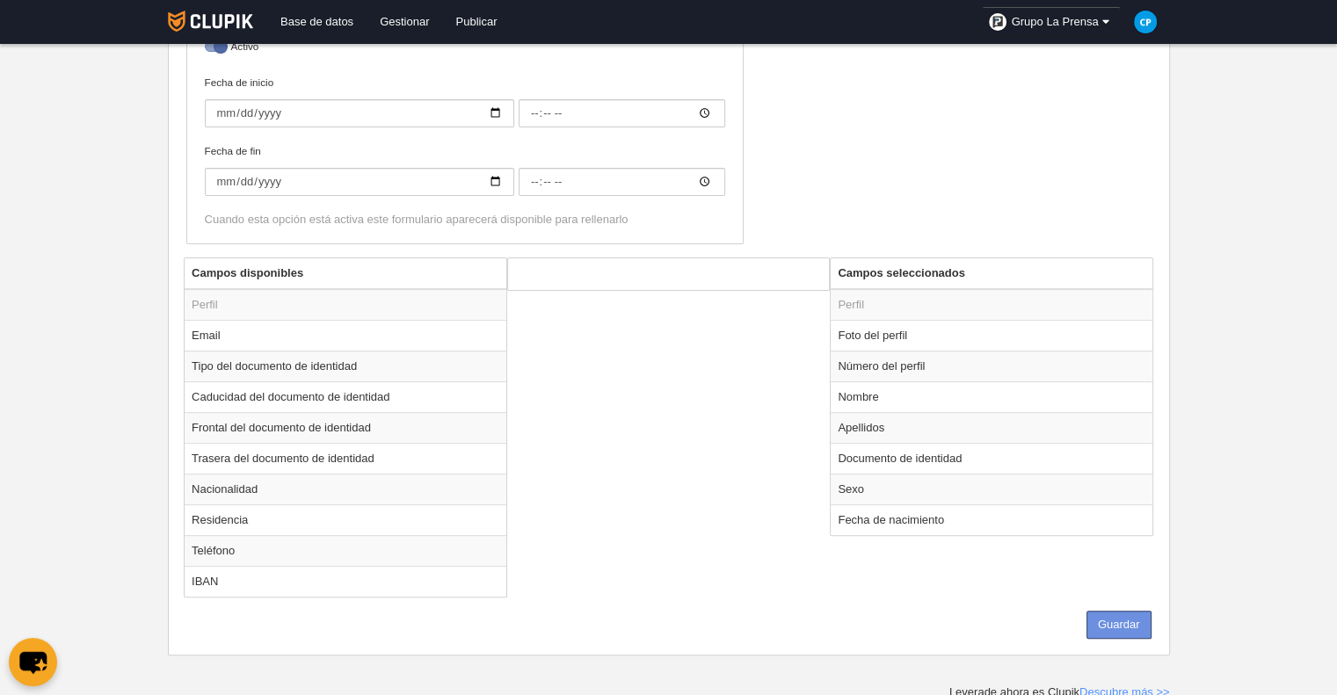
click at [1131, 611] on button "Guardar" at bounding box center [1118, 625] width 65 height 28
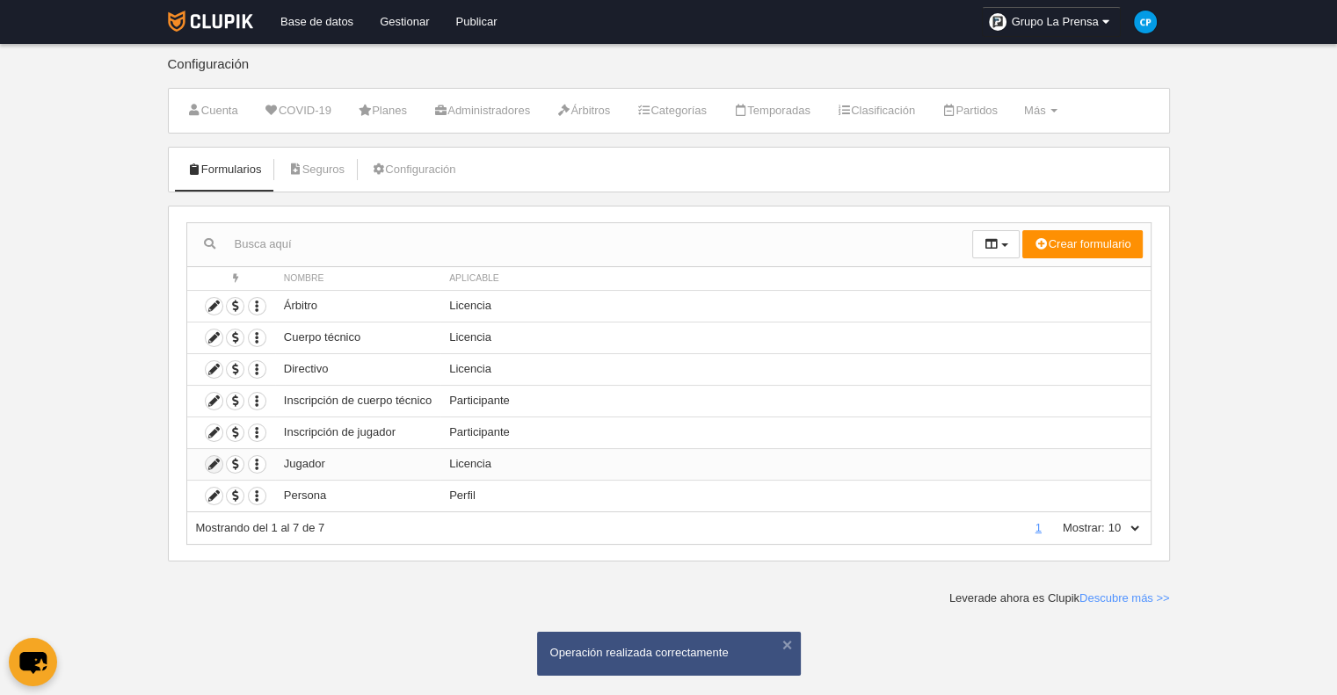
click at [211, 461] on icon at bounding box center [214, 464] width 17 height 17
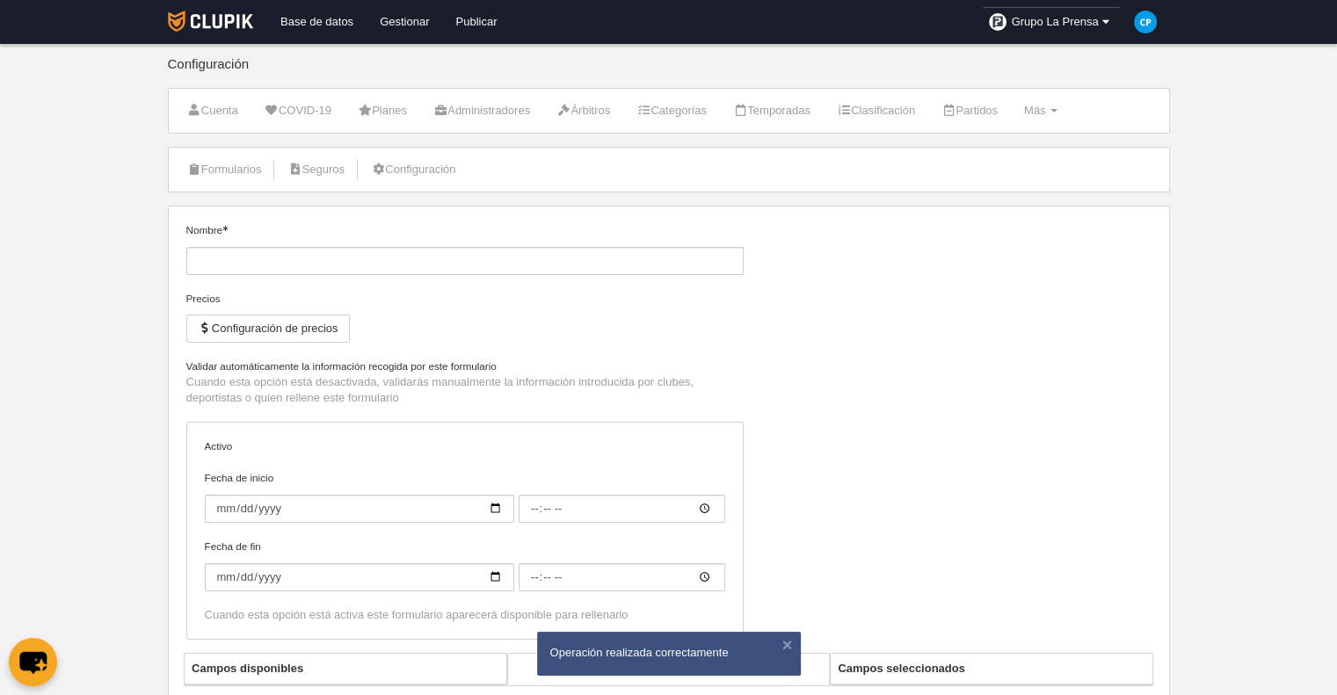
type input "Jugador"
checkbox input "true"
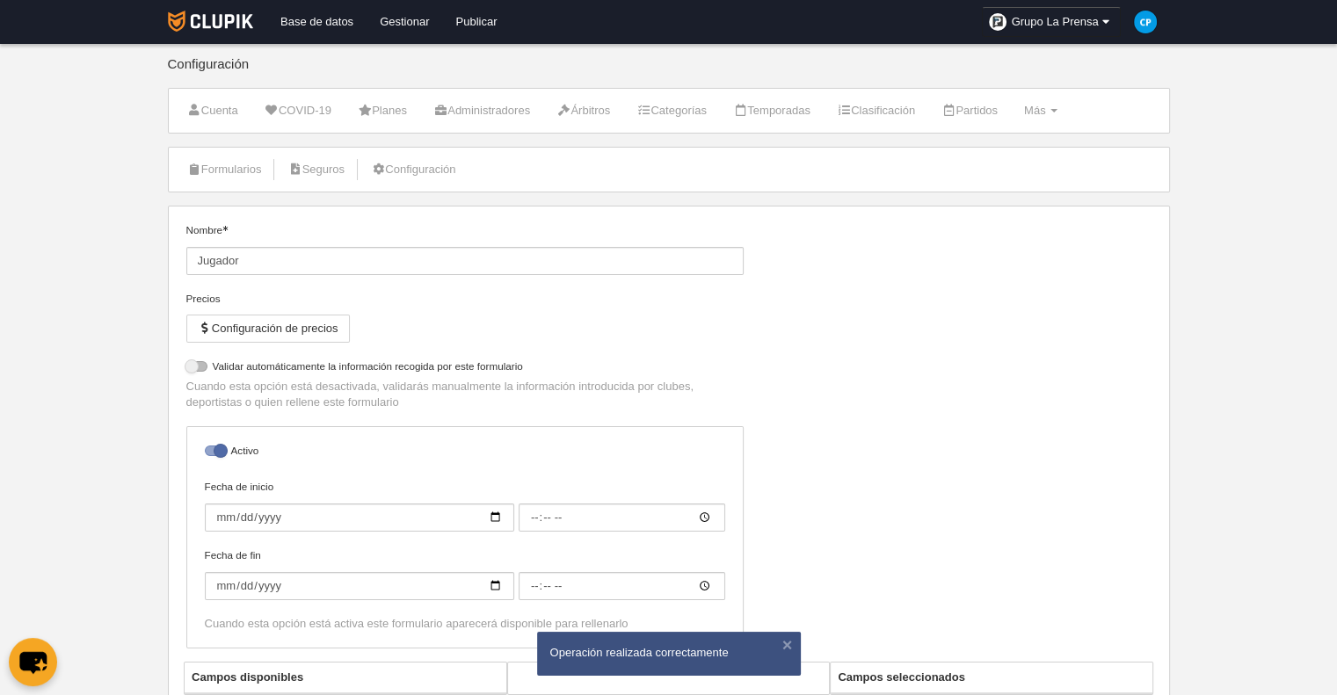
select select "selected"
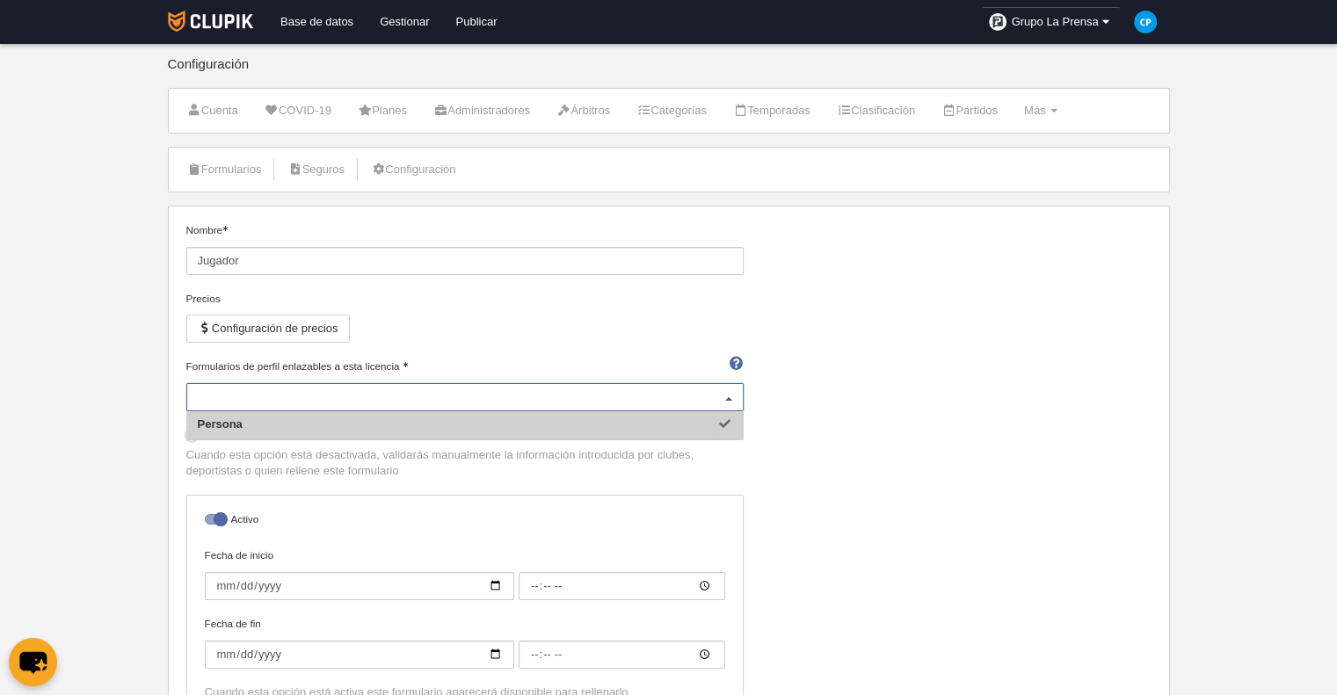
click at [544, 400] on div "Persona" at bounding box center [464, 397] width 557 height 28
click at [544, 400] on input "Formularios de perfil enlazables a esta licencia" at bounding box center [456, 397] width 517 height 16
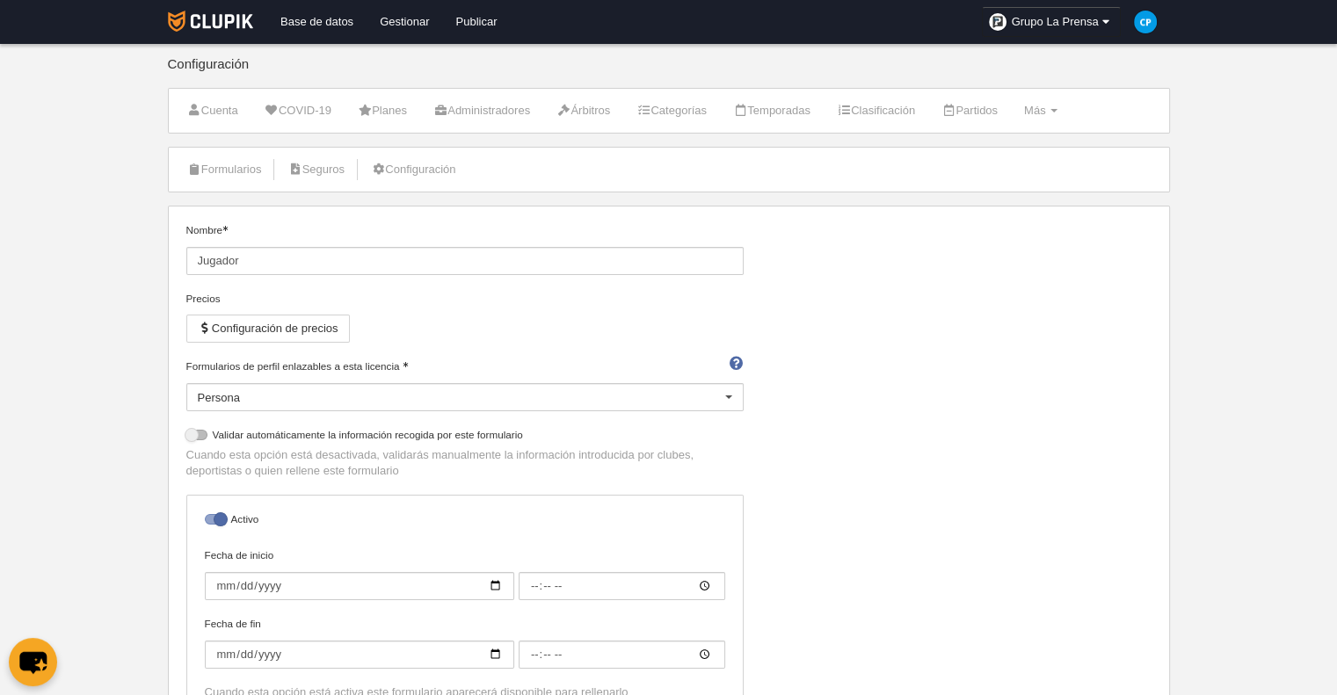
click at [824, 417] on div "Nombre Jugador Precios Configuración de precios Formularios de perfil enlazable…" at bounding box center [668, 476] width 978 height 508
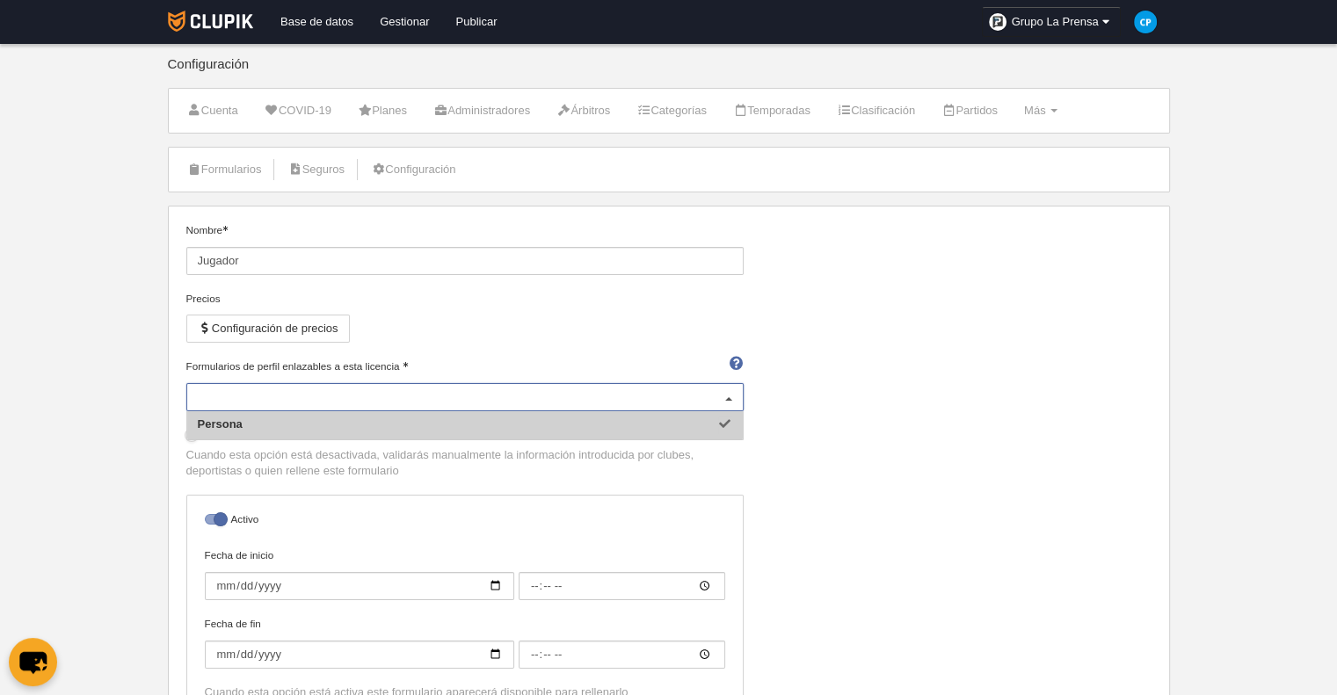
click at [688, 403] on div "Persona" at bounding box center [464, 397] width 557 height 28
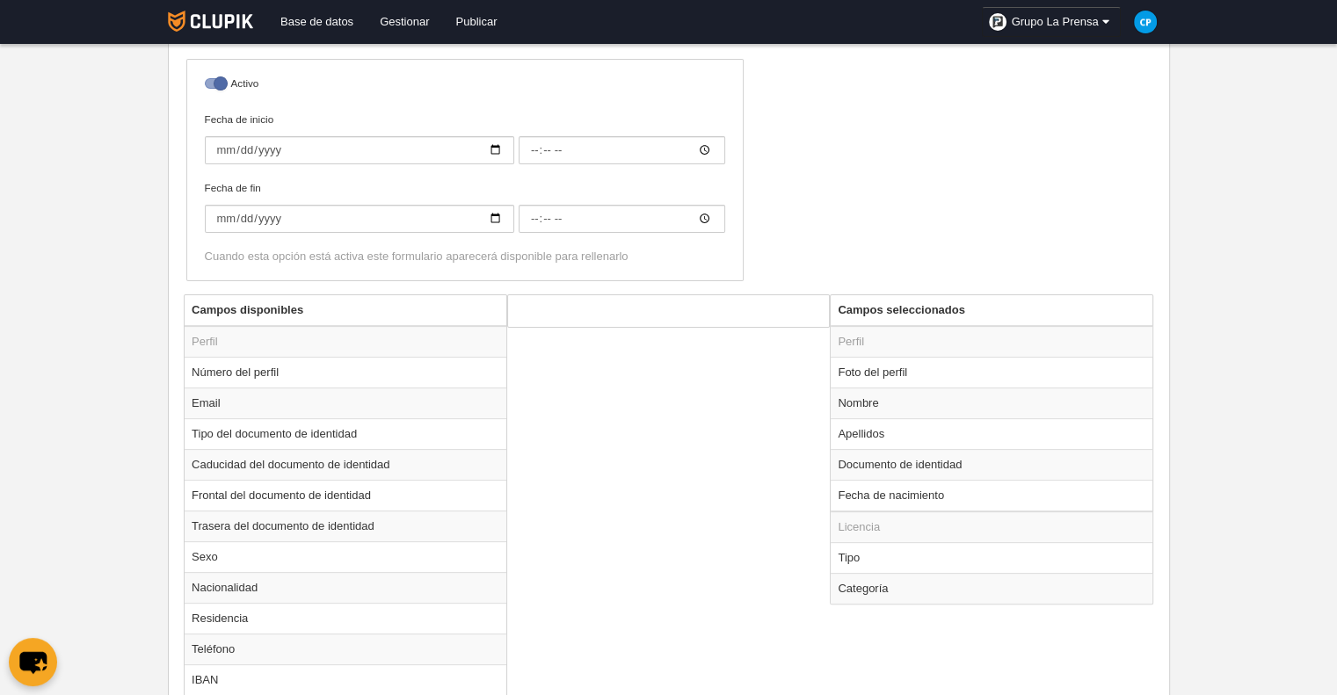
scroll to position [439, 0]
click at [885, 555] on td "Tipo" at bounding box center [992, 554] width 322 height 31
radio input "true"
select select "player"
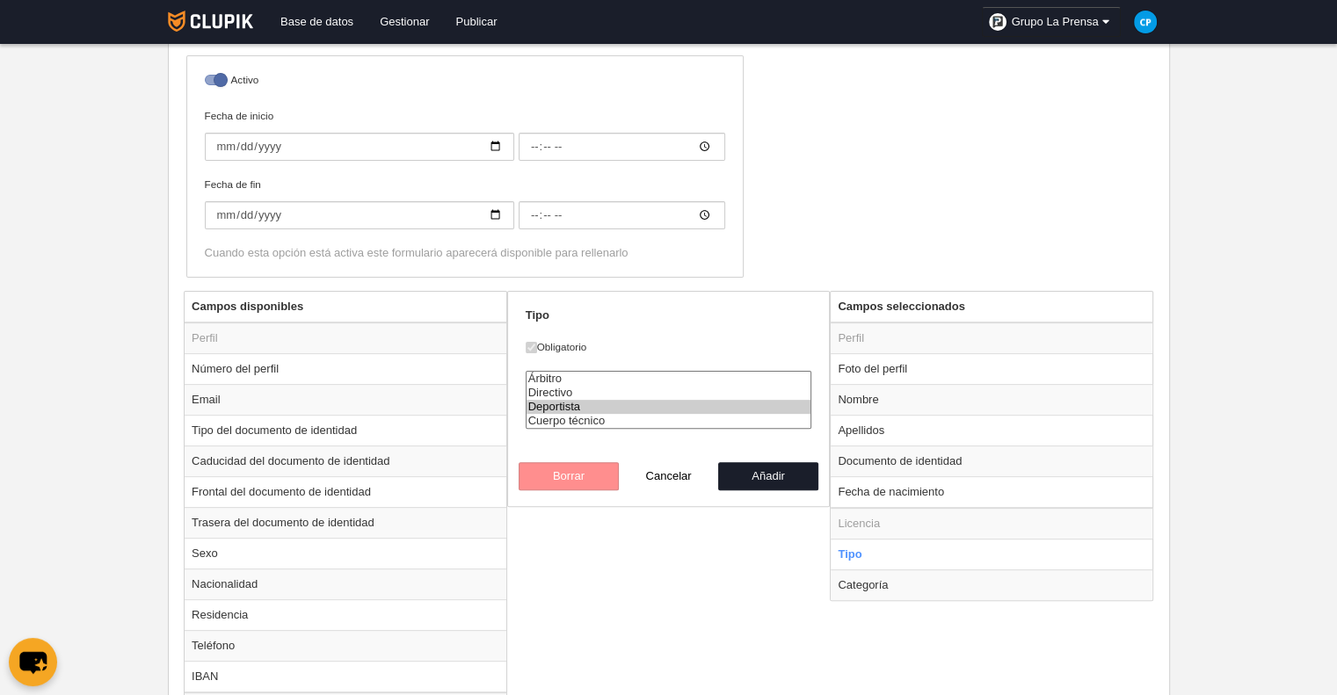
click at [626, 407] on option "Deportista" at bounding box center [668, 407] width 285 height 14
drag, startPoint x: 758, startPoint y: 472, endPoint x: 563, endPoint y: 480, distance: 195.3
click at [570, 480] on div "Borrar Cancelar Añadir" at bounding box center [669, 476] width 300 height 28
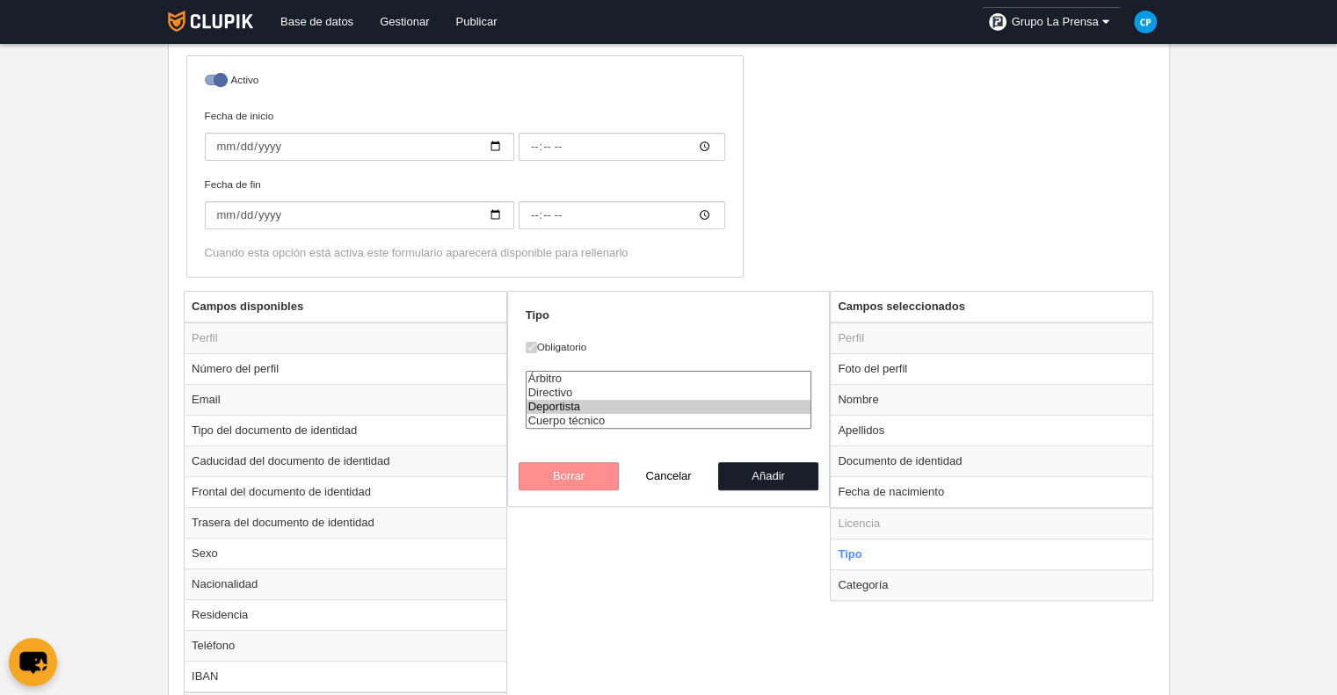
click at [563, 480] on div "Borrar Cancelar Añadir" at bounding box center [669, 476] width 300 height 28
click at [755, 476] on button "Añadir" at bounding box center [768, 476] width 100 height 28
radio input "false"
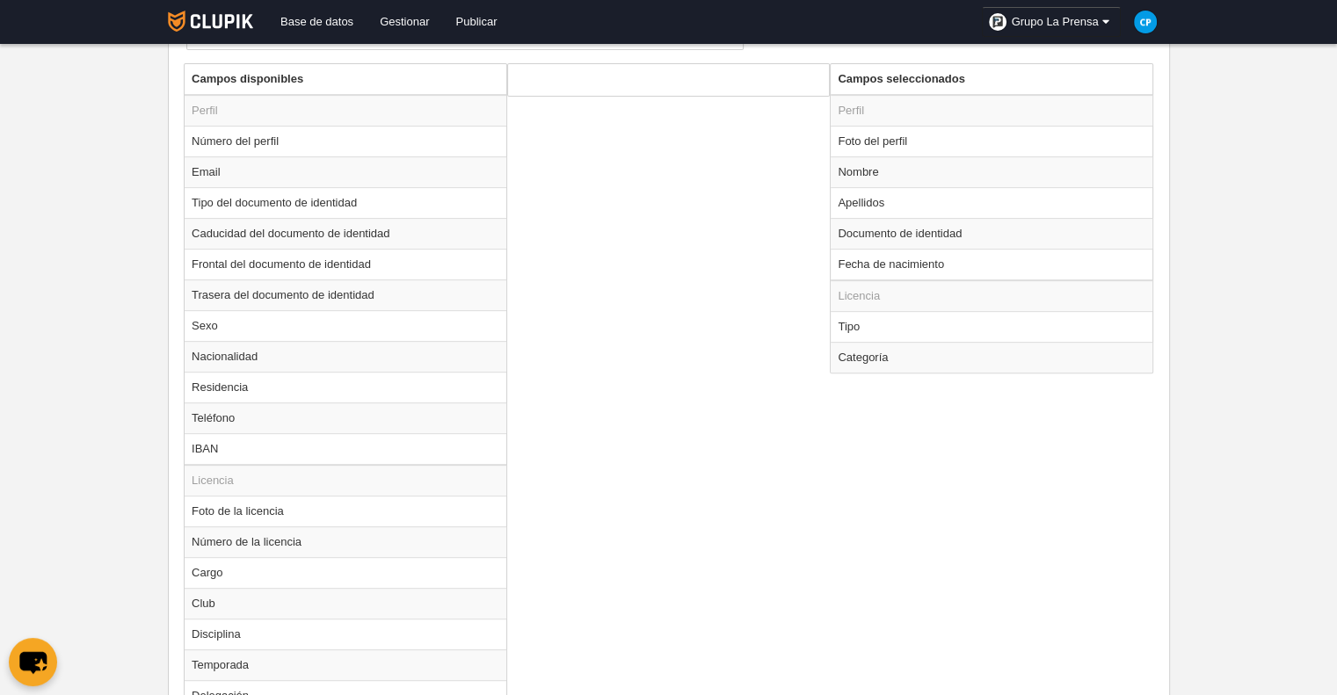
scroll to position [703, 0]
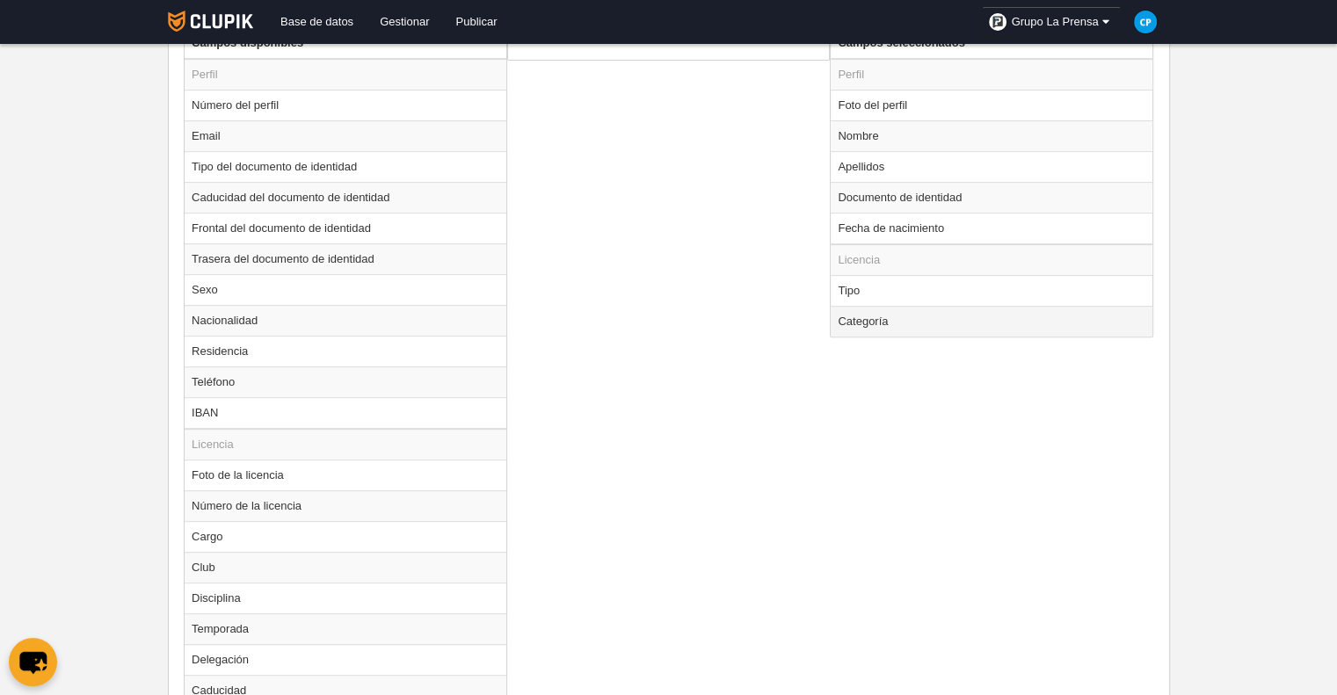
click at [894, 312] on td "Categoría" at bounding box center [992, 321] width 322 height 31
radio input "true"
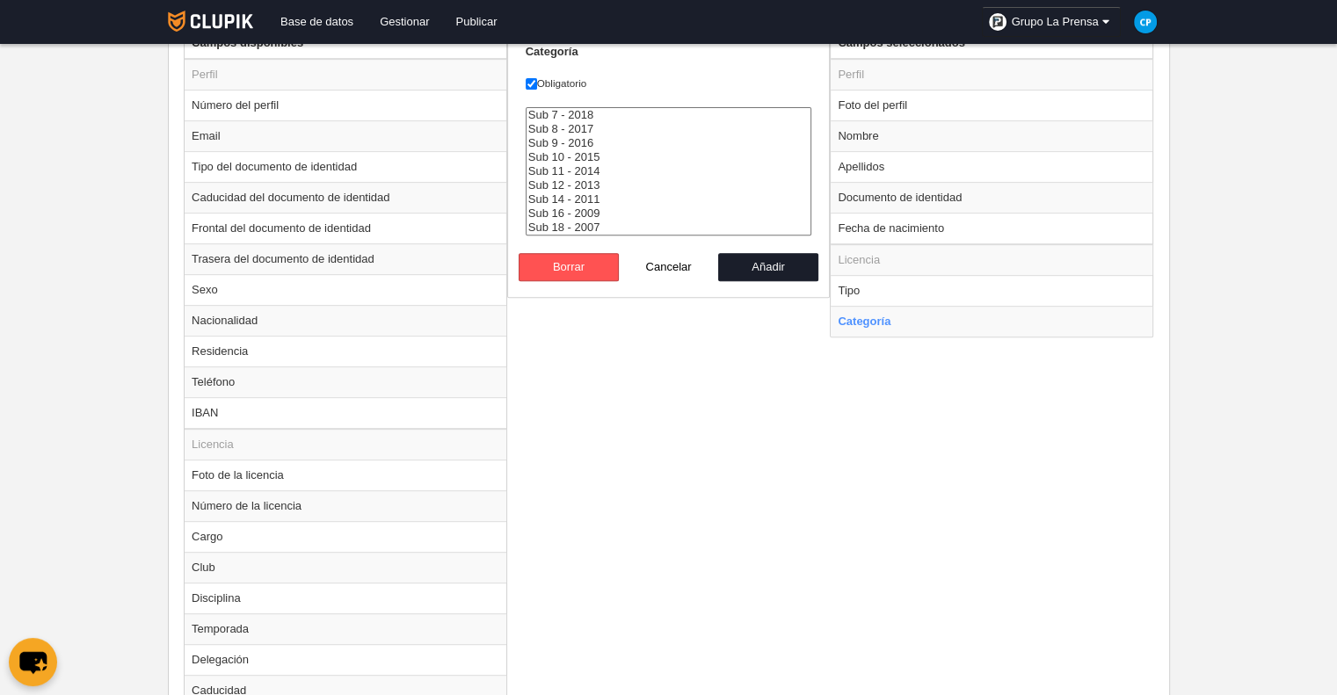
select select "15595"
click at [569, 114] on option "Sub 7 - 2018" at bounding box center [668, 115] width 285 height 14
click at [755, 261] on button "Añadir" at bounding box center [768, 267] width 100 height 28
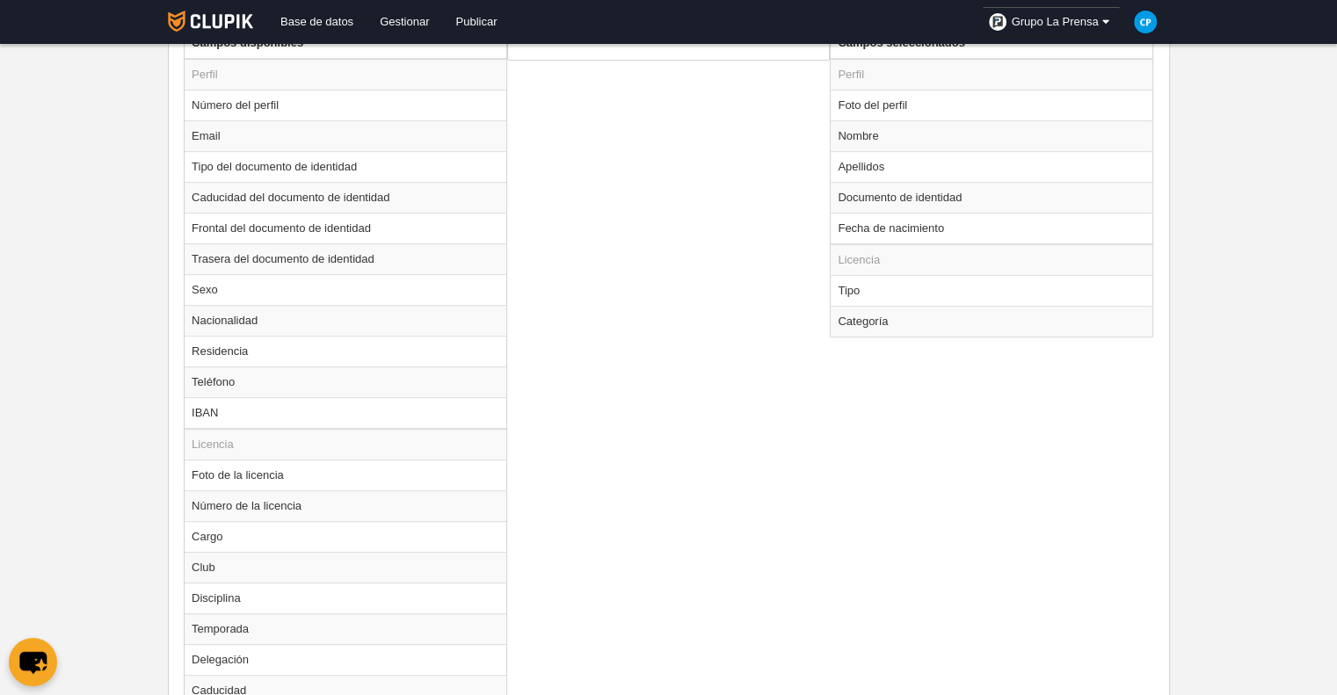
click at [904, 338] on div "Campos disponibles Perfil Número del perfil Email Tipo del documento de identid…" at bounding box center [668, 388] width 978 height 723
click at [904, 323] on td "Categoría" at bounding box center [992, 321] width 322 height 31
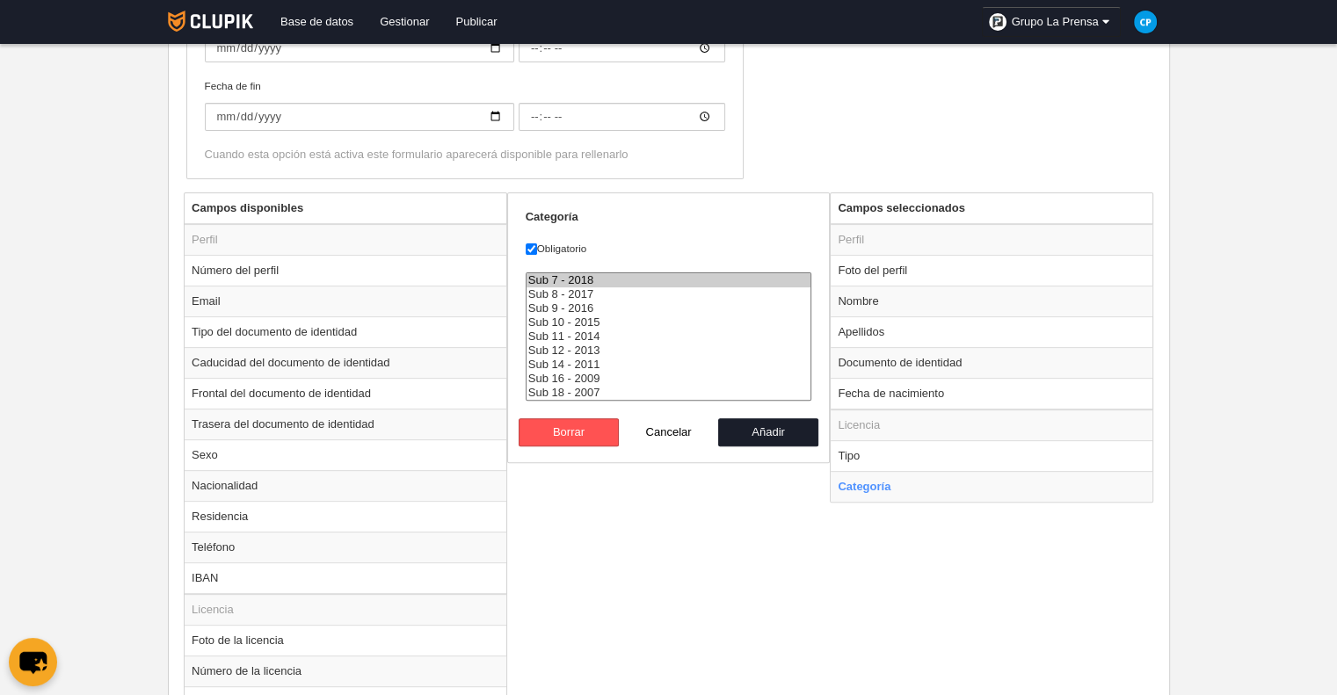
scroll to position [527, 0]
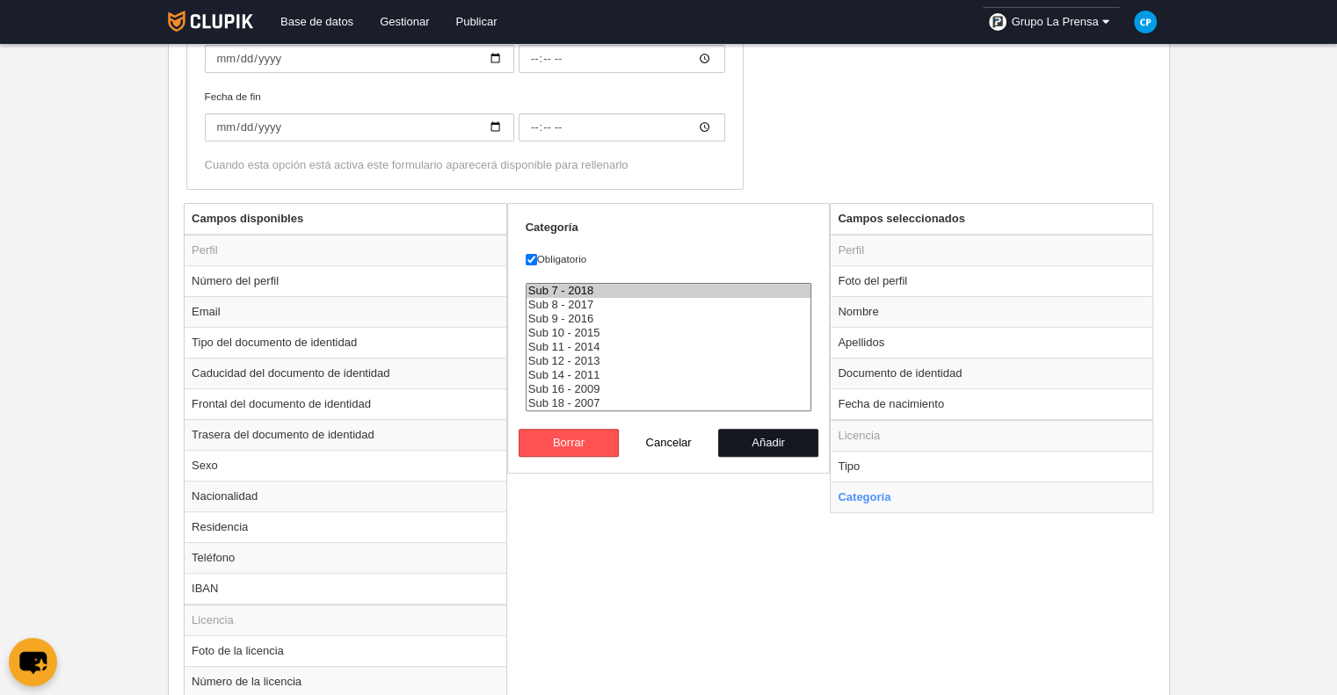
click at [751, 440] on button "Añadir" at bounding box center [768, 443] width 100 height 28
radio input "false"
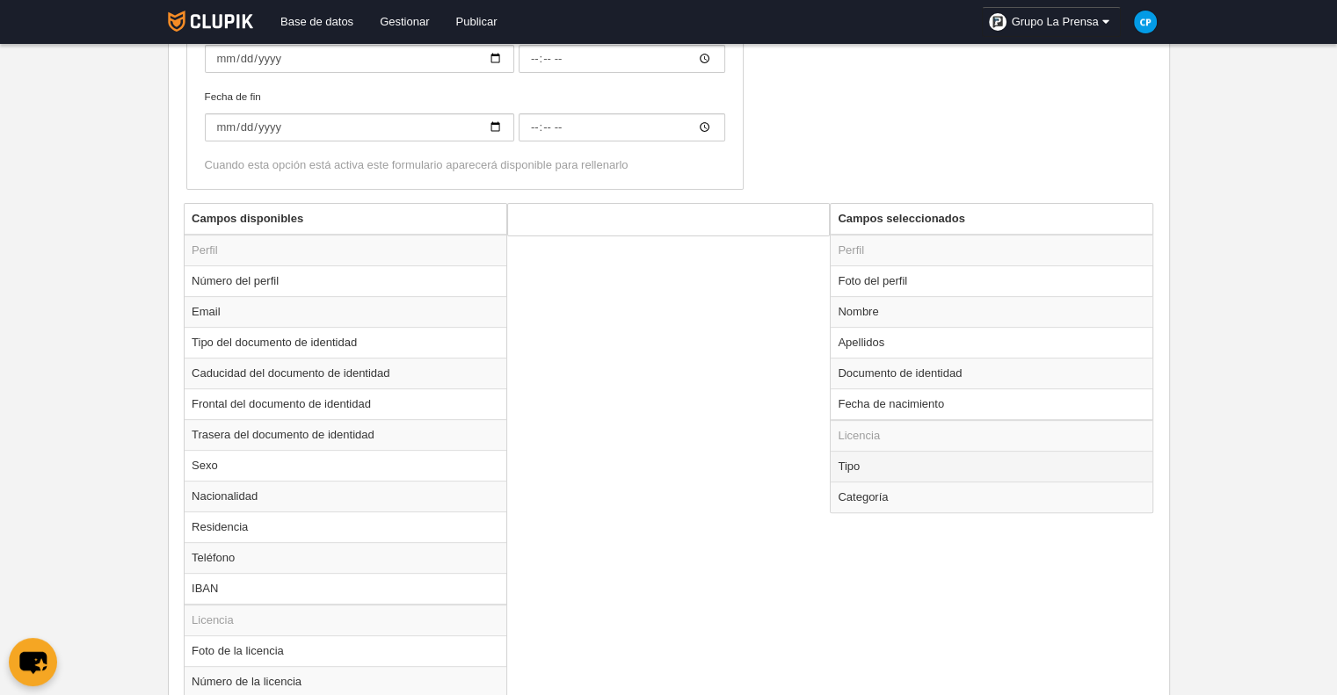
click at [869, 474] on td "Tipo" at bounding box center [992, 466] width 322 height 31
radio input "true"
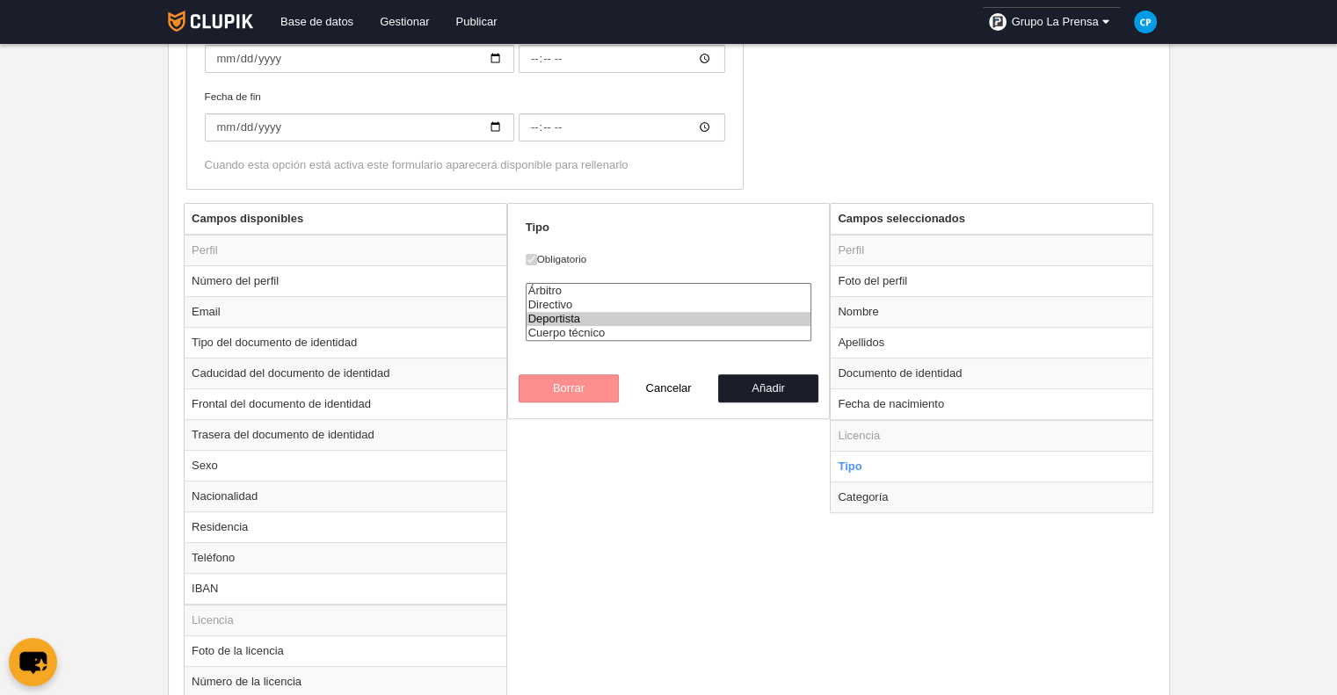
click at [760, 265] on form "Tipo Obligatorio Árbitro Directivo Deportista Cuerpo técnico Borrar Cancelar Añ…" at bounding box center [669, 311] width 287 height 183
click at [543, 317] on option "Deportista" at bounding box center [668, 319] width 285 height 14
drag, startPoint x: 616, startPoint y: 313, endPoint x: 620, endPoint y: 303, distance: 10.3
click at [616, 312] on option "Deportista" at bounding box center [668, 319] width 285 height 14
click at [621, 301] on option "Directivo" at bounding box center [668, 305] width 285 height 14
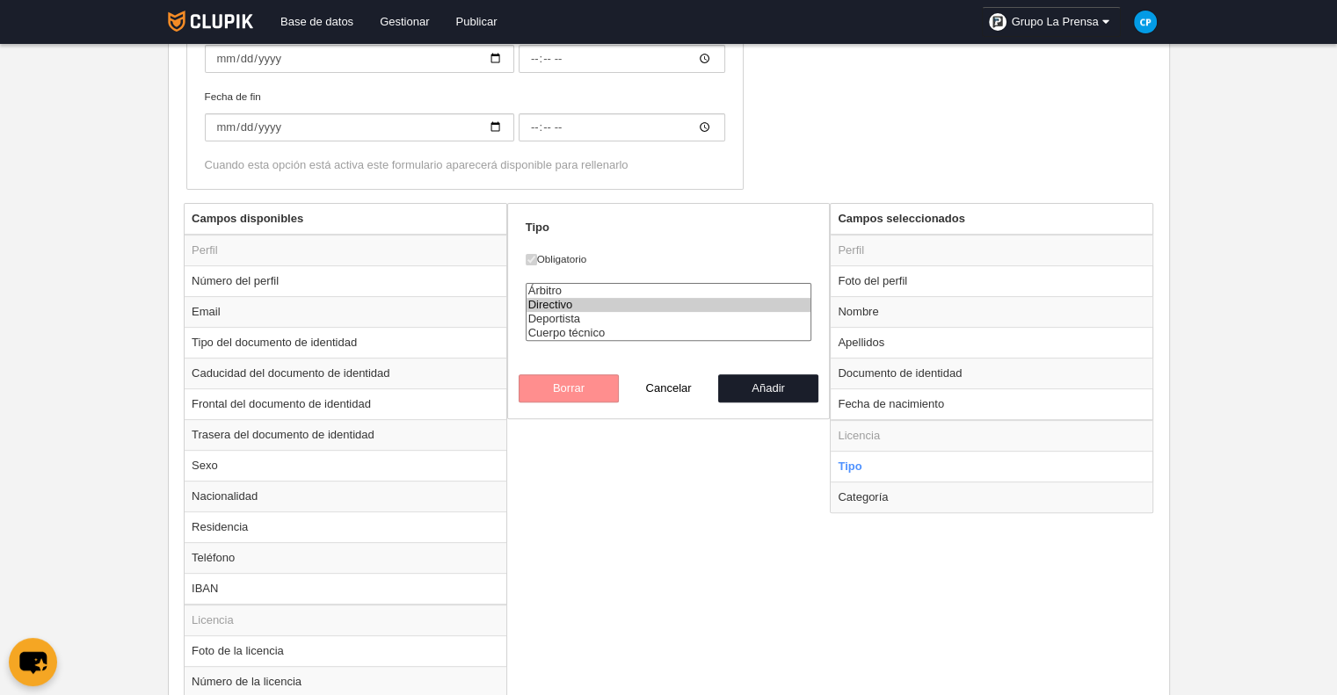
select select "player"
click at [619, 318] on option "Deportista" at bounding box center [668, 319] width 285 height 14
click at [740, 391] on button "Añadir" at bounding box center [768, 388] width 100 height 28
radio input "false"
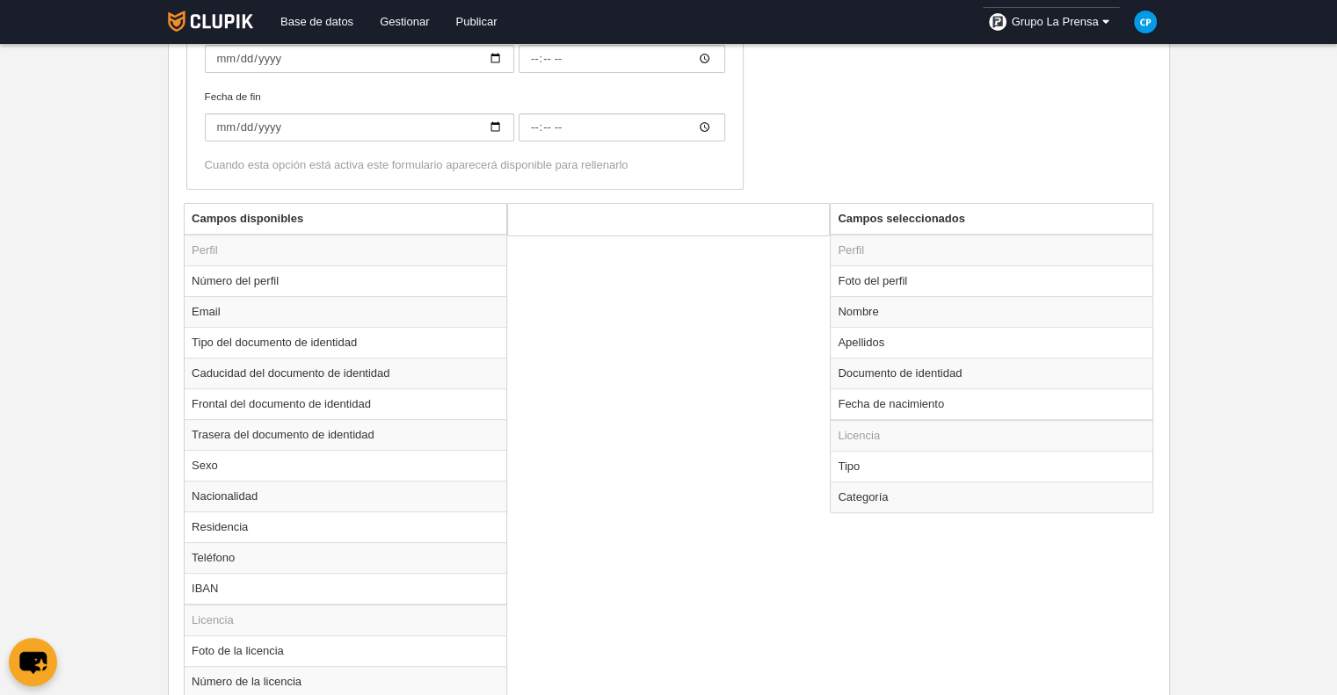
click at [723, 473] on div "Campos disponibles Perfil Número del perfil Email Tipo del documento de identid…" at bounding box center [668, 564] width 978 height 723
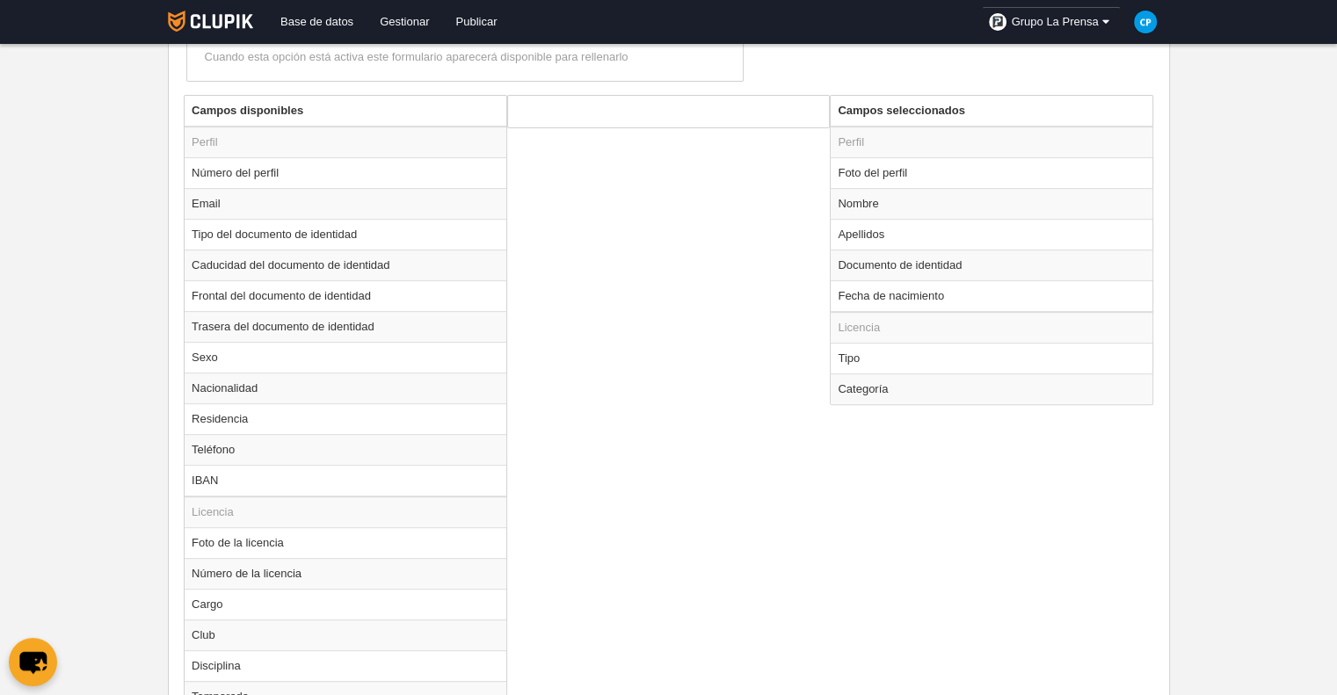
scroll to position [840, 0]
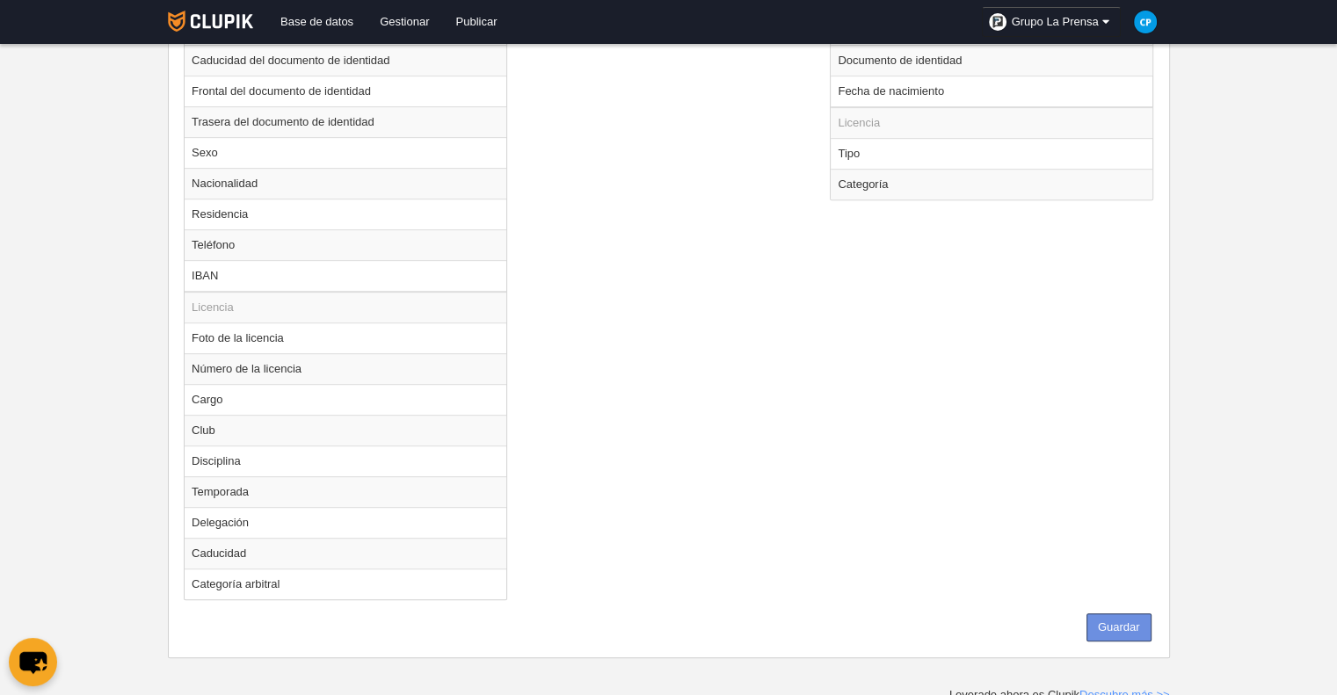
click at [1108, 614] on button "Guardar" at bounding box center [1118, 628] width 65 height 28
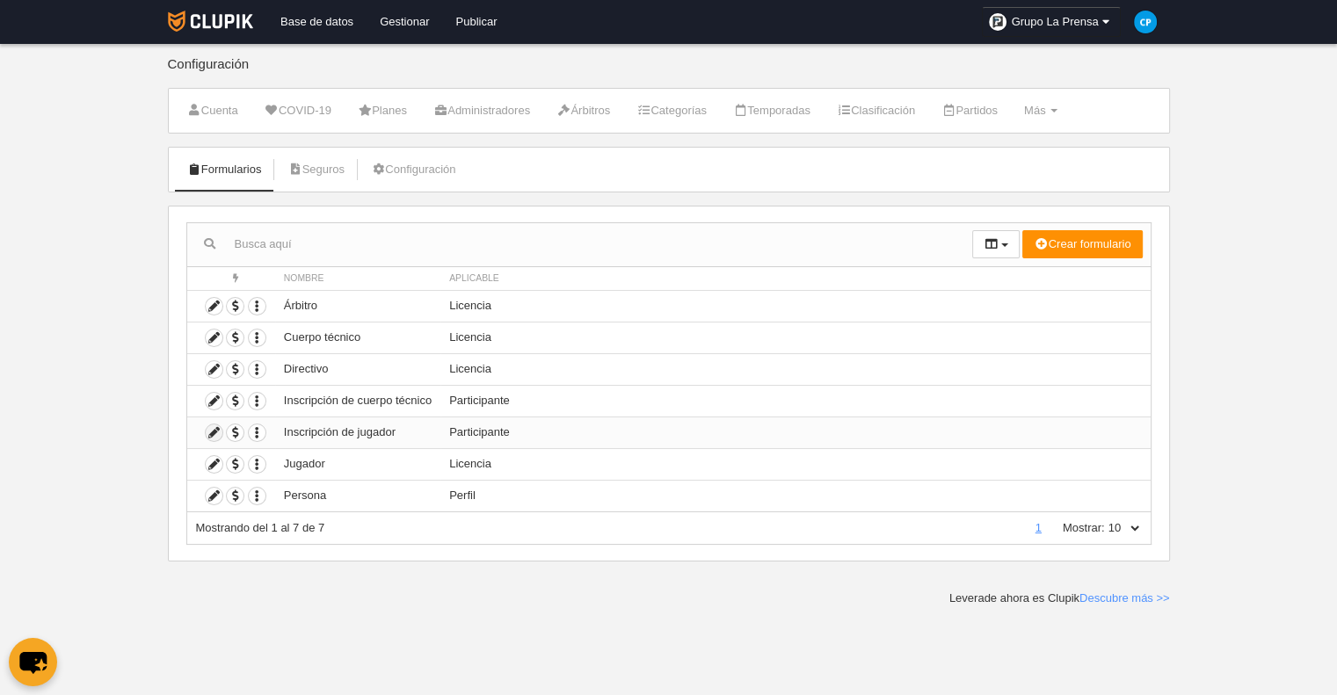
click at [207, 428] on icon at bounding box center [214, 433] width 17 height 17
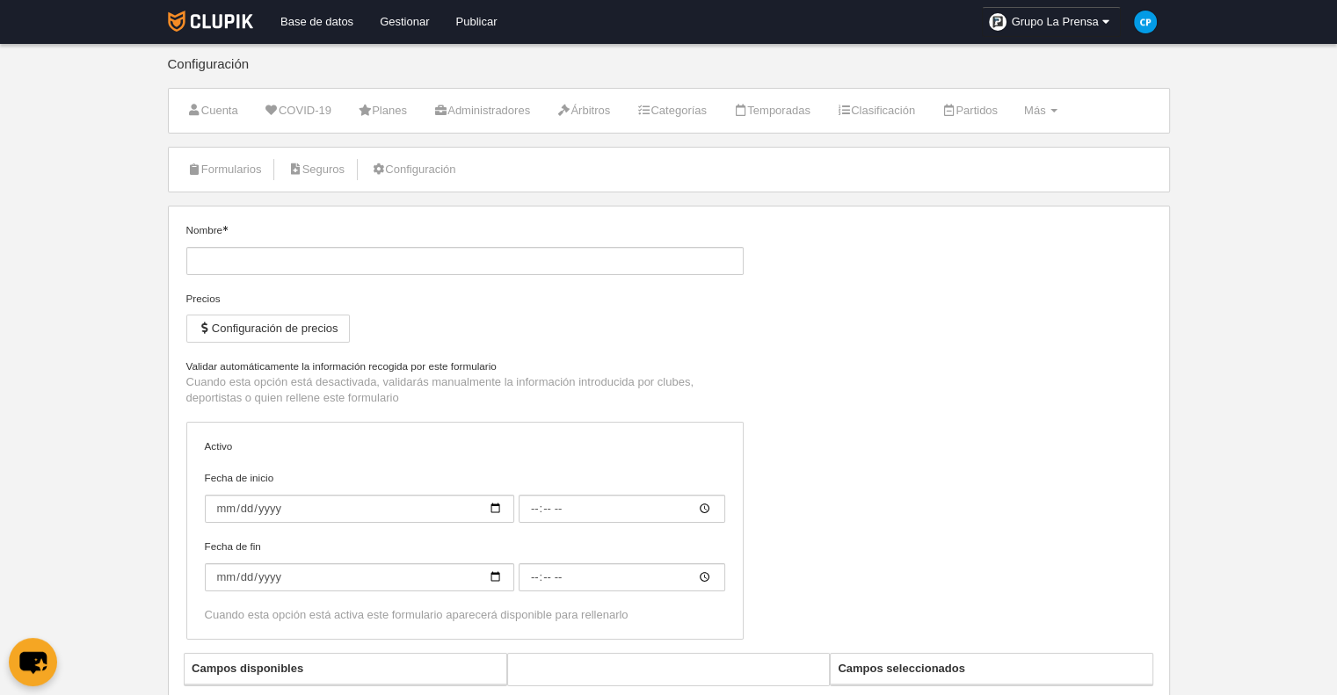
type input "Inscripción de jugador"
checkbox input "true"
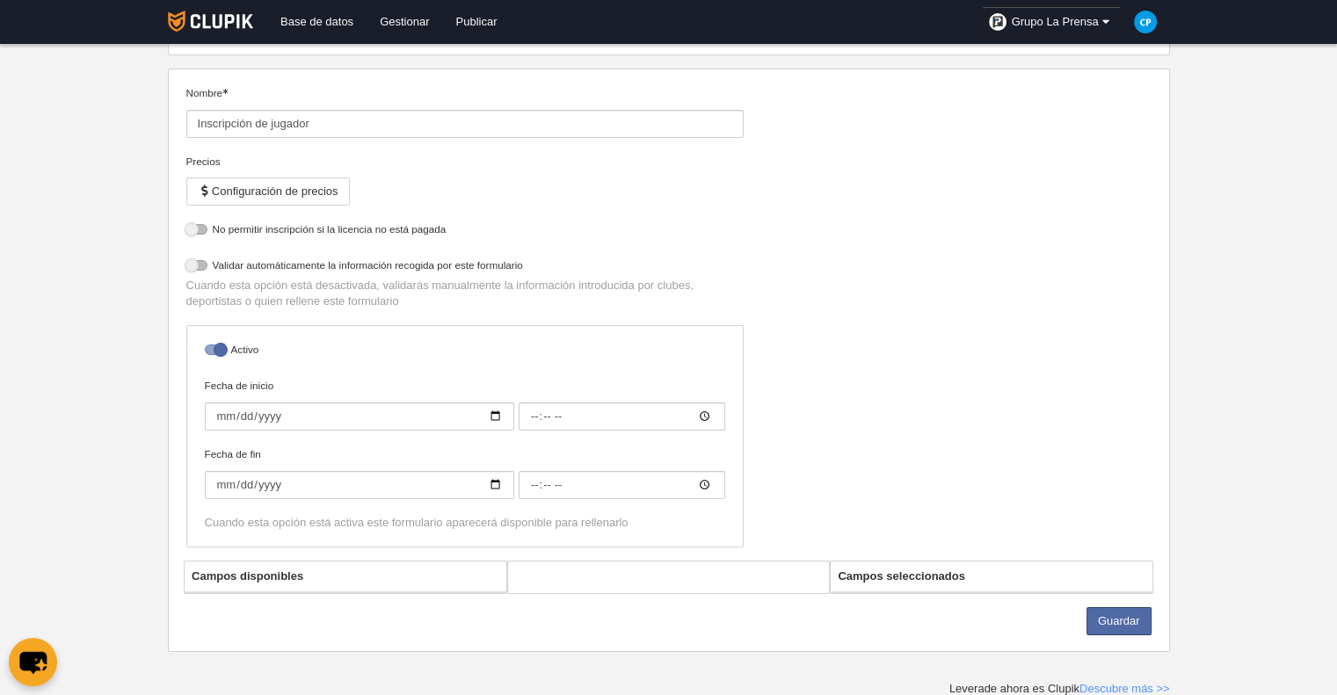
select select "selected"
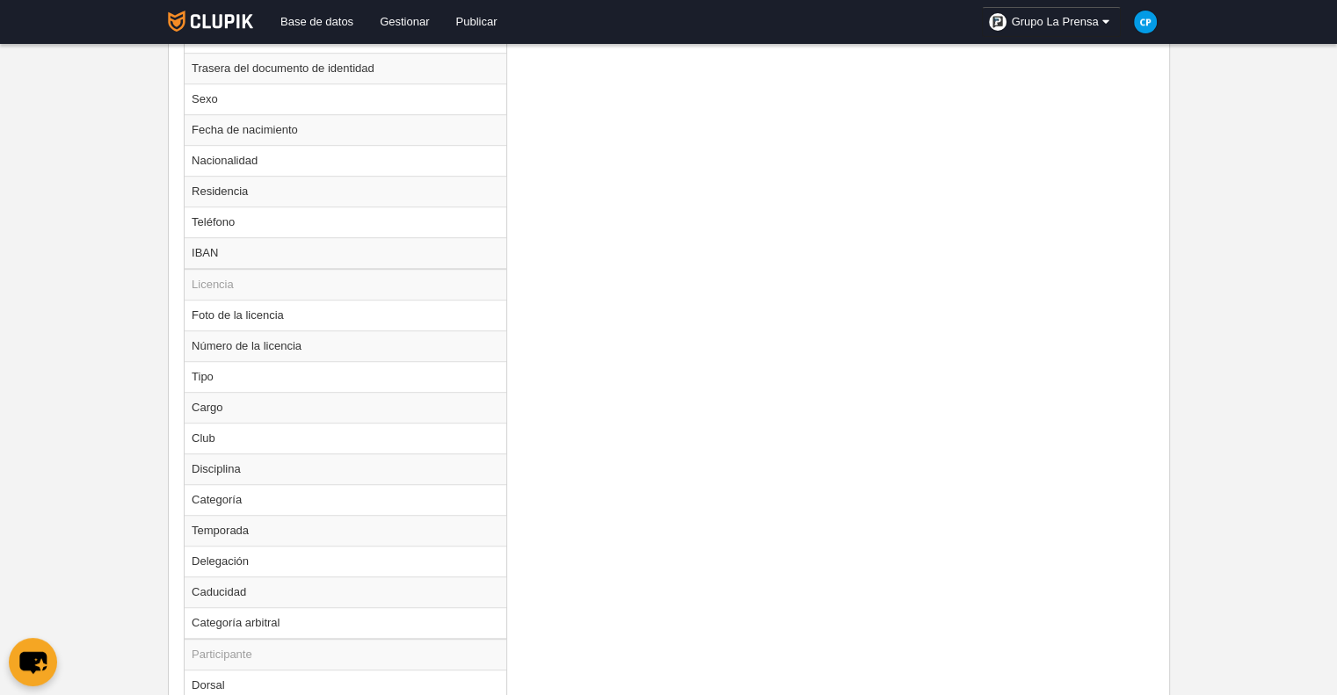
scroll to position [1083, 0]
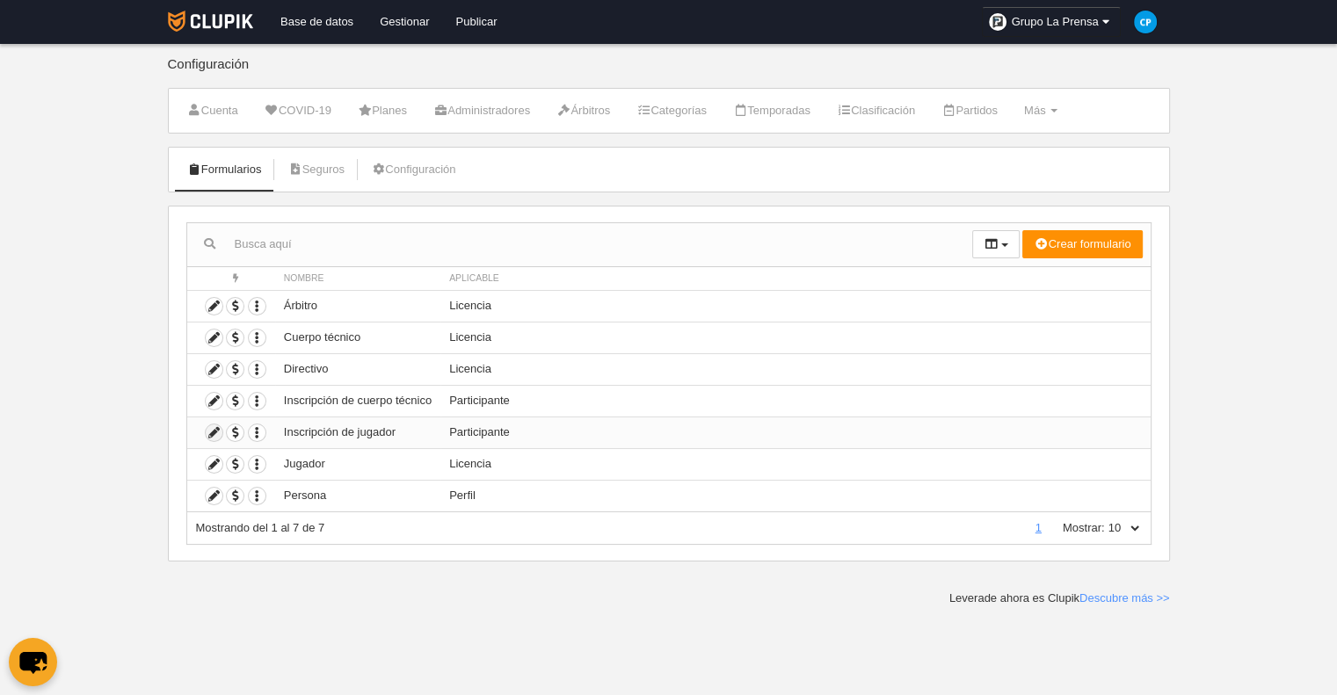
click at [213, 432] on icon at bounding box center [214, 433] width 17 height 17
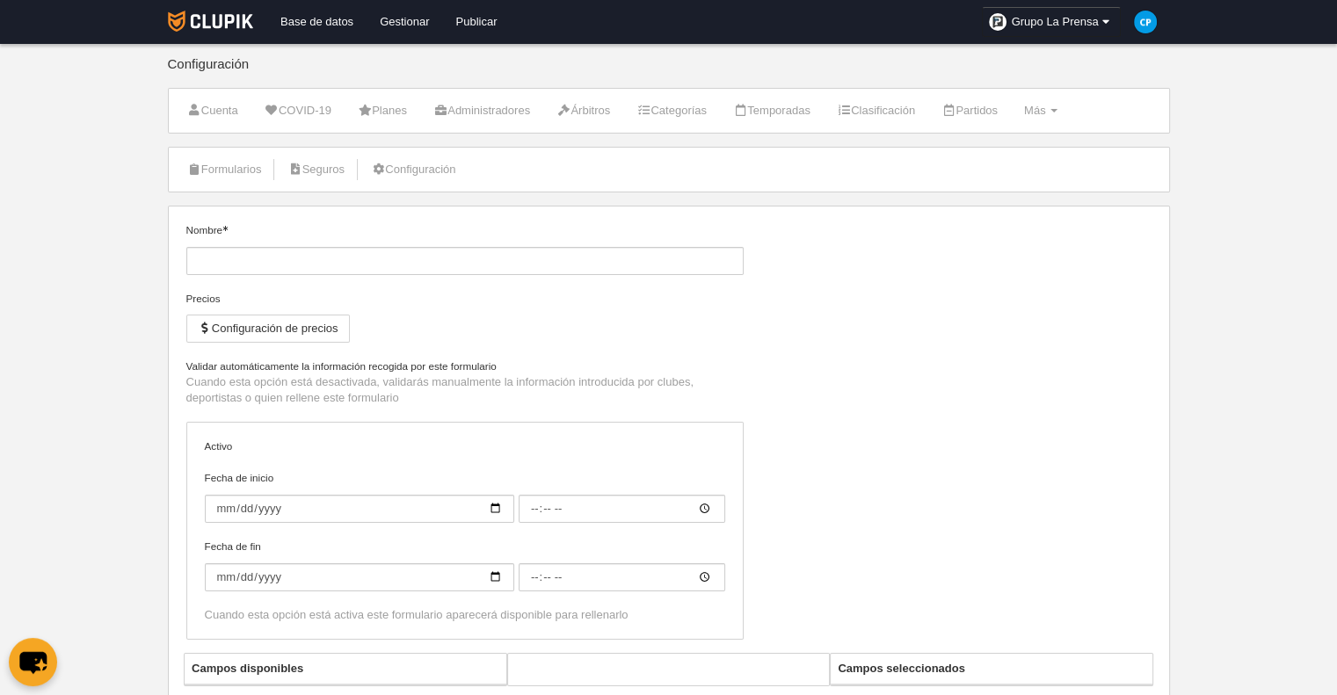
type input "Inscripción de jugador"
checkbox input "true"
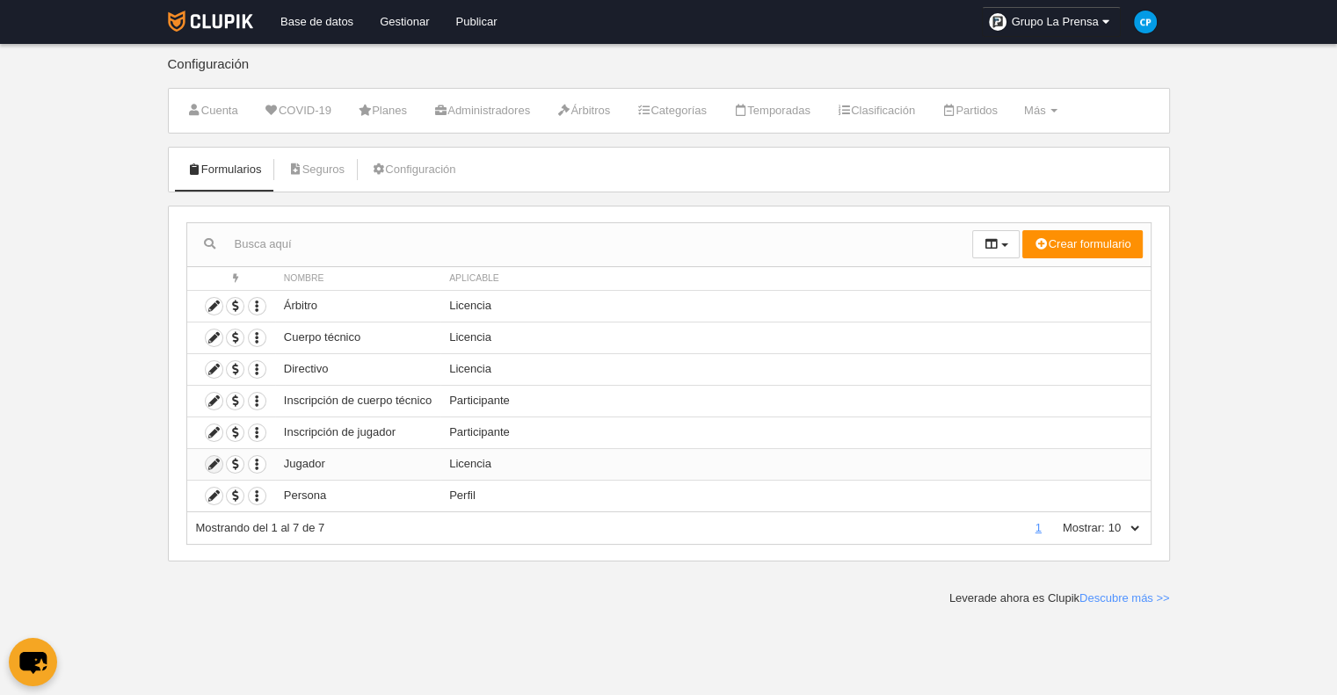
click at [206, 462] on icon at bounding box center [214, 464] width 17 height 17
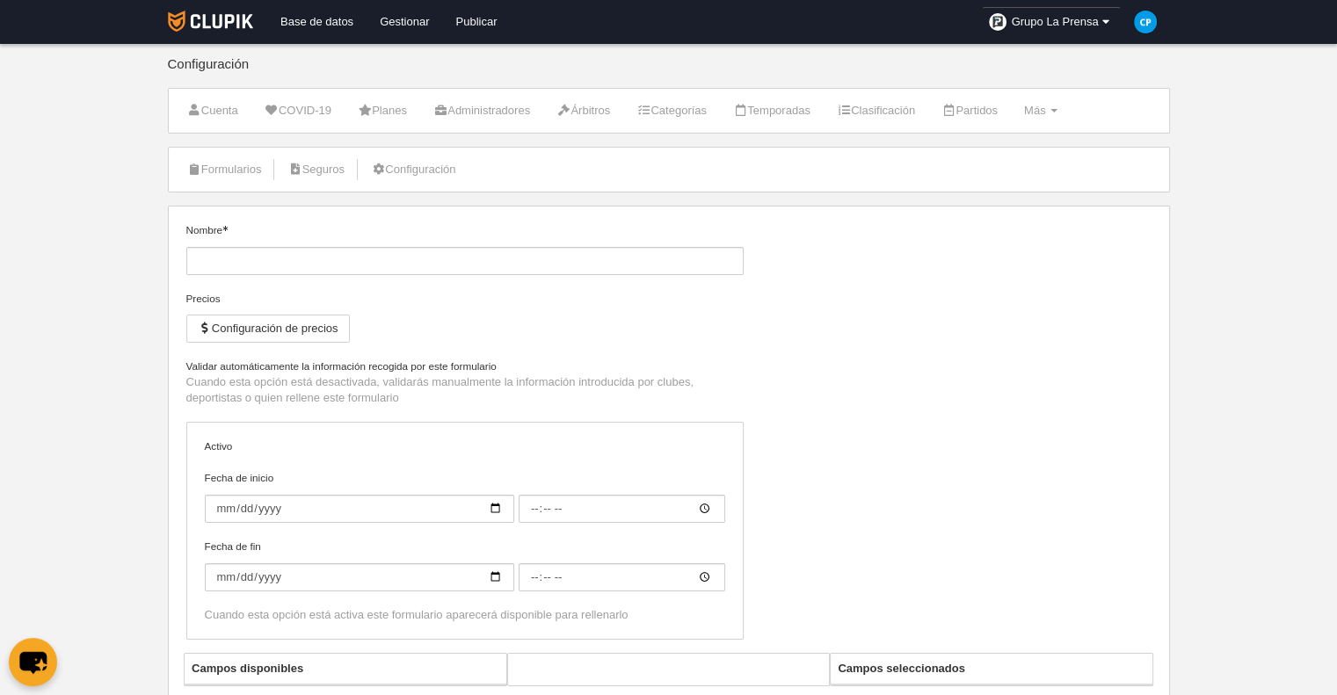
type input "Jugador"
checkbox input "true"
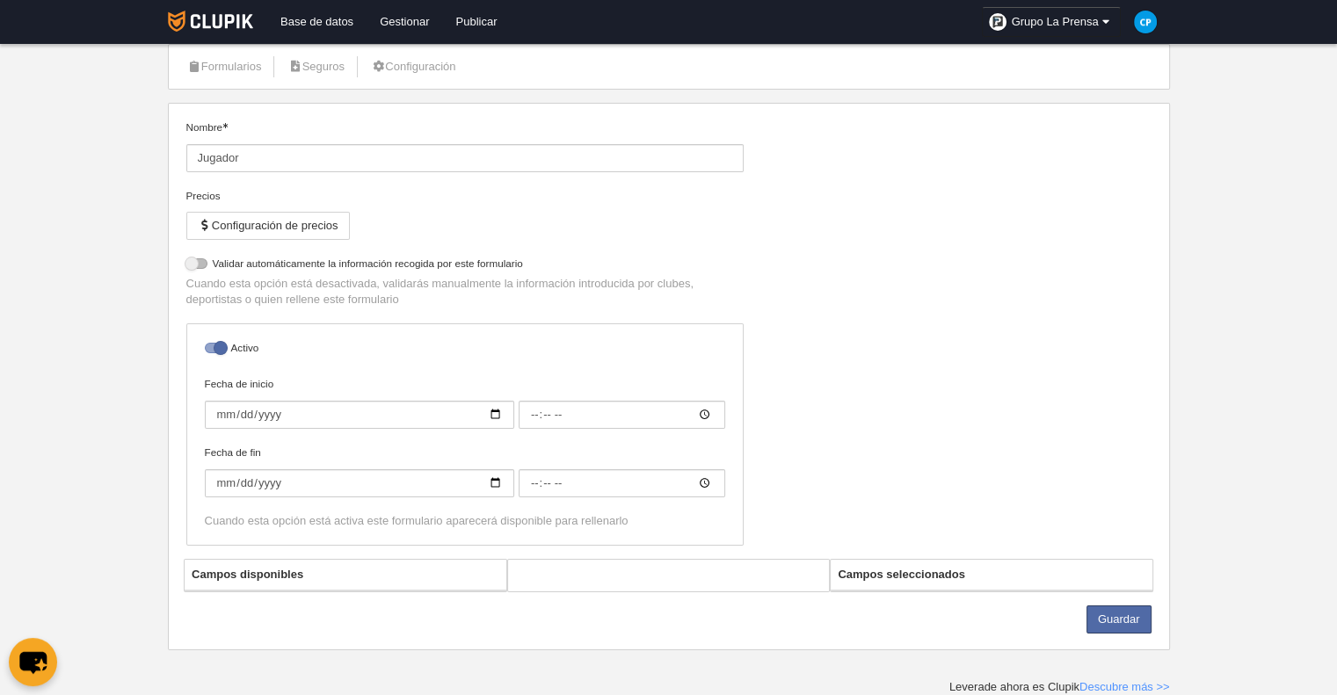
select select "selected"
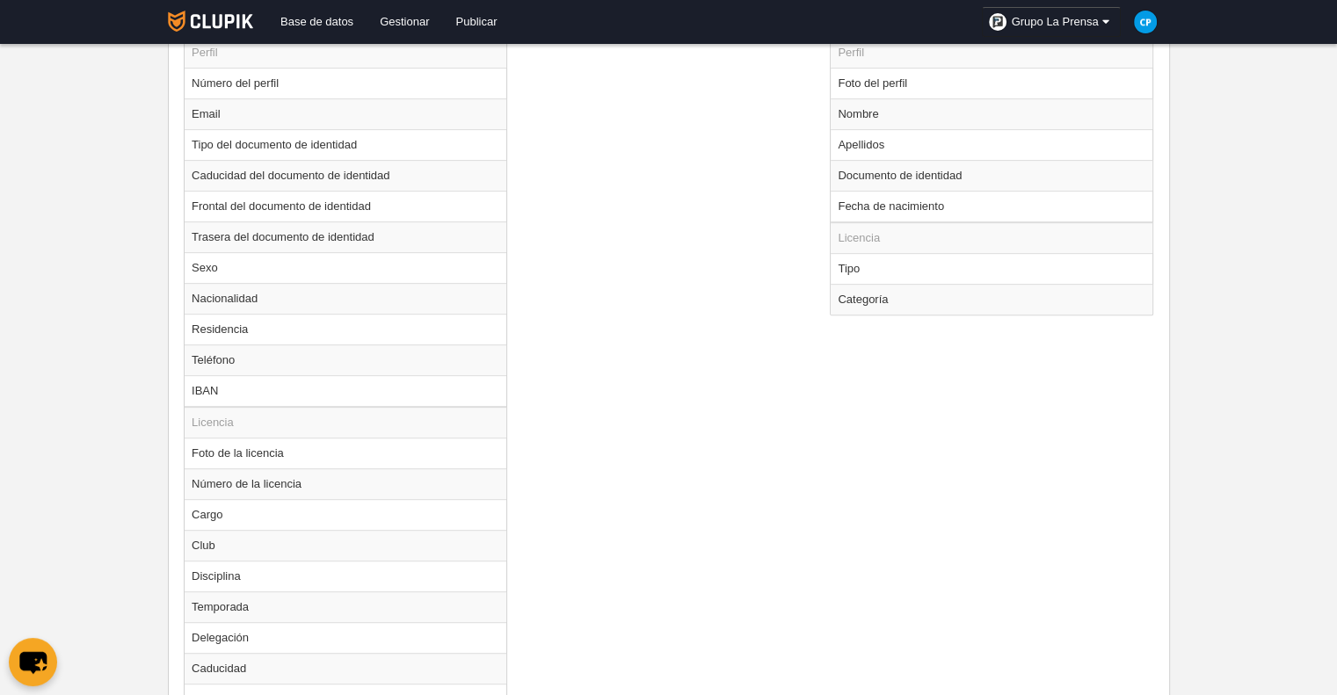
scroll to position [783, 0]
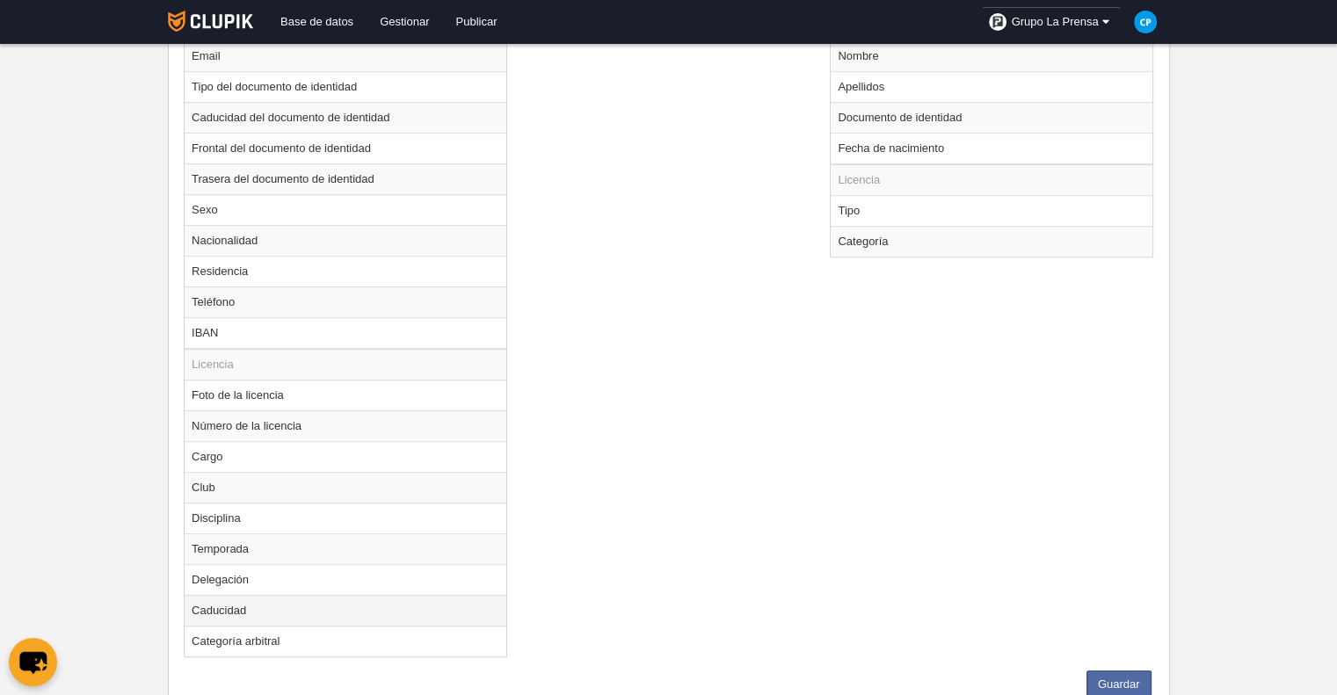
click at [476, 595] on td "Caducidad" at bounding box center [346, 610] width 322 height 31
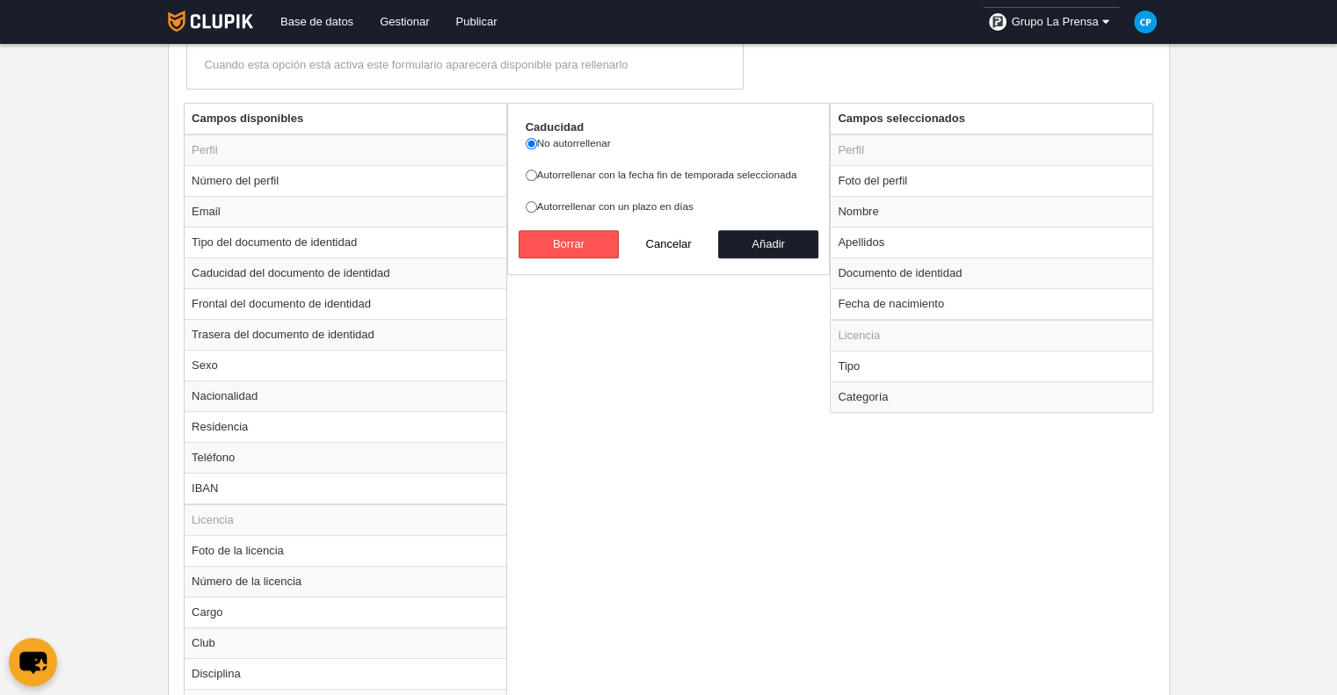
scroll to position [607, 0]
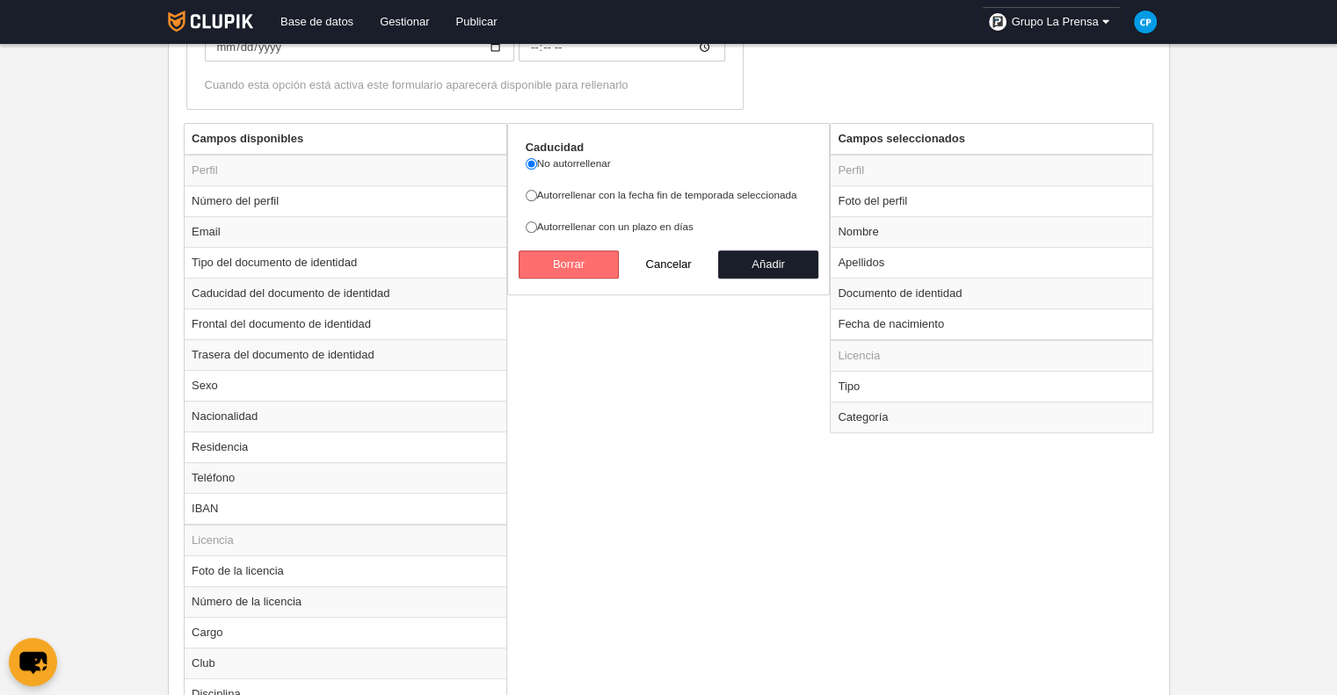
click at [570, 255] on button "Borrar" at bounding box center [569, 264] width 100 height 28
radio input "false"
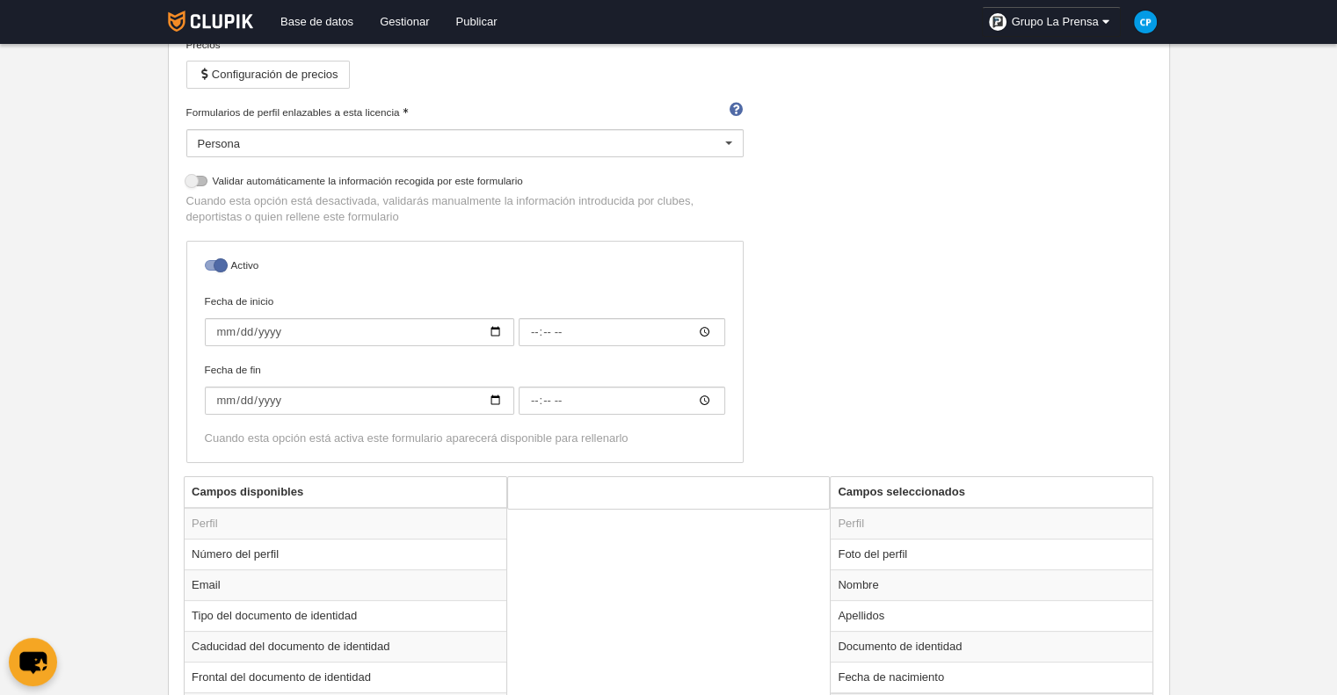
scroll to position [0, 0]
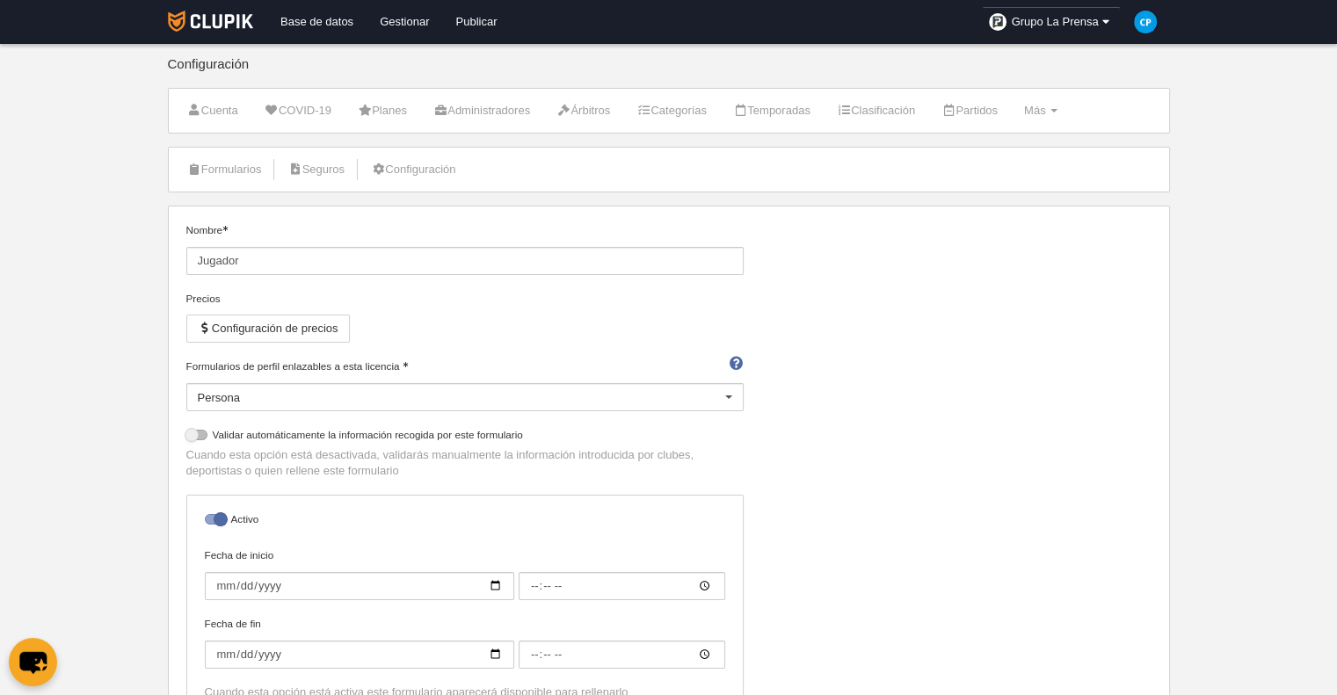
click at [449, 191] on div "Formularios Seguros Configuración" at bounding box center [669, 170] width 1002 height 46
click at [443, 175] on link "Configuración" at bounding box center [413, 169] width 104 height 26
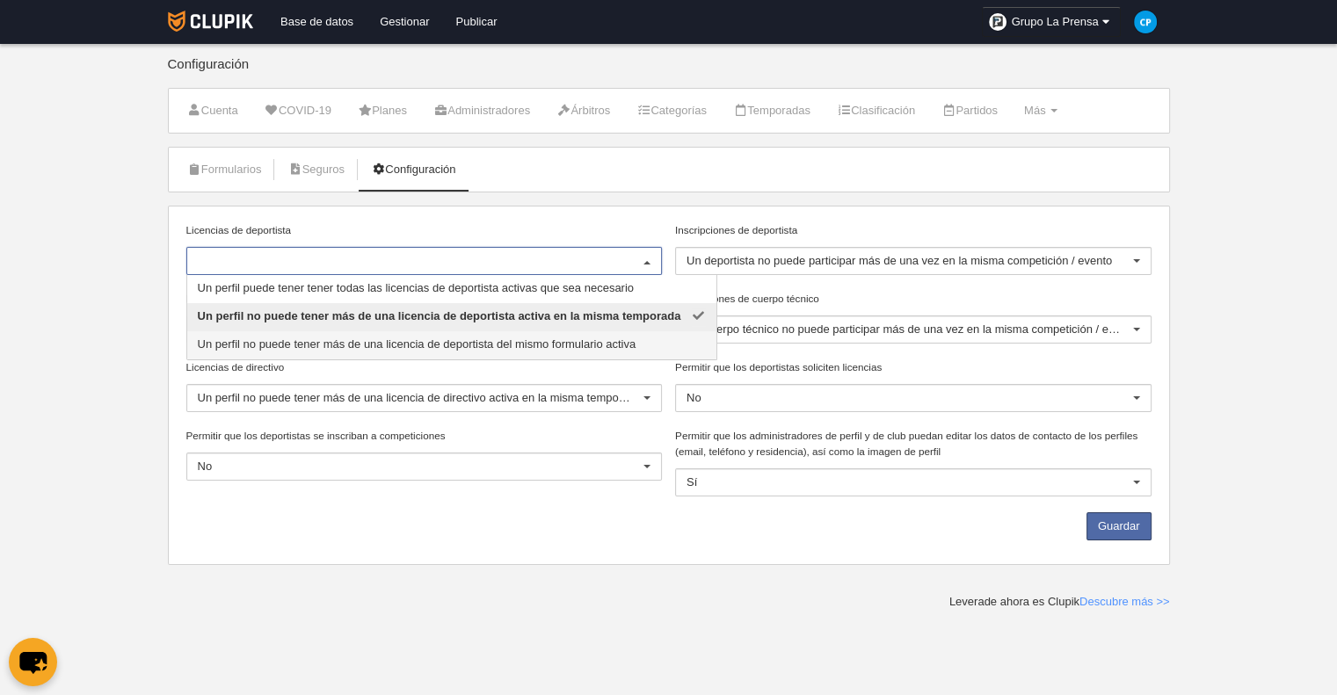
click at [404, 524] on div "Guardar" at bounding box center [668, 530] width 978 height 36
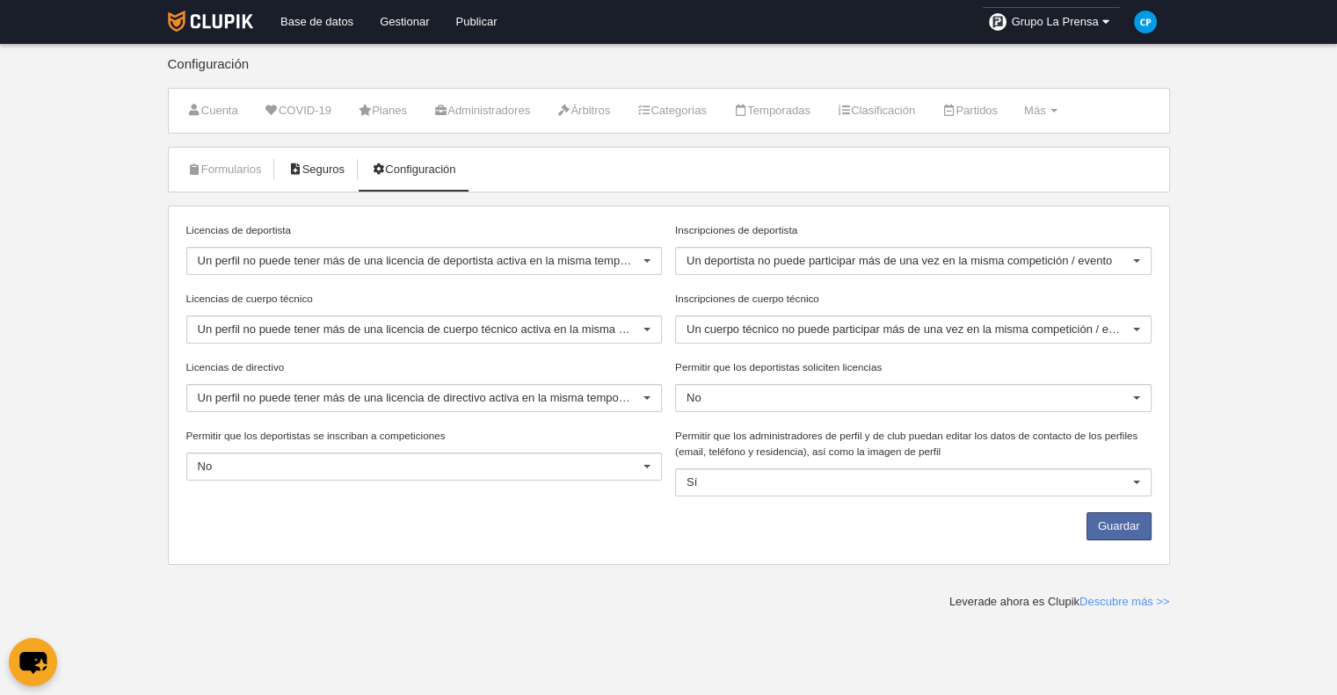
click at [309, 171] on link "Seguros" at bounding box center [316, 169] width 76 height 26
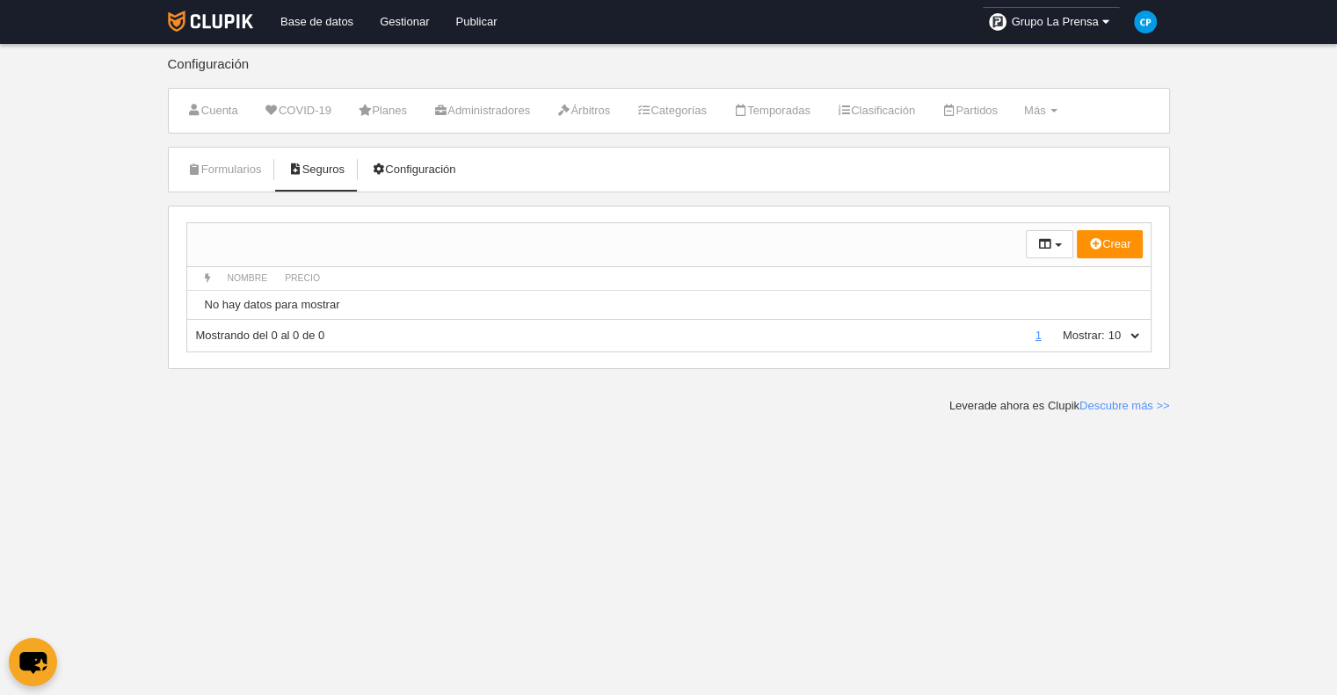
click at [403, 166] on link "Configuración" at bounding box center [413, 169] width 104 height 26
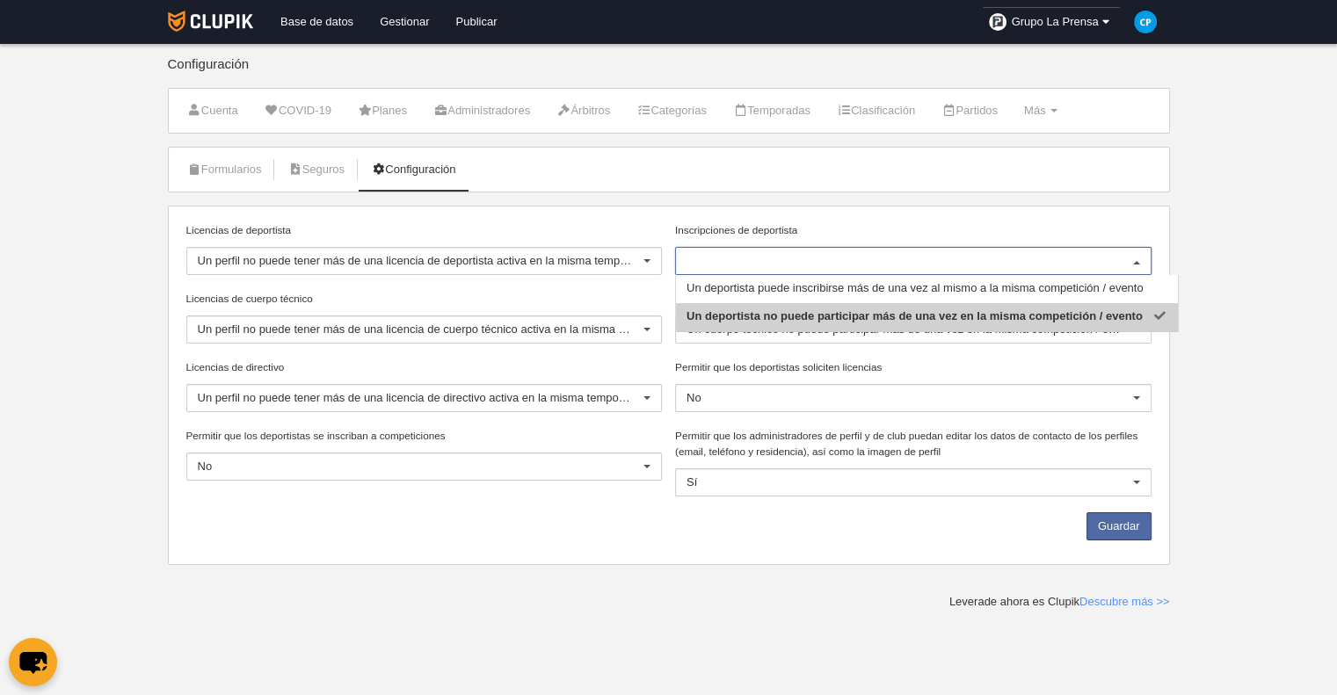
click at [1209, 297] on body "Base de datos Gestionar Publicar Grupo La Prensa Ajustes generales Ir a vista p…" at bounding box center [668, 347] width 1337 height 695
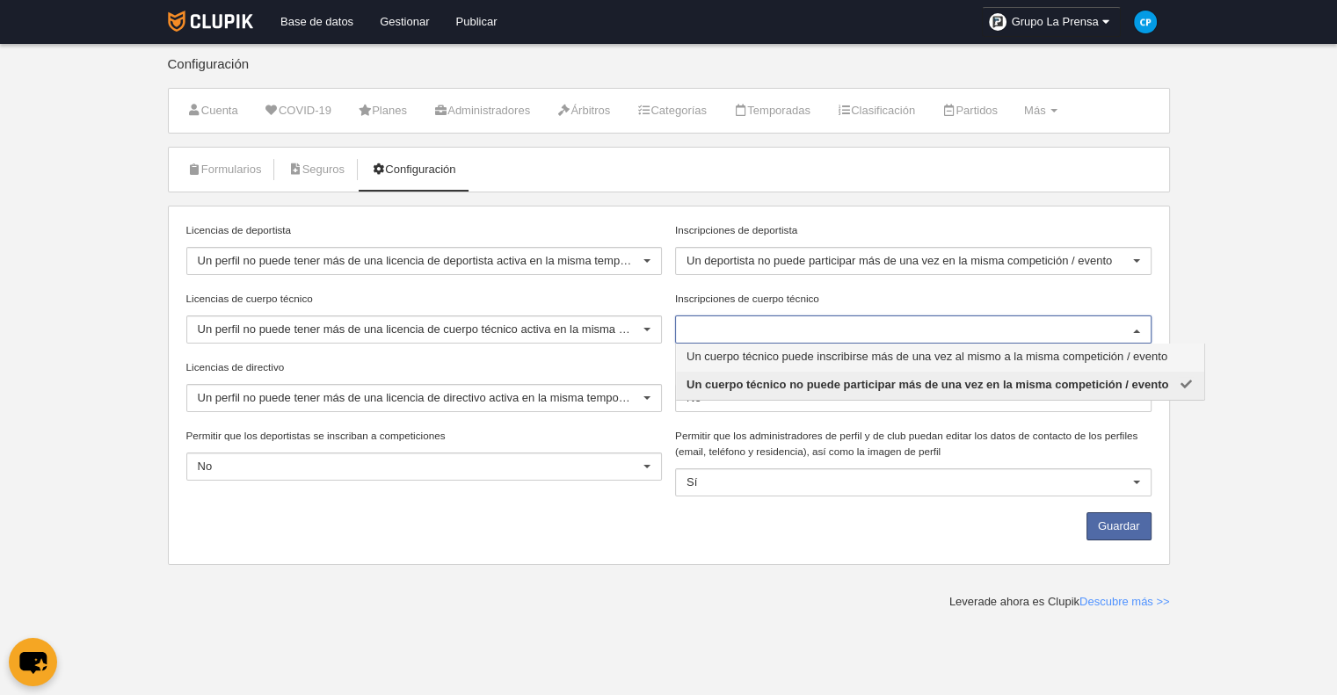
click at [1227, 311] on body "Base de datos Gestionar Publicar Grupo La Prensa Ajustes generales Ir a vista p…" at bounding box center [668, 347] width 1337 height 695
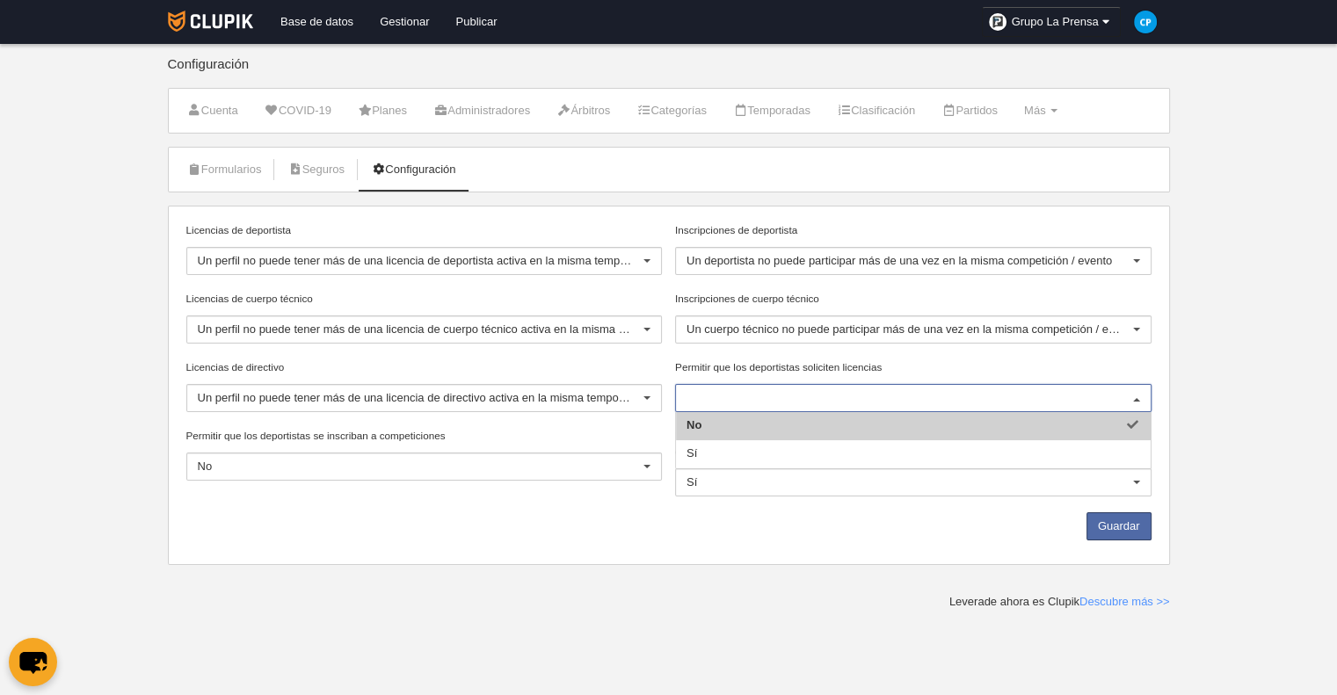
click at [809, 401] on input "Permitir que los deportistas soliciten licencias" at bounding box center [904, 398] width 436 height 16
drag, startPoint x: 564, startPoint y: 491, endPoint x: 563, endPoint y: 500, distance: 9.0
click at [563, 493] on div "Permitir que los deportistas se inscriban a competiciones No No Sí No hay resul…" at bounding box center [424, 462] width 490 height 69
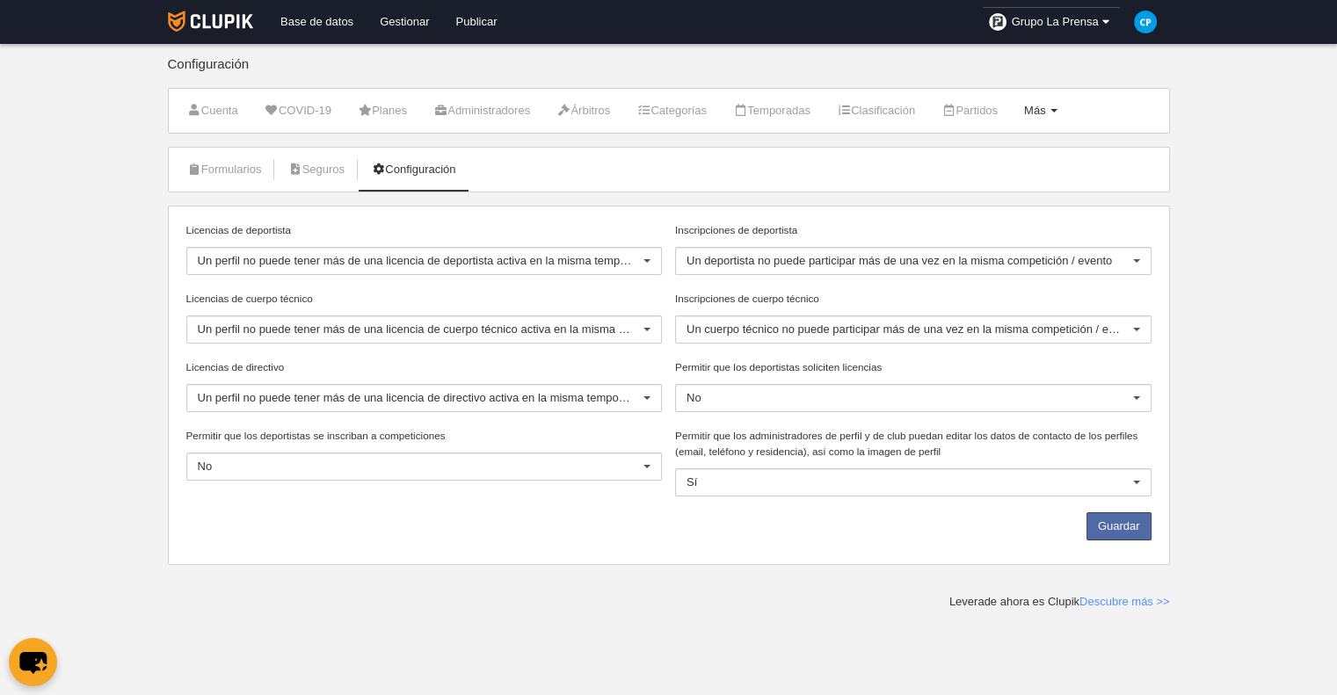
click at [1067, 115] on link "Más Menú" at bounding box center [1040, 111] width 53 height 26
click at [984, 243] on link "Cargos" at bounding box center [984, 238] width 163 height 28
